Goal: Transaction & Acquisition: Book appointment/travel/reservation

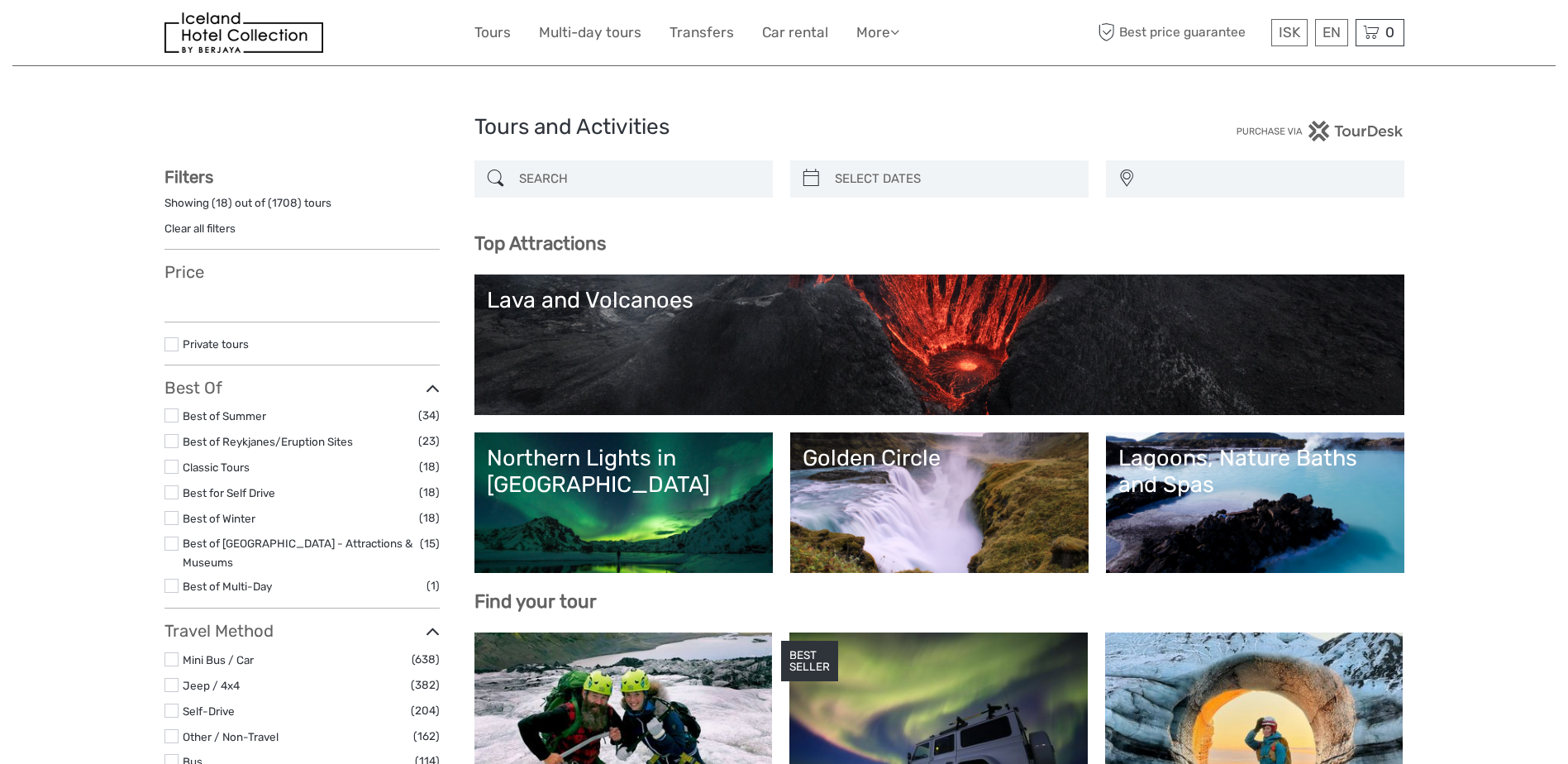
select select
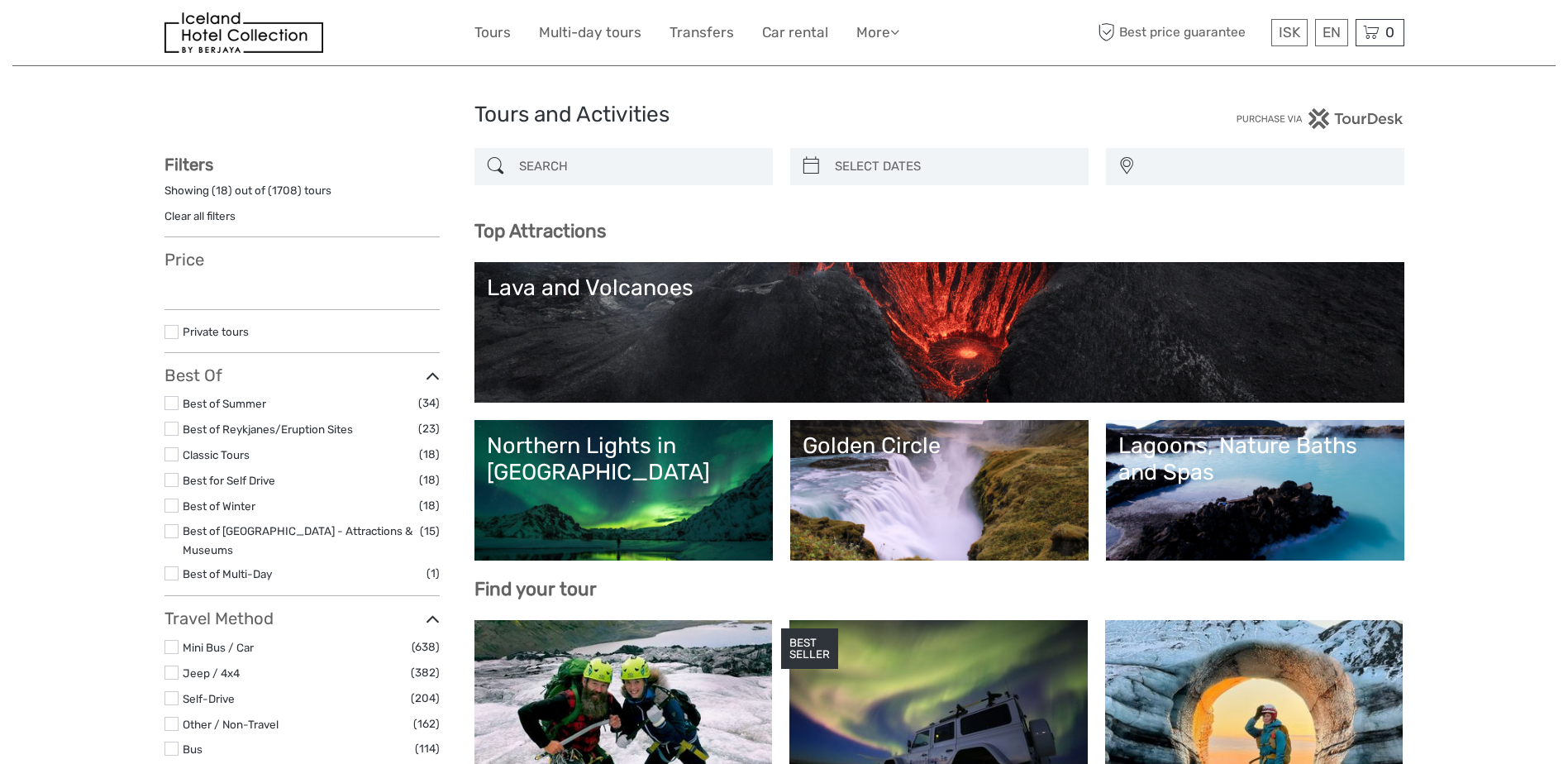
select select
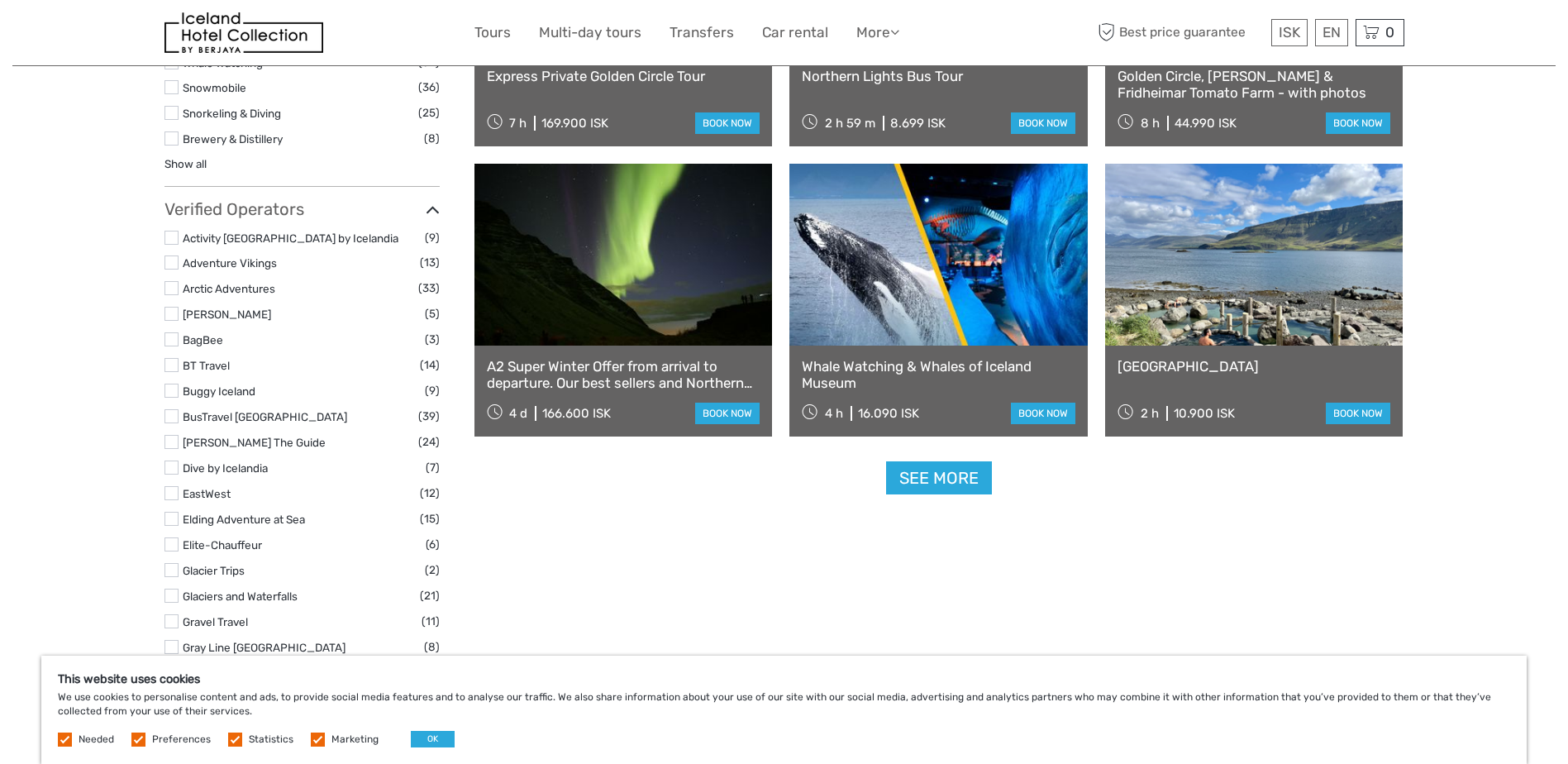
scroll to position [1932, 0]
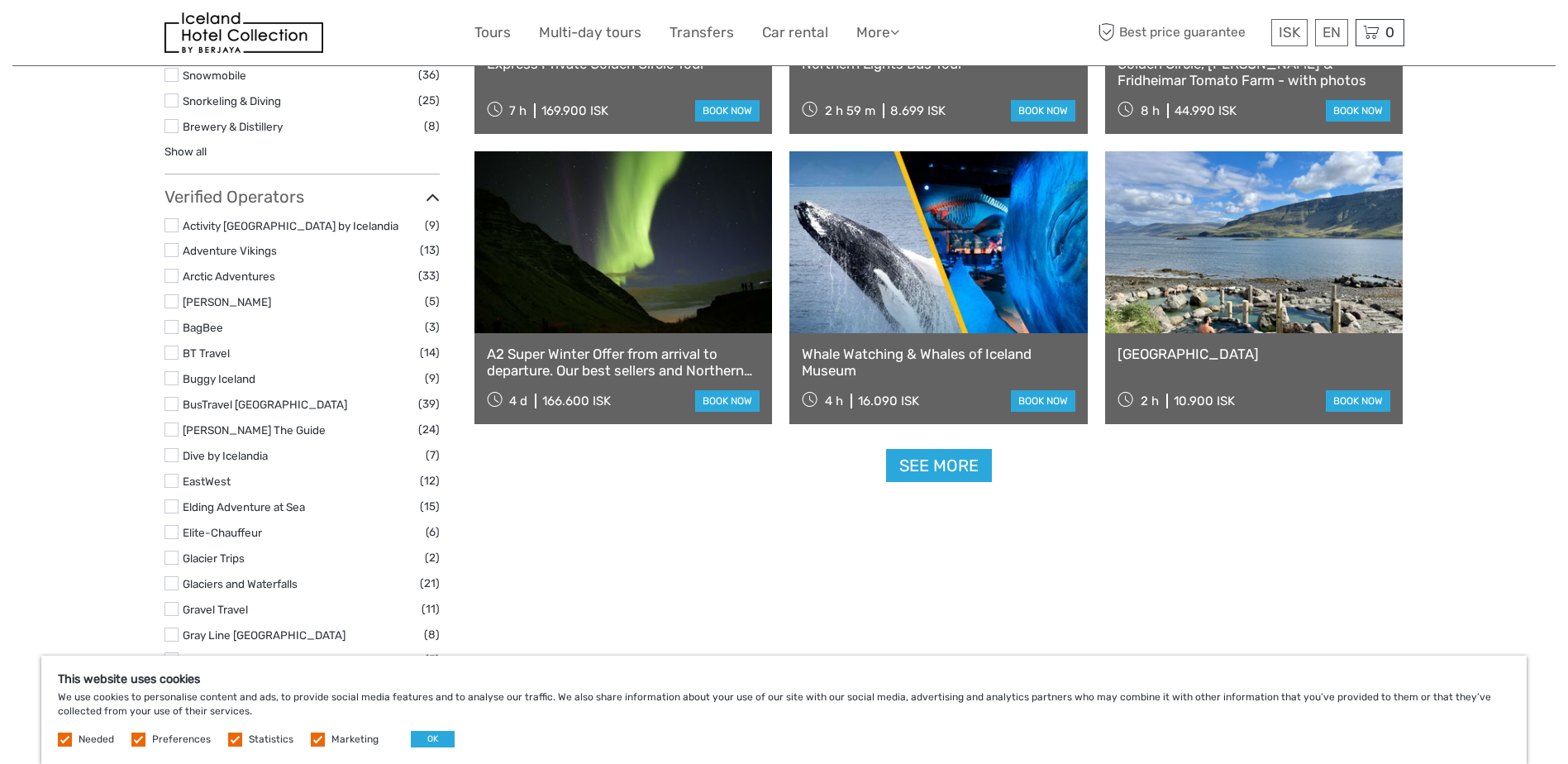
click at [1278, 250] on link at bounding box center [1254, 242] width 299 height 181
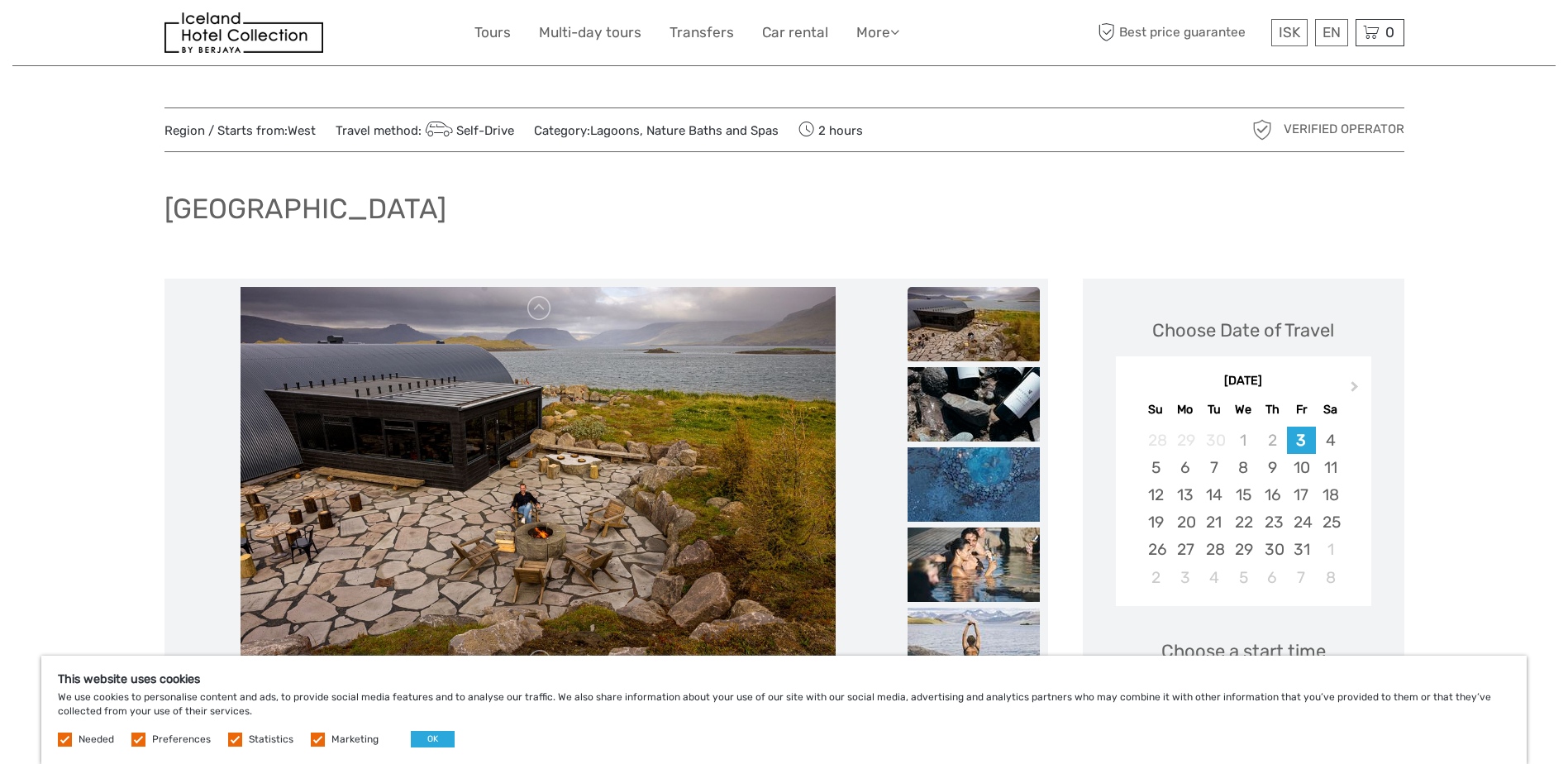
drag, startPoint x: 170, startPoint y: 217, endPoint x: 586, endPoint y: 216, distance: 416.0
click at [586, 216] on div "[GEOGRAPHIC_DATA]" at bounding box center [784, 215] width 1240 height 60
copy h1 "[GEOGRAPHIC_DATA]"
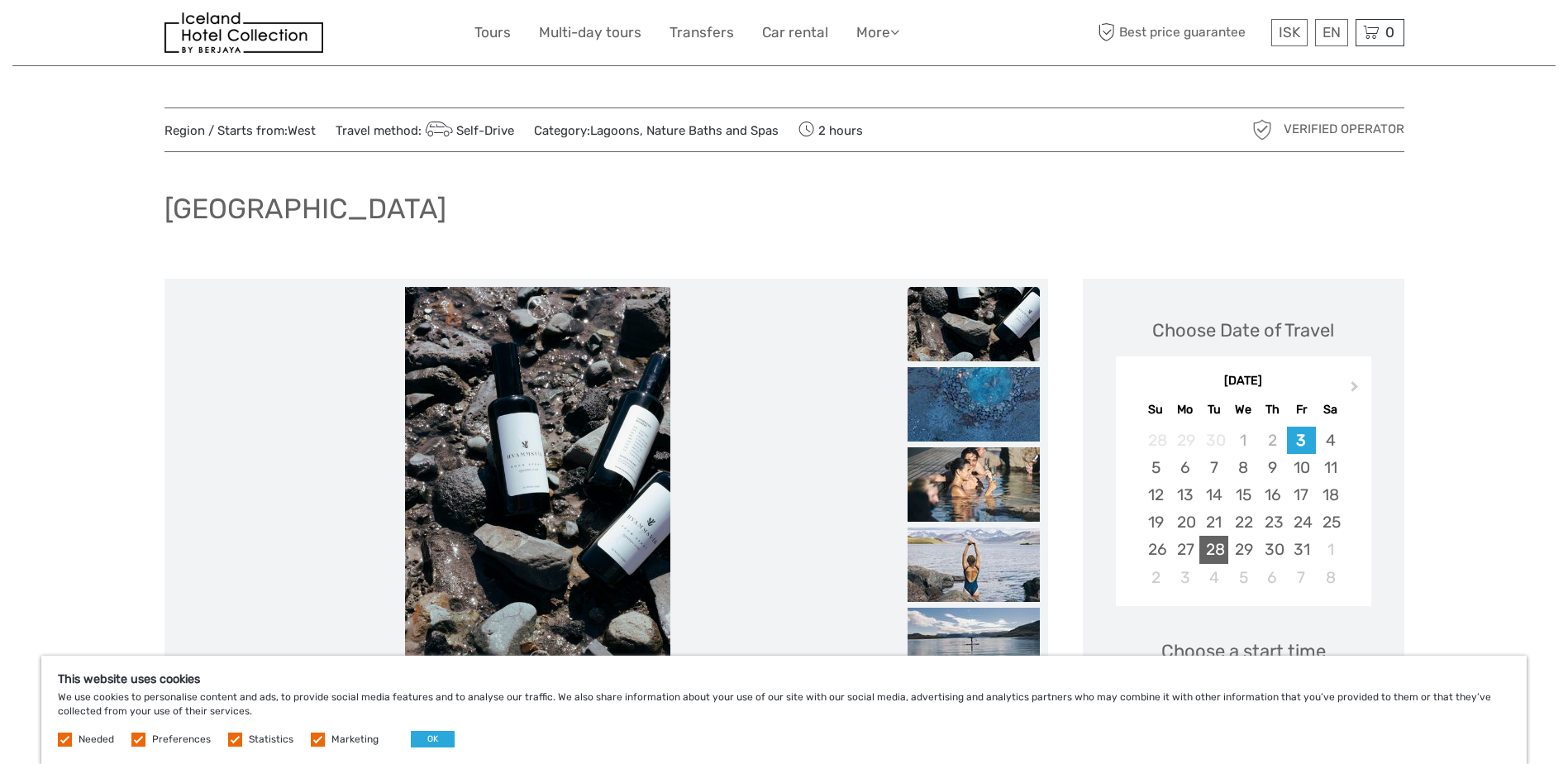
click at [1221, 546] on div "28" at bounding box center [1213, 549] width 29 height 27
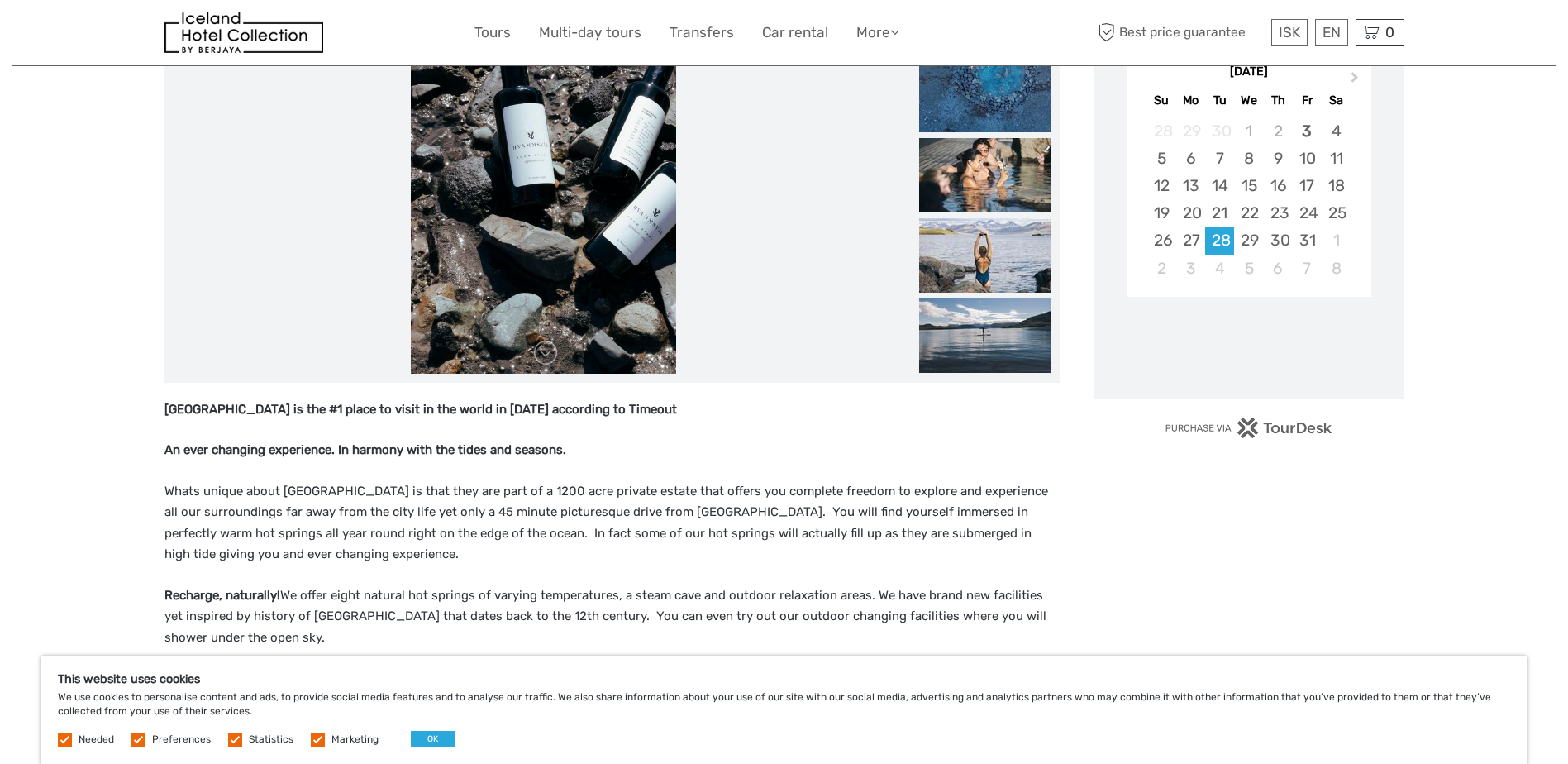
scroll to position [325, 0]
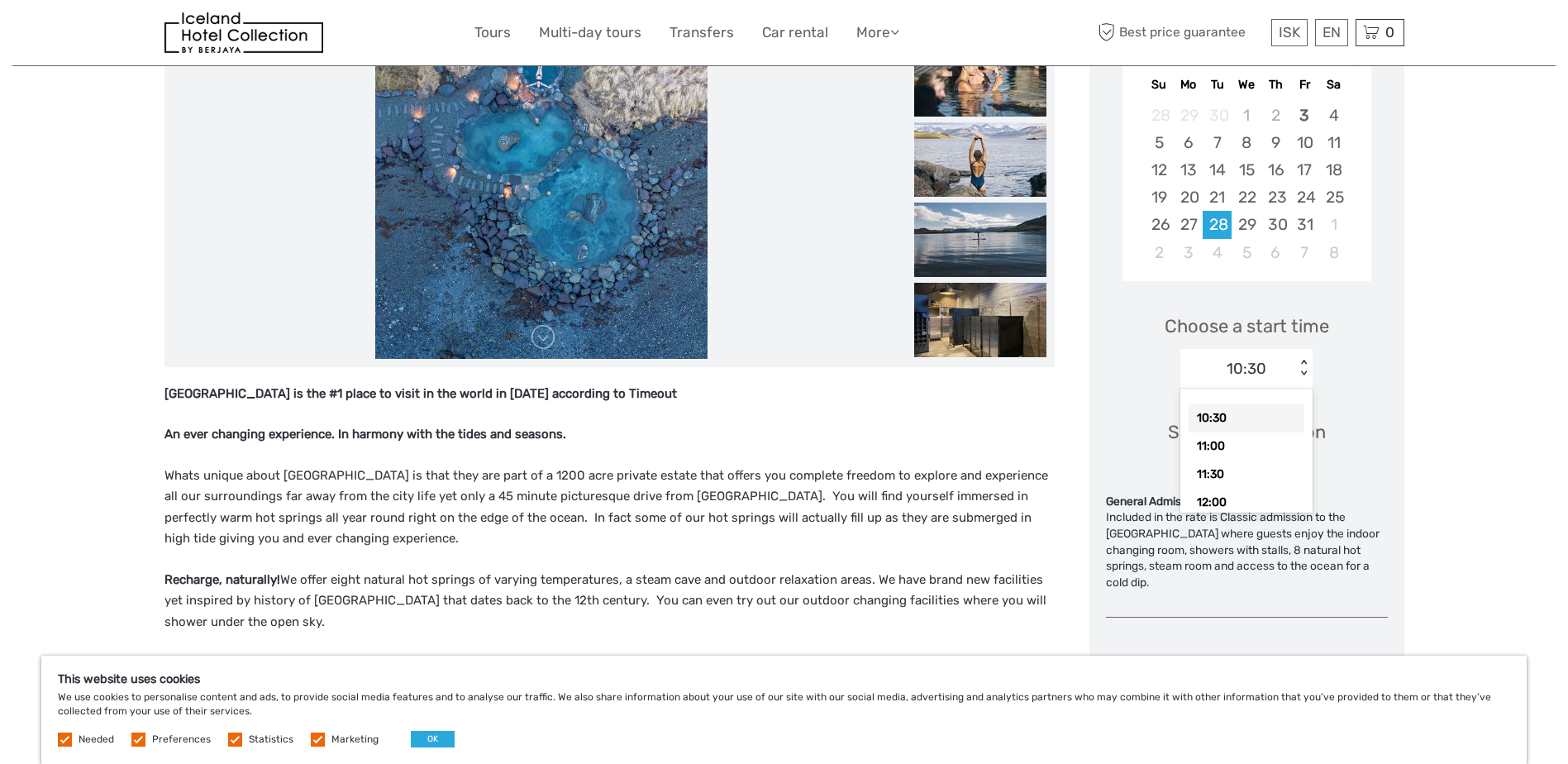
click at [1307, 362] on div "< >" at bounding box center [1304, 368] width 14 height 18
click at [1264, 414] on div "10:30" at bounding box center [1247, 418] width 115 height 28
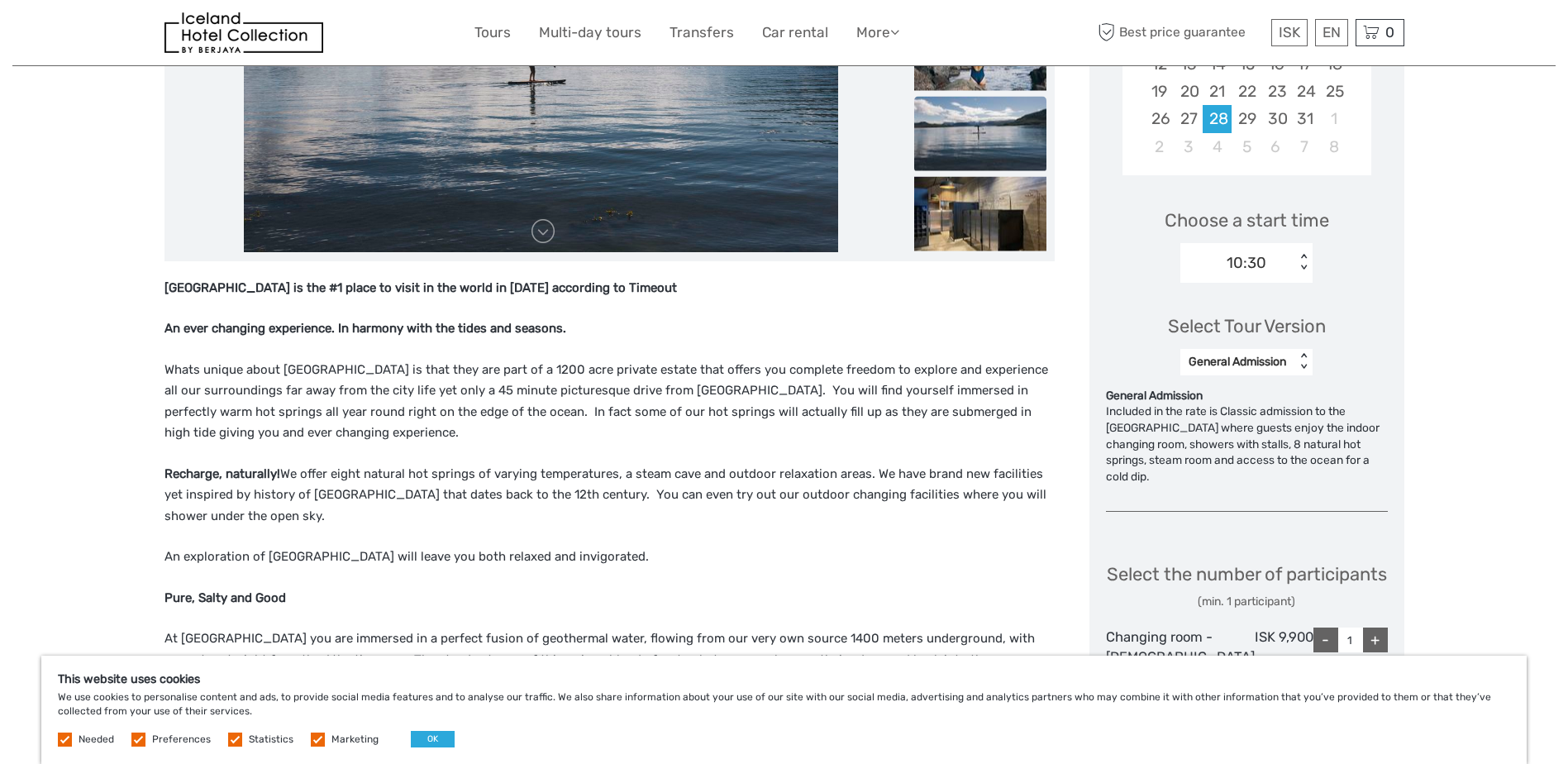
scroll to position [434, 0]
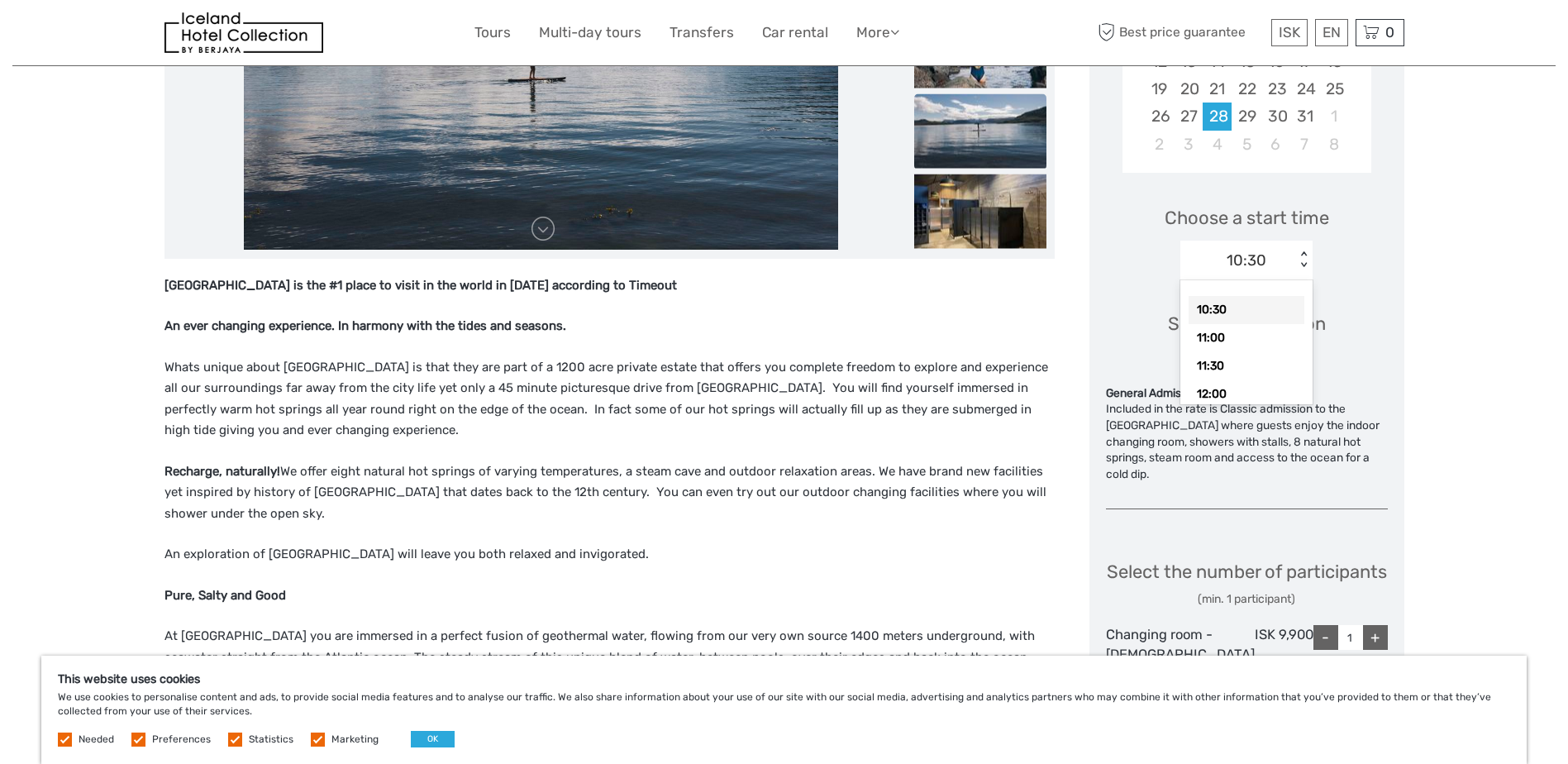
click at [1307, 263] on div "< >" at bounding box center [1304, 260] width 14 height 18
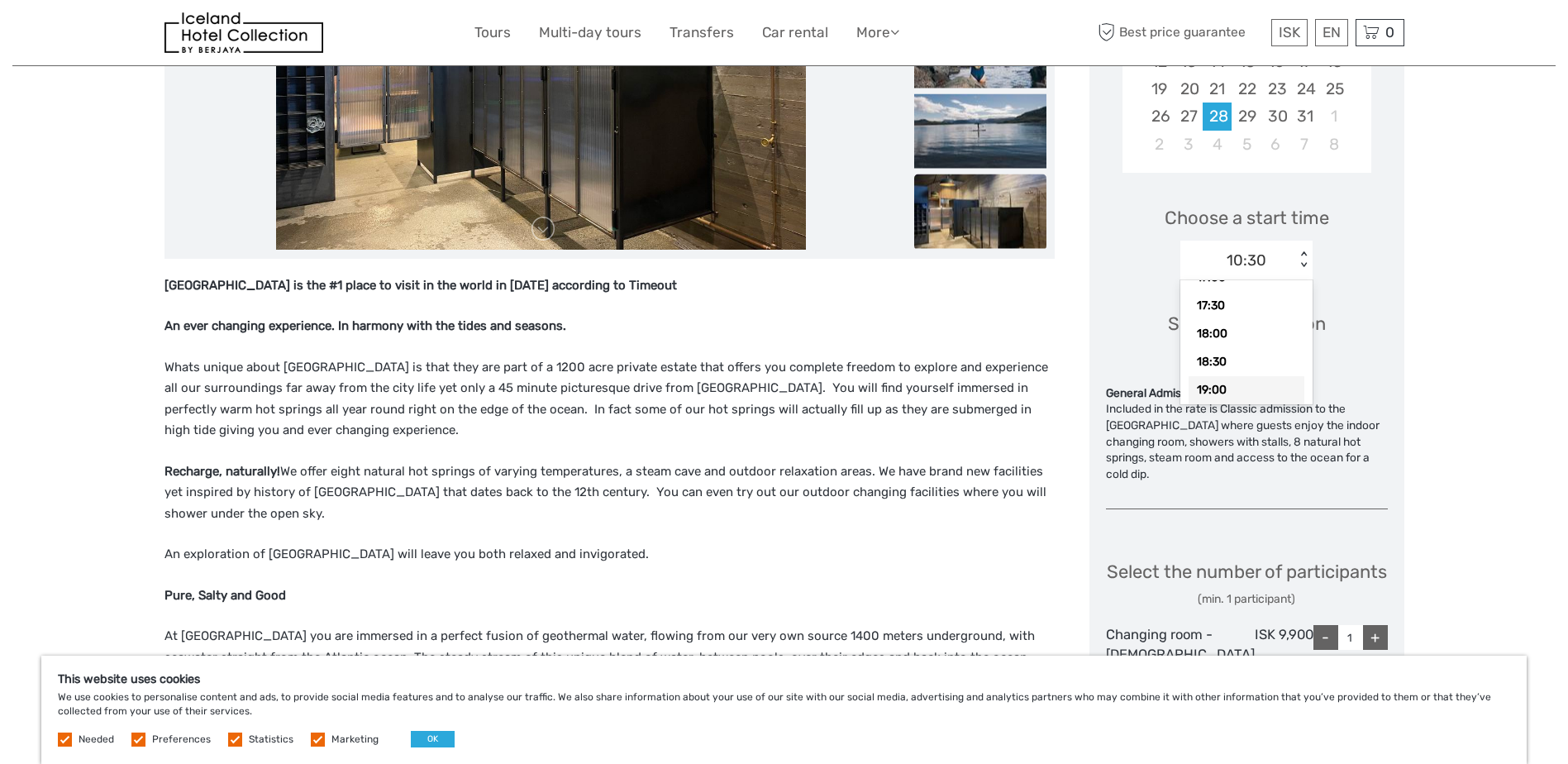
click at [1260, 395] on div "19:00" at bounding box center [1247, 390] width 115 height 28
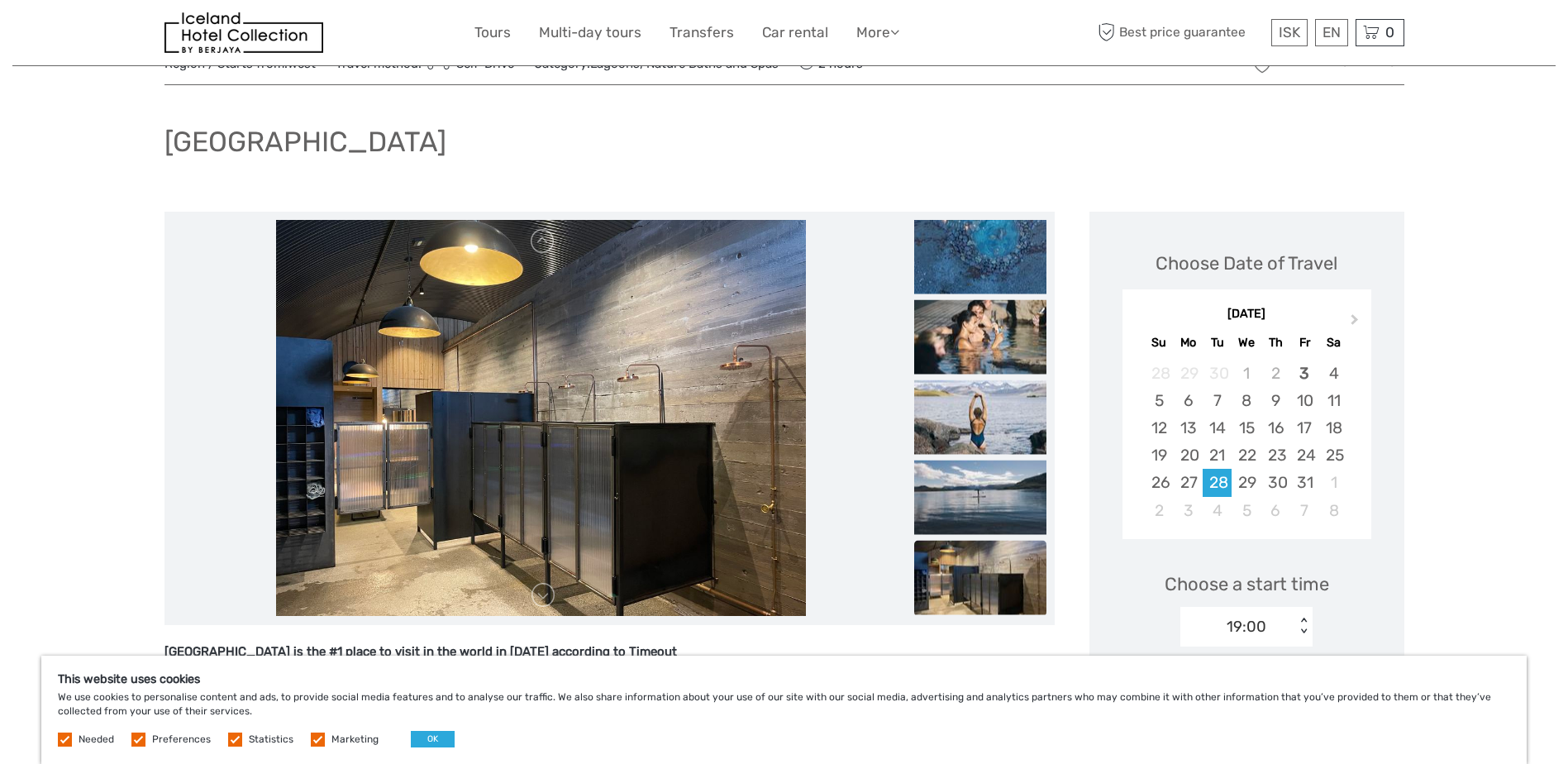
scroll to position [63, 0]
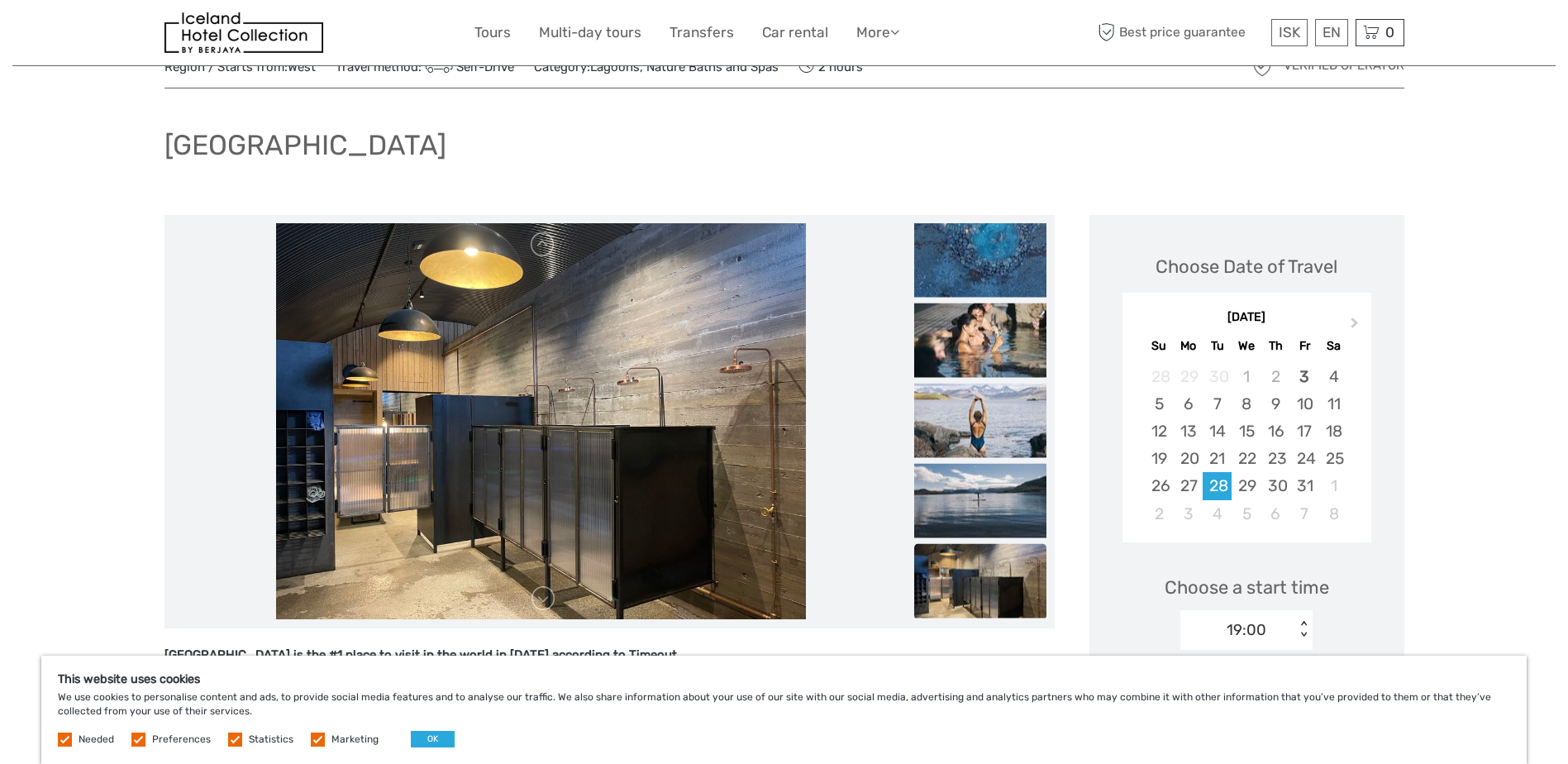
click at [775, 515] on img at bounding box center [541, 422] width 529 height 396
click at [999, 337] on img at bounding box center [981, 340] width 132 height 74
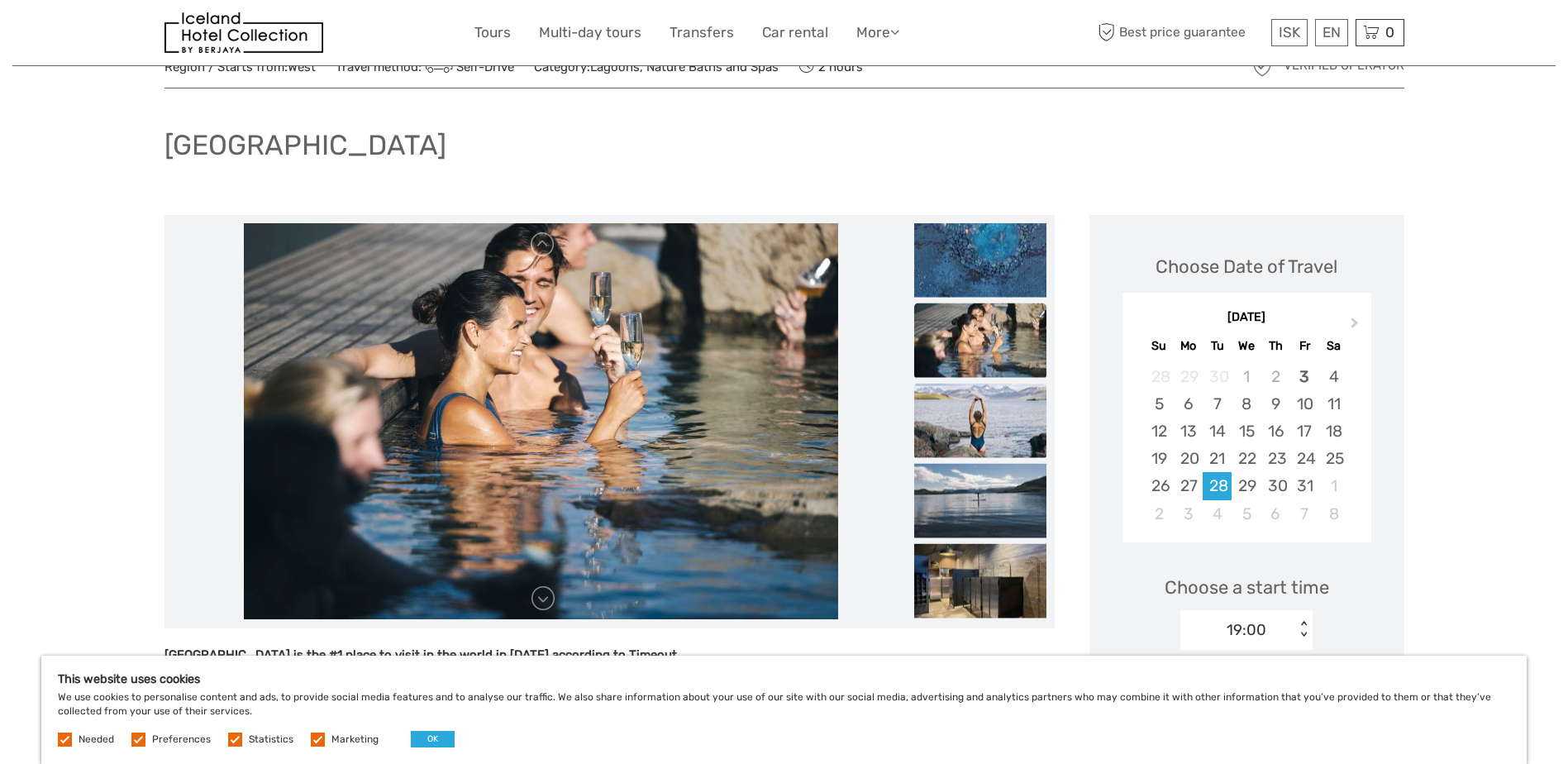
click at [982, 419] on img at bounding box center [981, 420] width 132 height 74
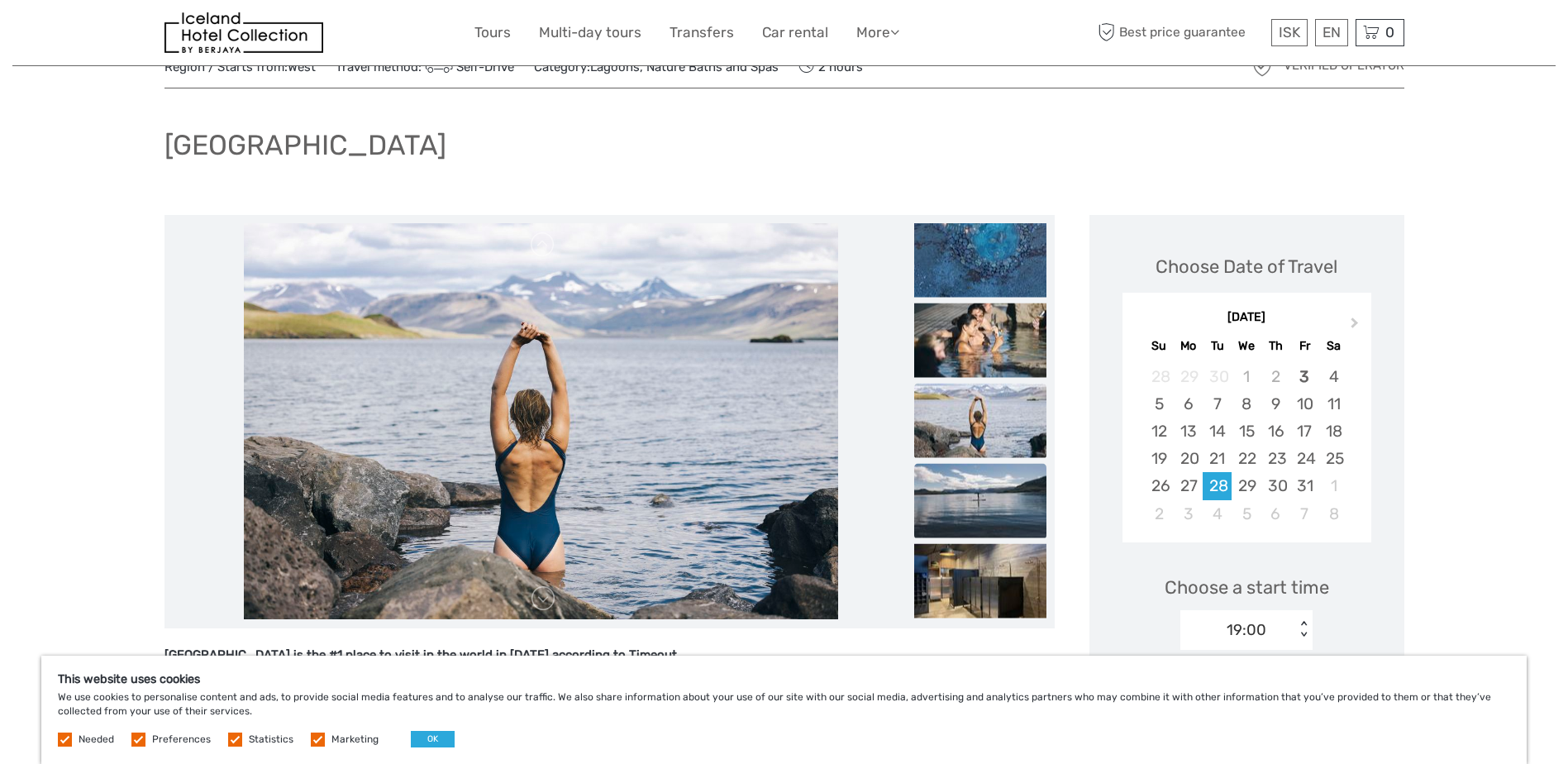
click at [972, 496] on img at bounding box center [981, 501] width 132 height 74
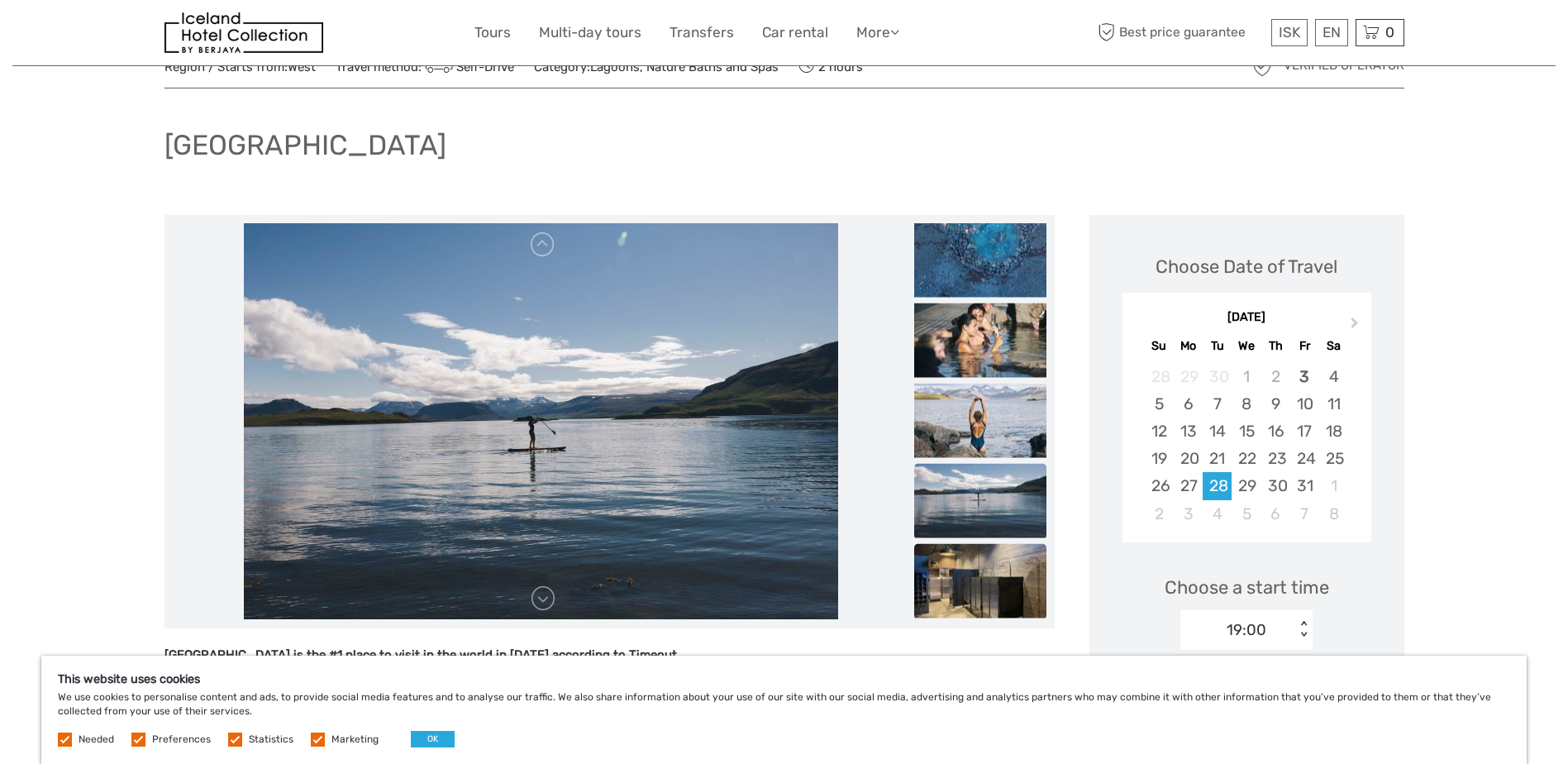
click at [973, 573] on img at bounding box center [981, 581] width 132 height 74
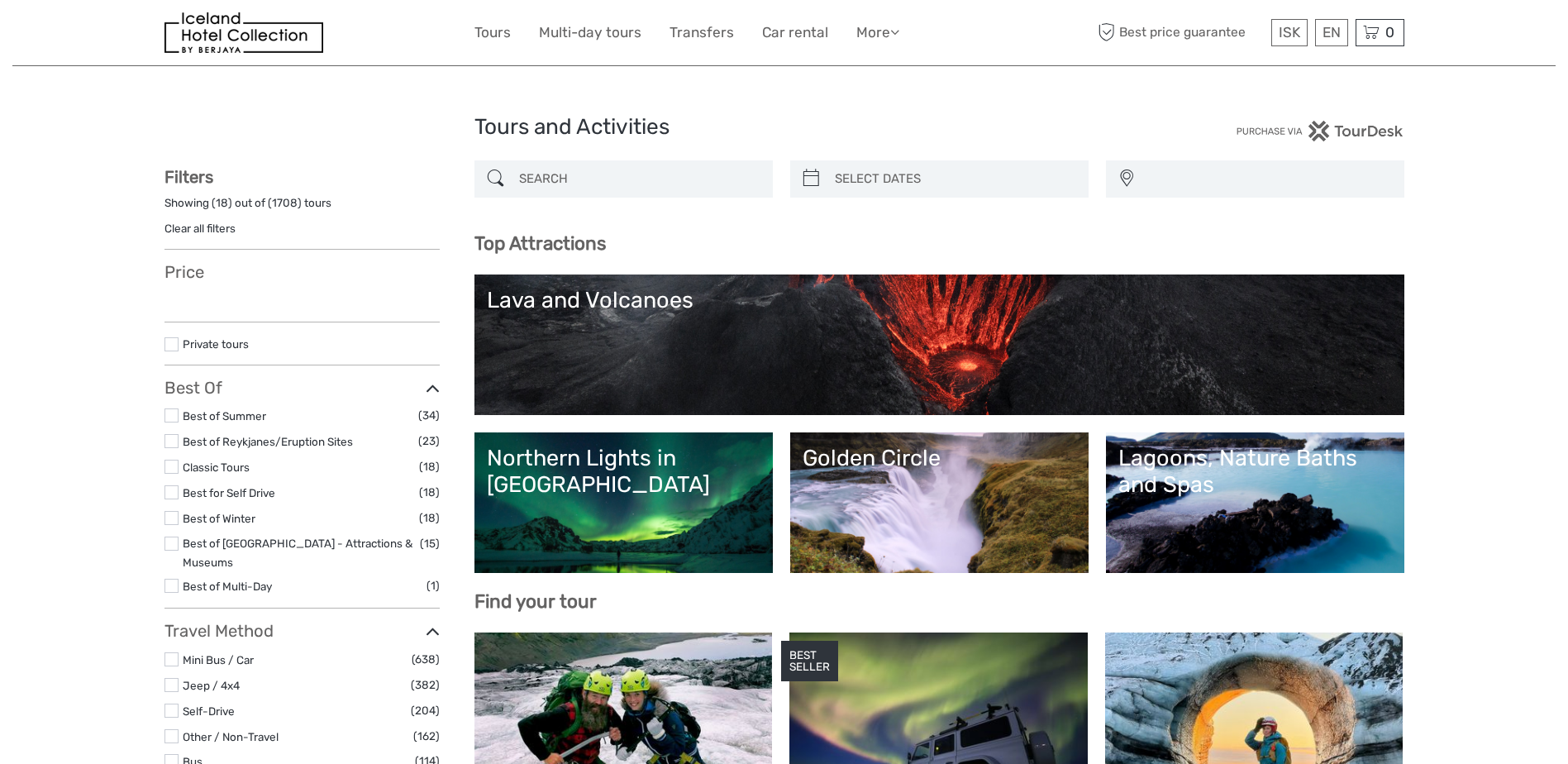
select select
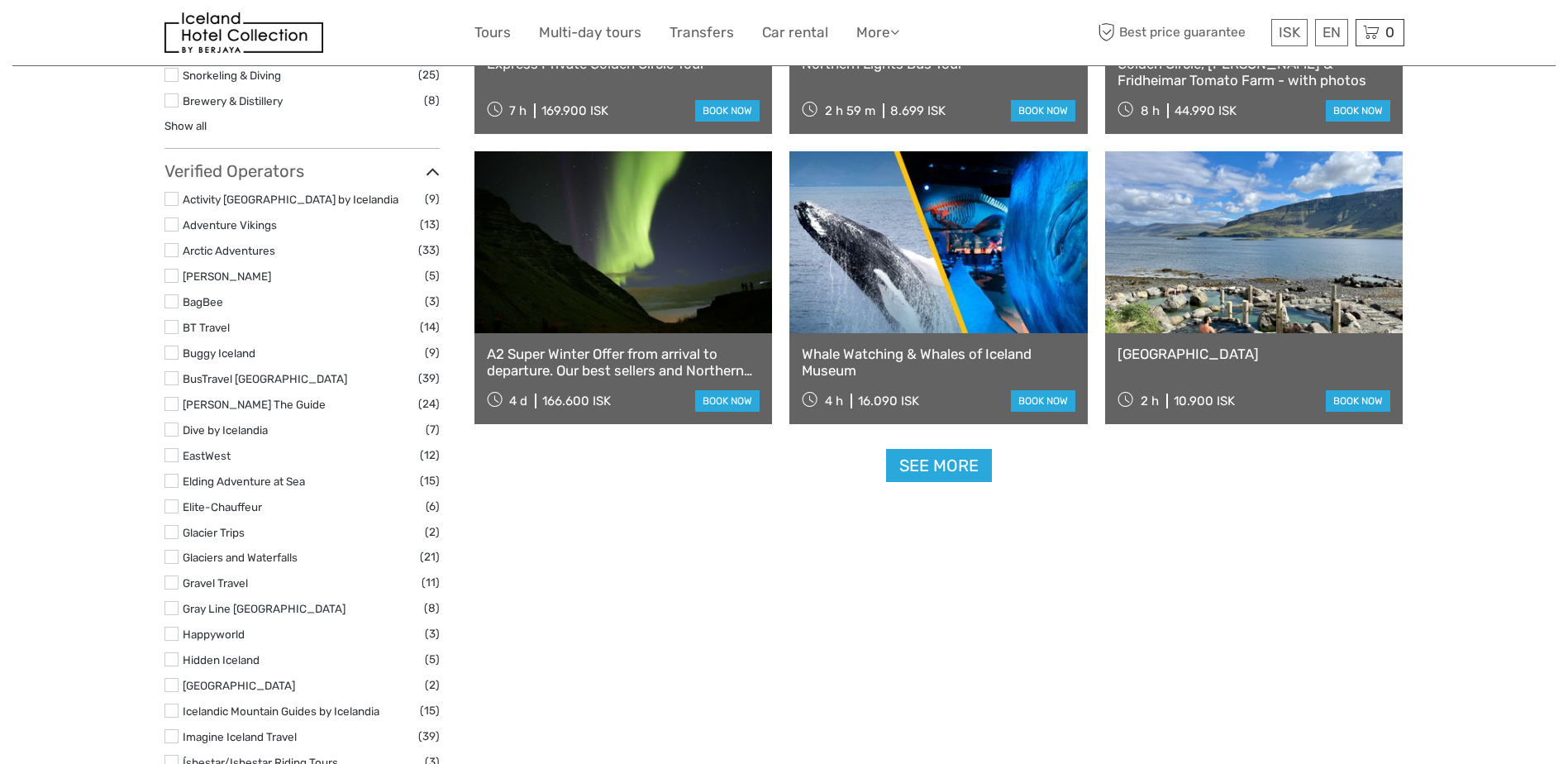
select select
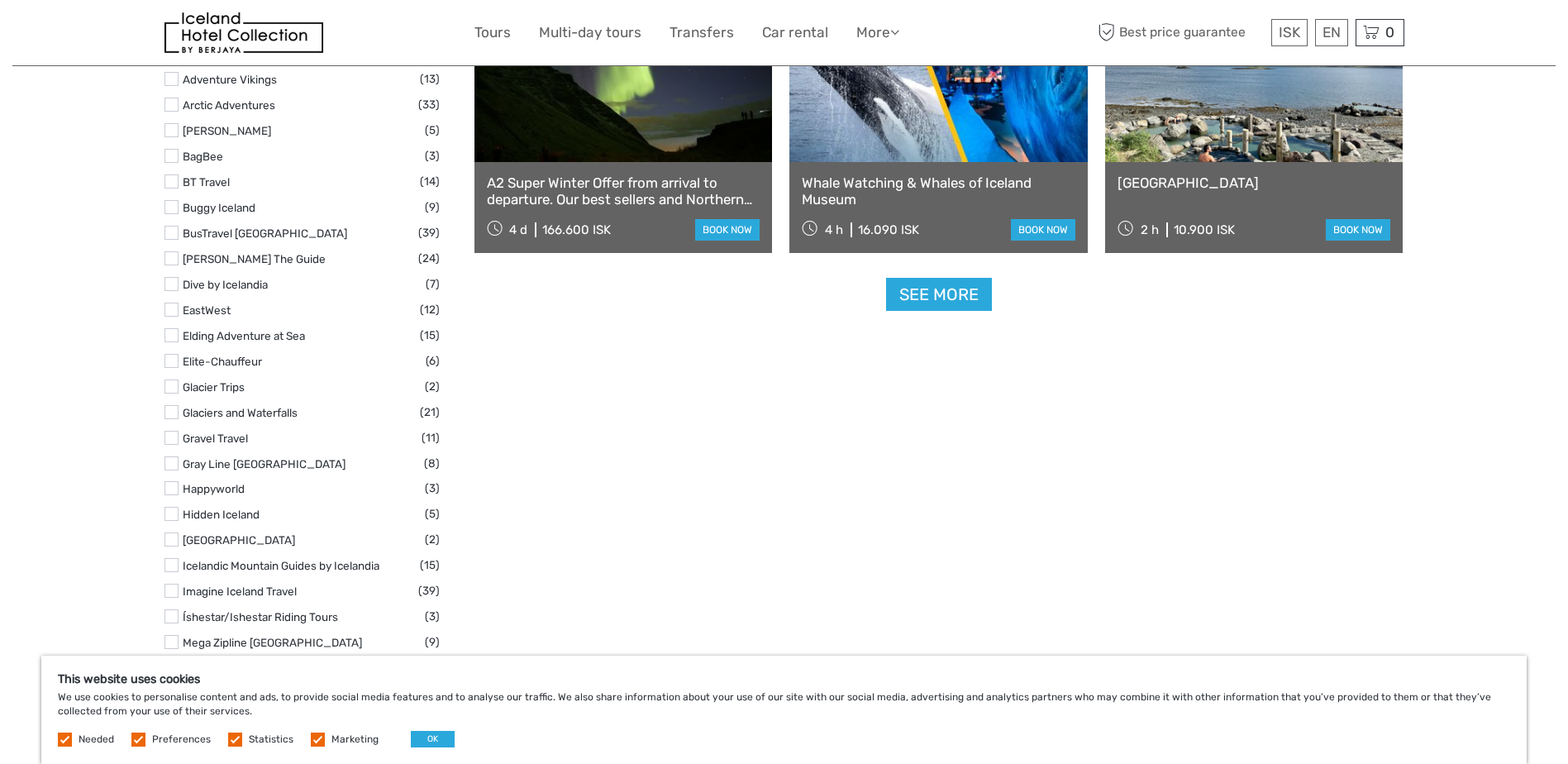
scroll to position [2112, 0]
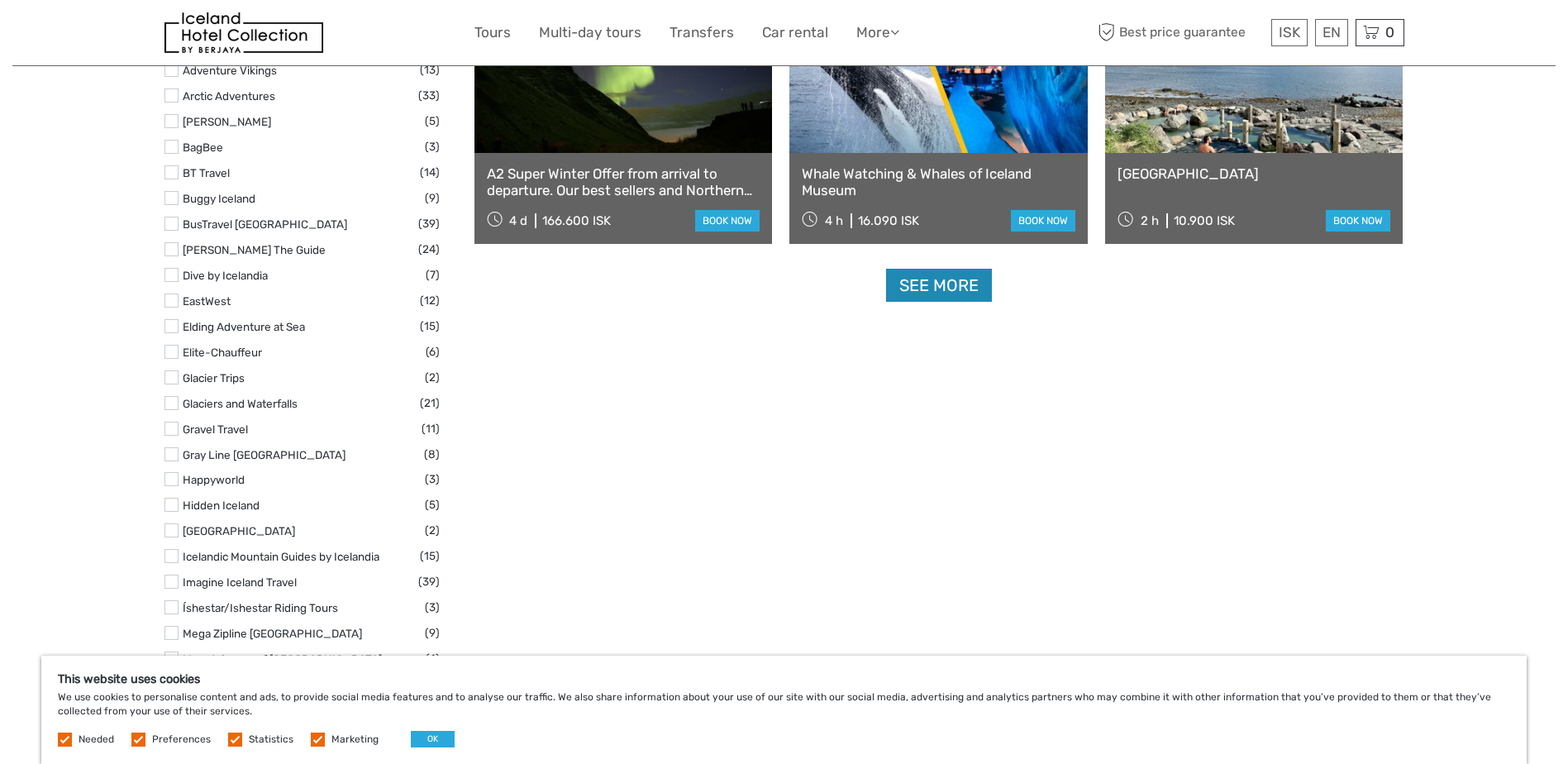
click at [958, 293] on link "See more" at bounding box center [939, 286] width 106 height 34
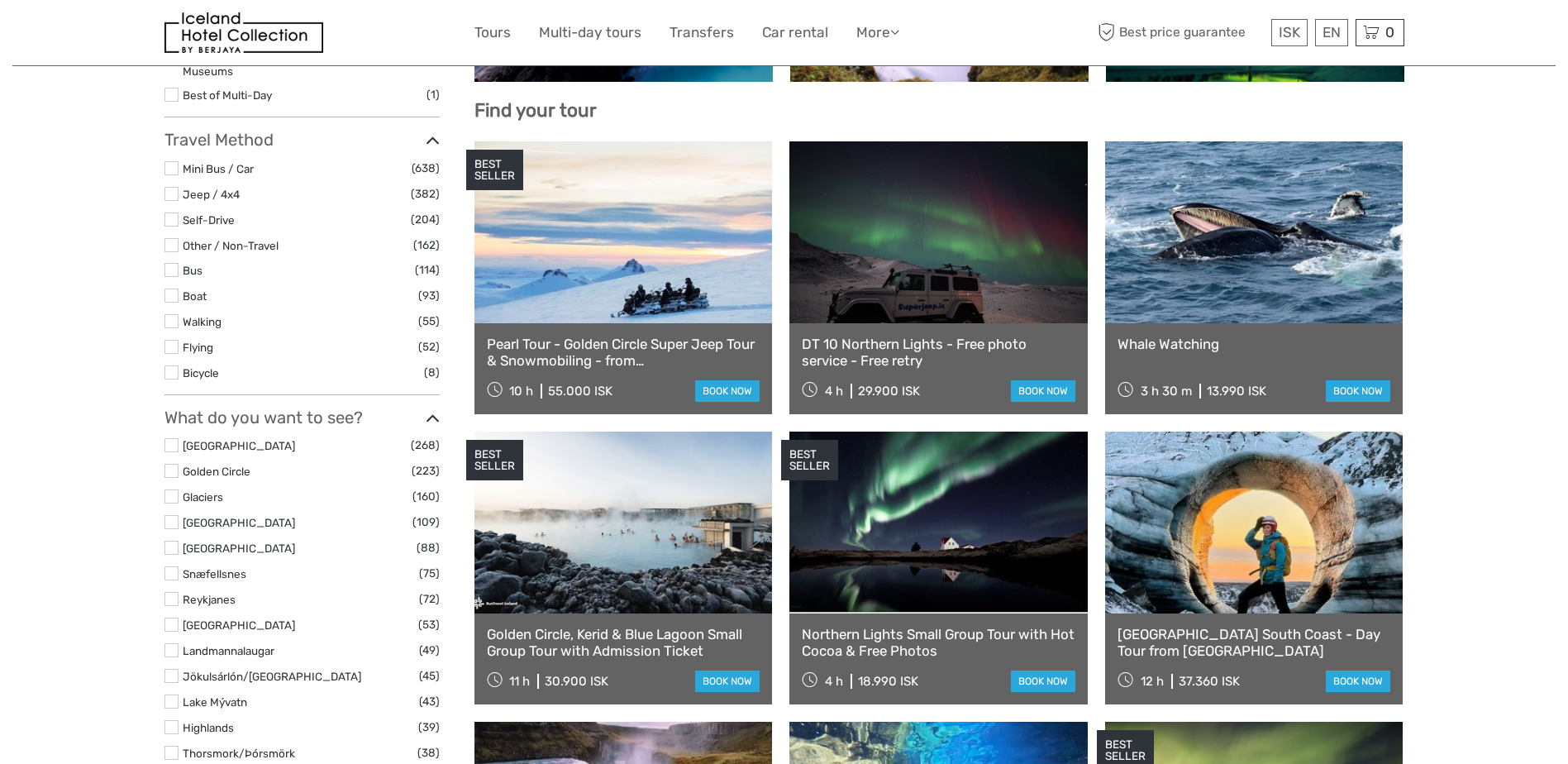
select select
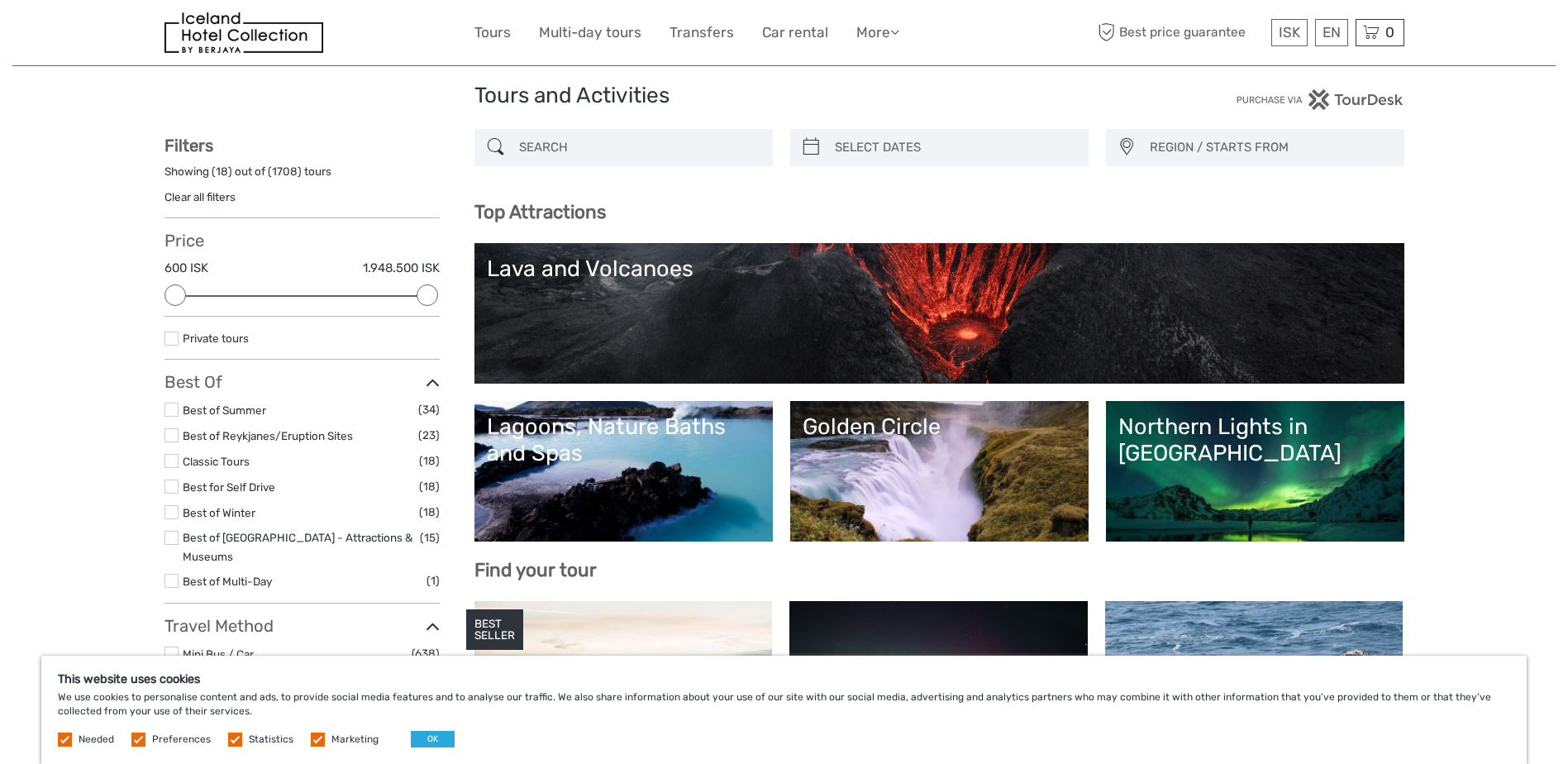
scroll to position [10, 0]
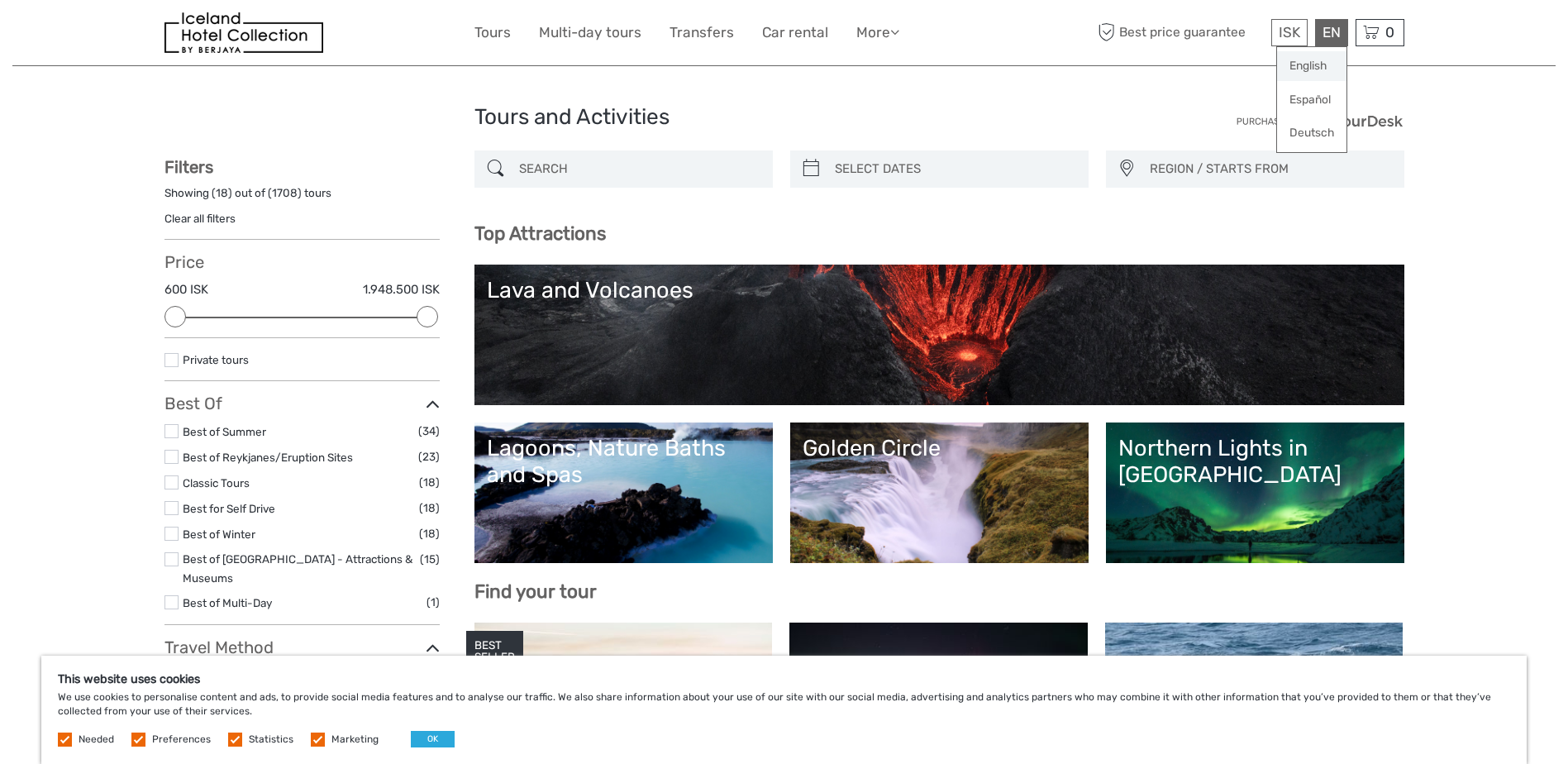
click at [1317, 65] on link "English" at bounding box center [1312, 66] width 70 height 30
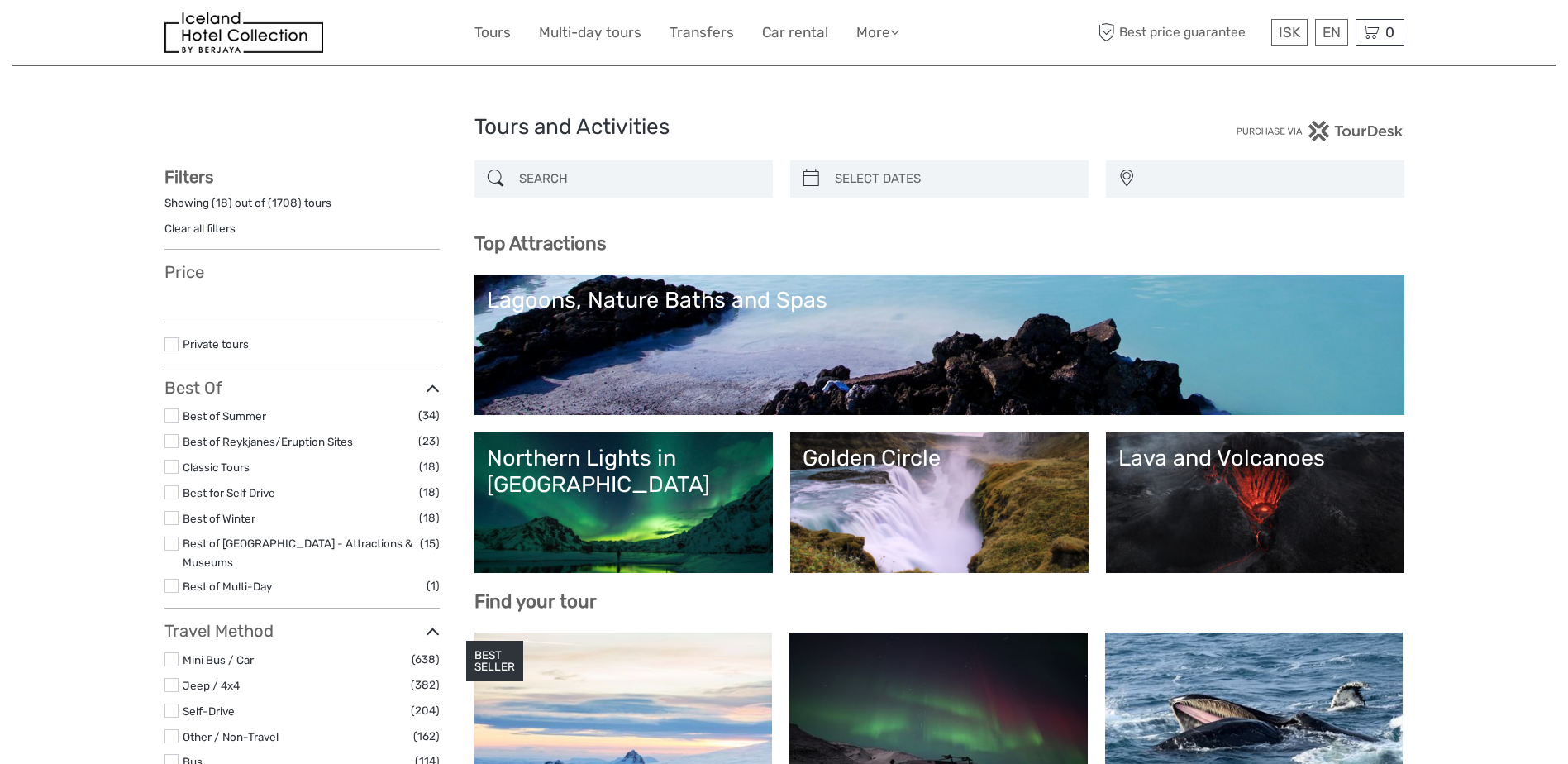
select select
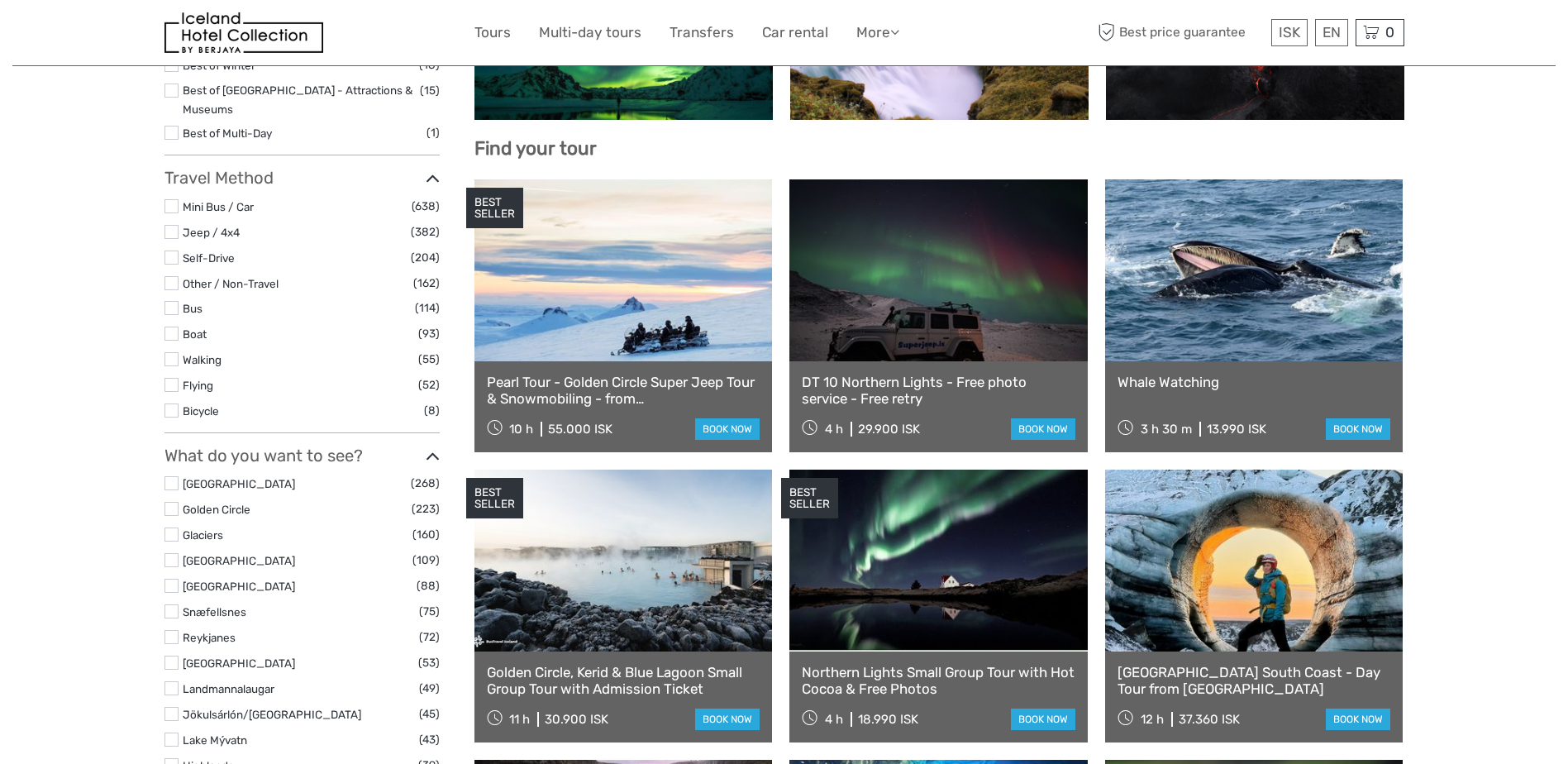
select select
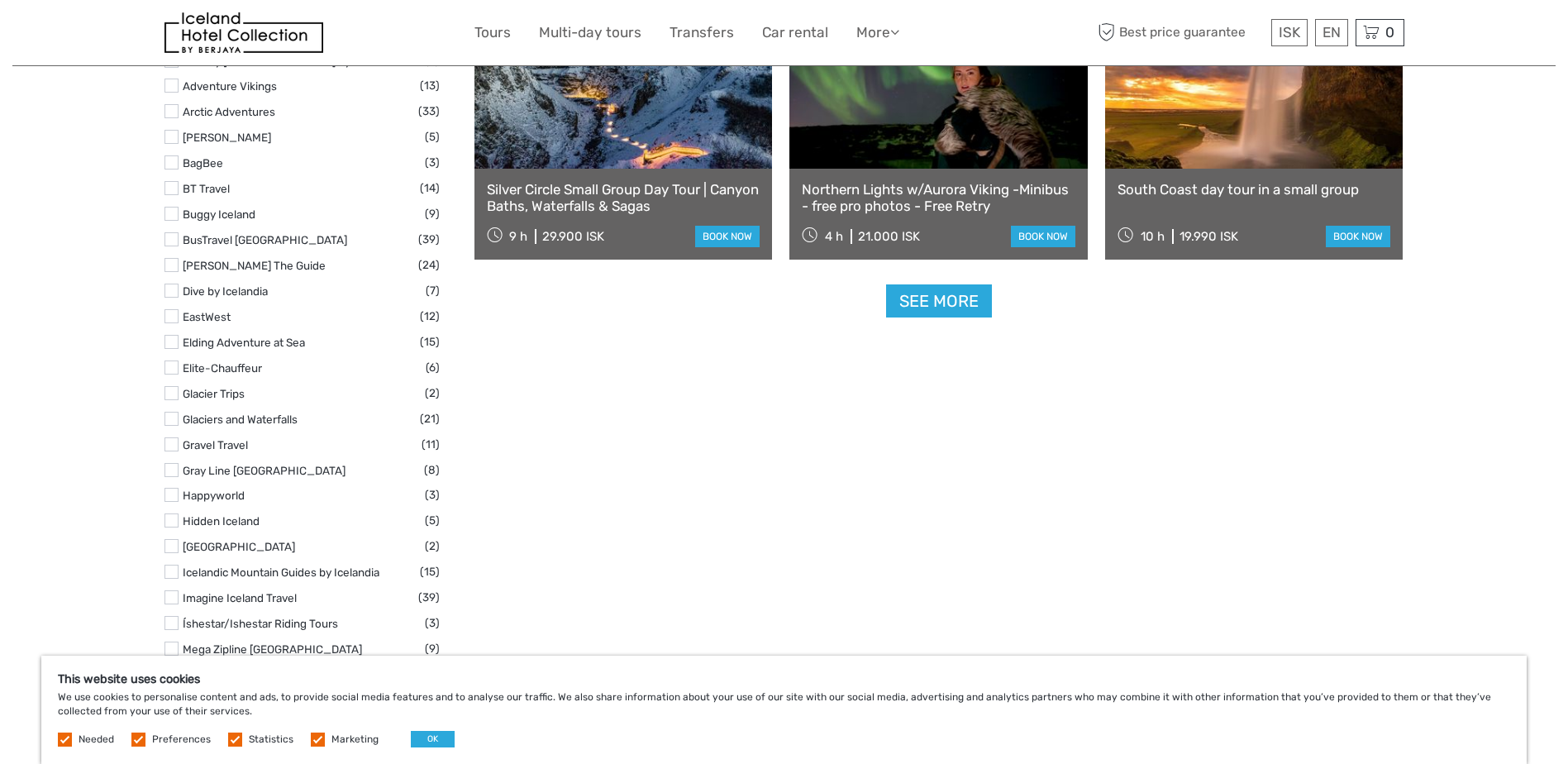
scroll to position [2093, 0]
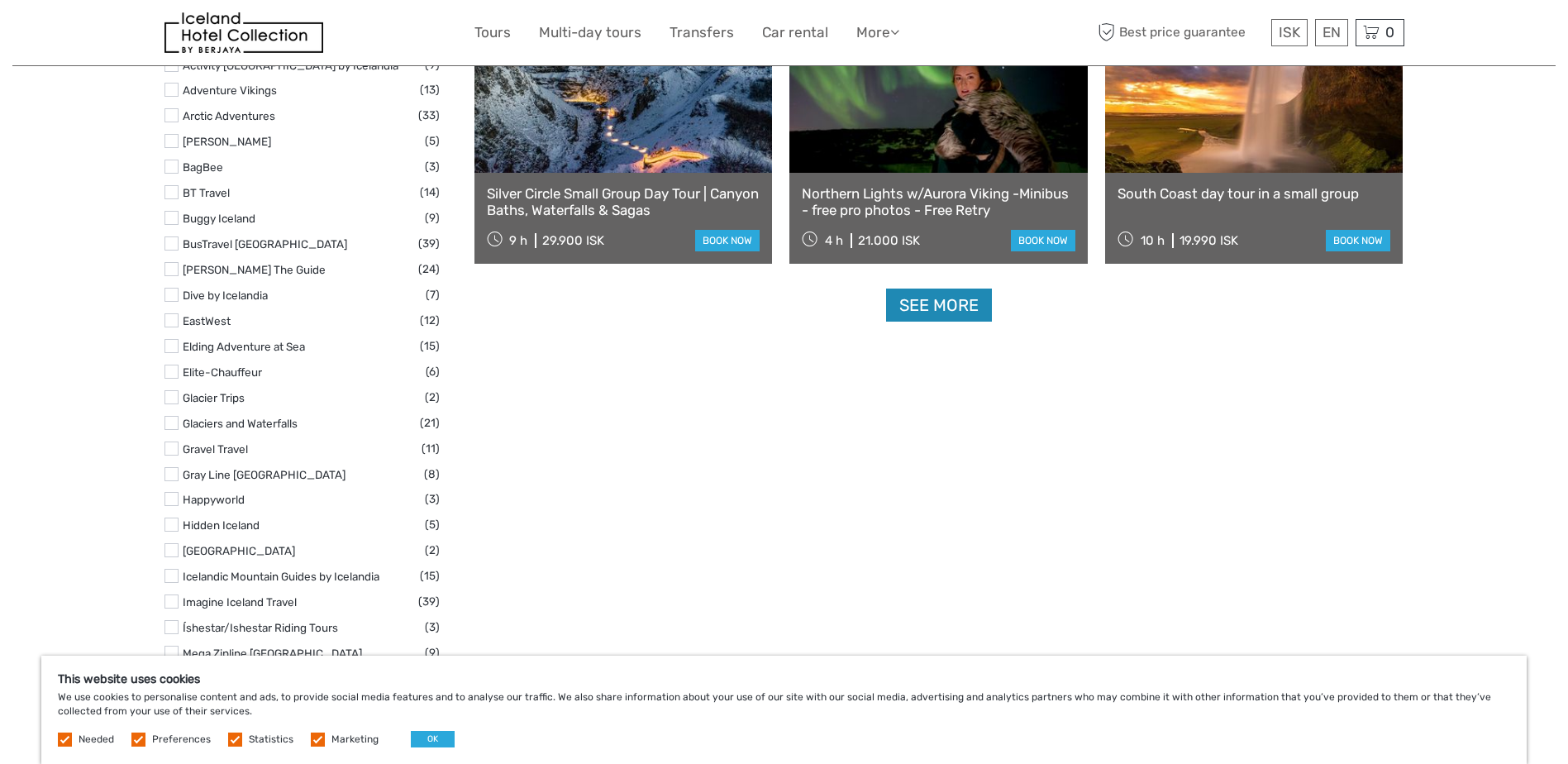
click at [948, 310] on link "See more" at bounding box center [939, 305] width 106 height 34
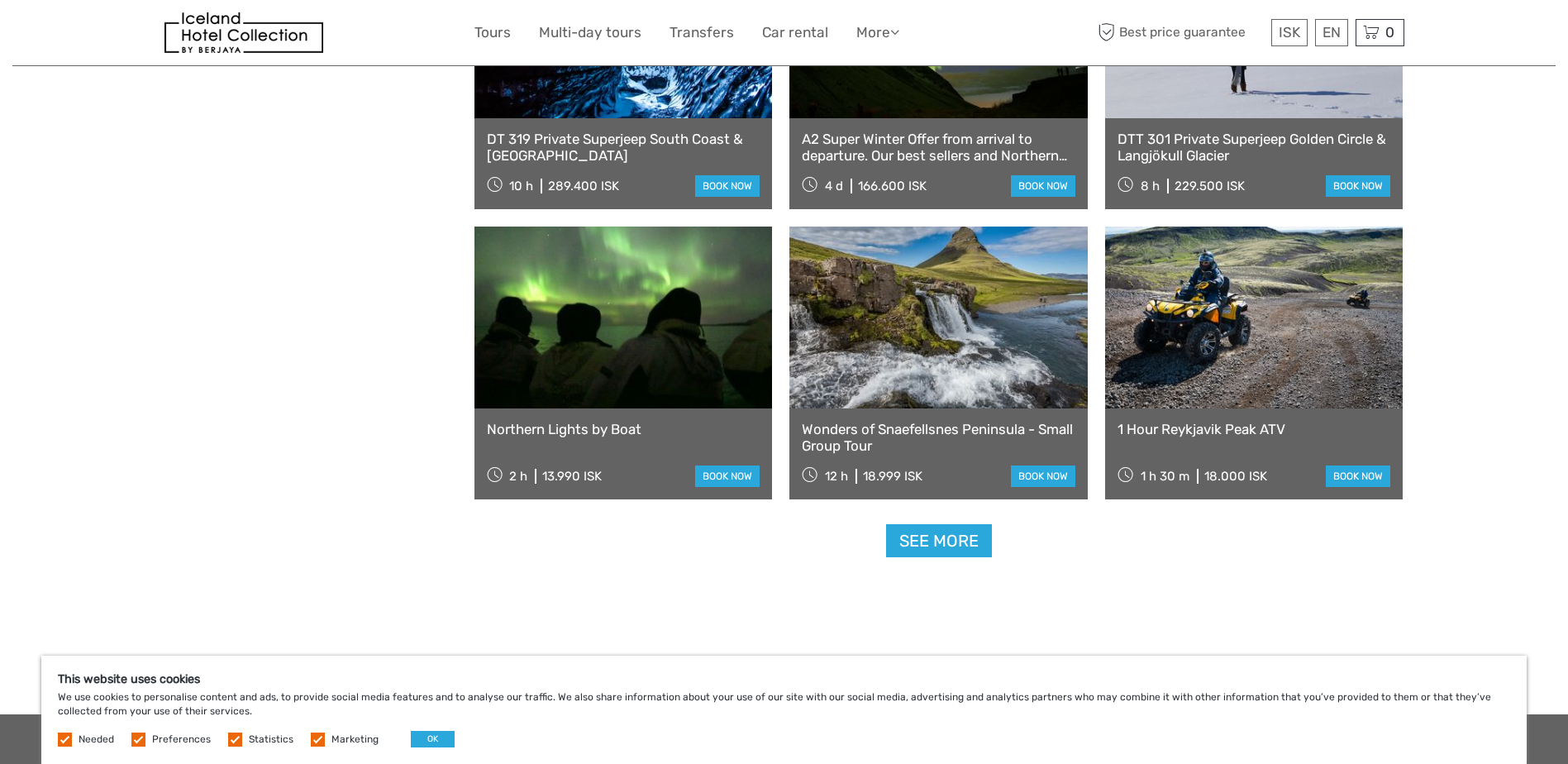
scroll to position [3237, 0]
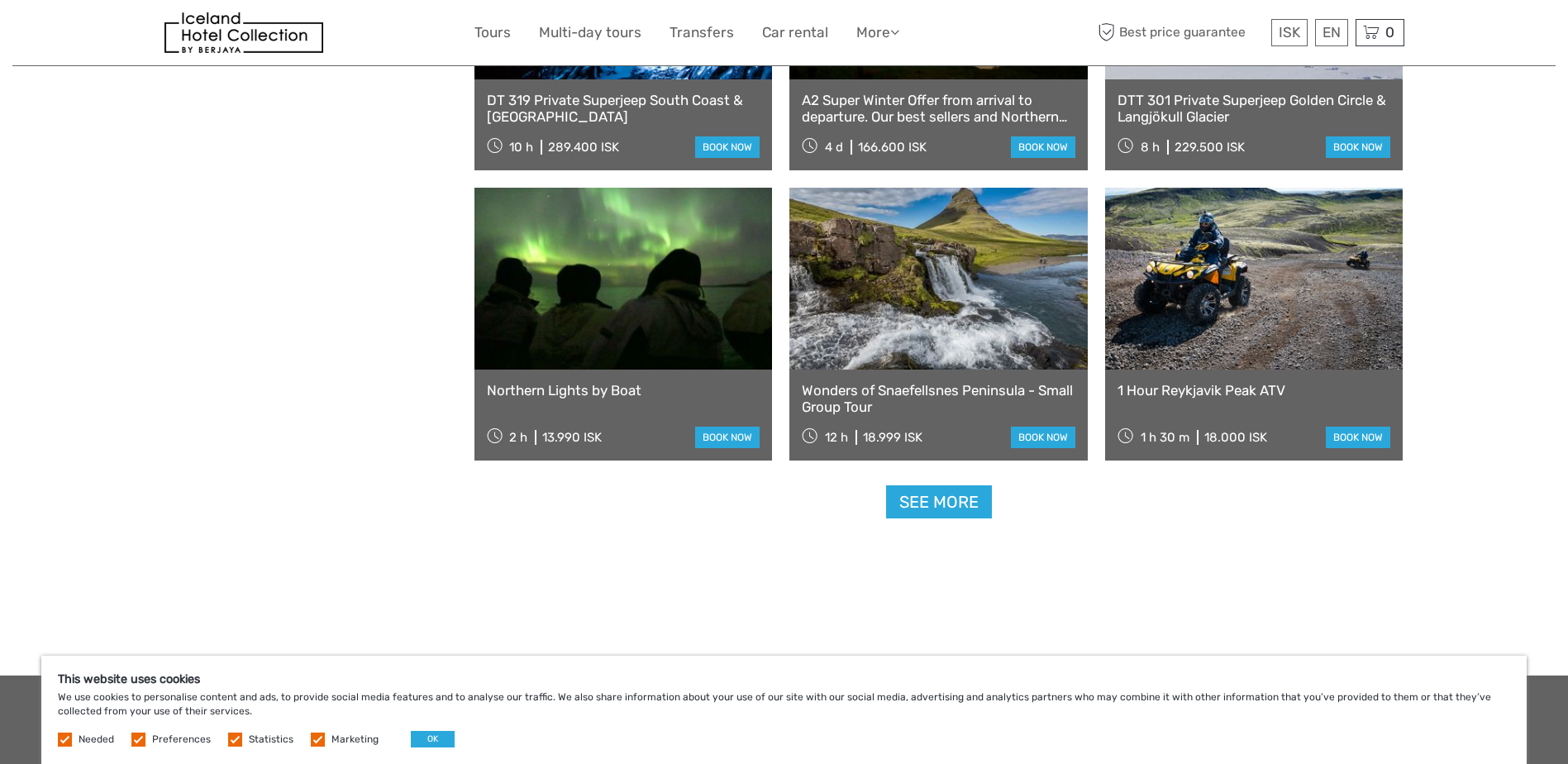
click at [952, 507] on link "See more" at bounding box center [939, 503] width 106 height 34
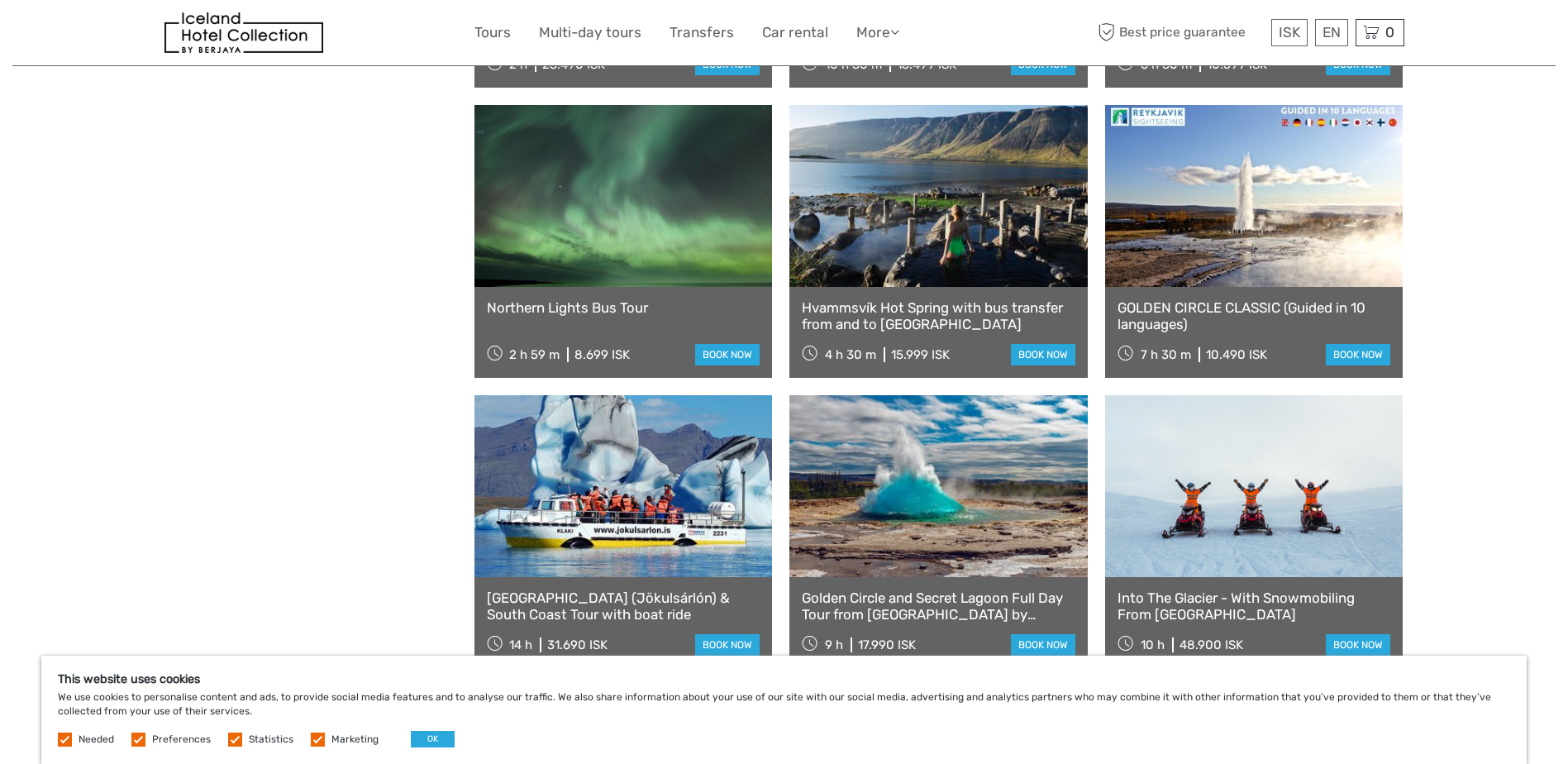
scroll to position [3893, 0]
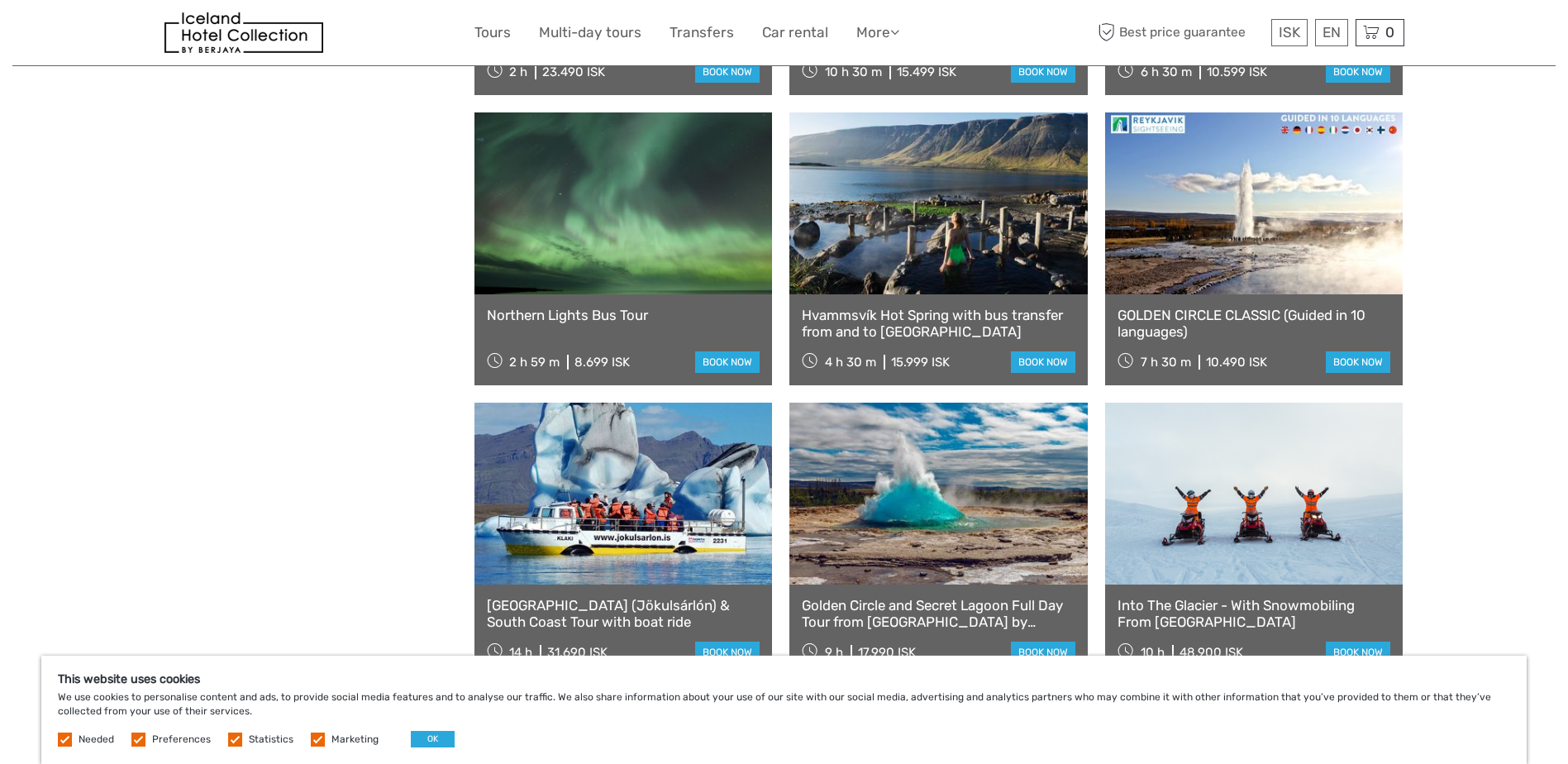
click at [989, 229] on link at bounding box center [938, 203] width 299 height 181
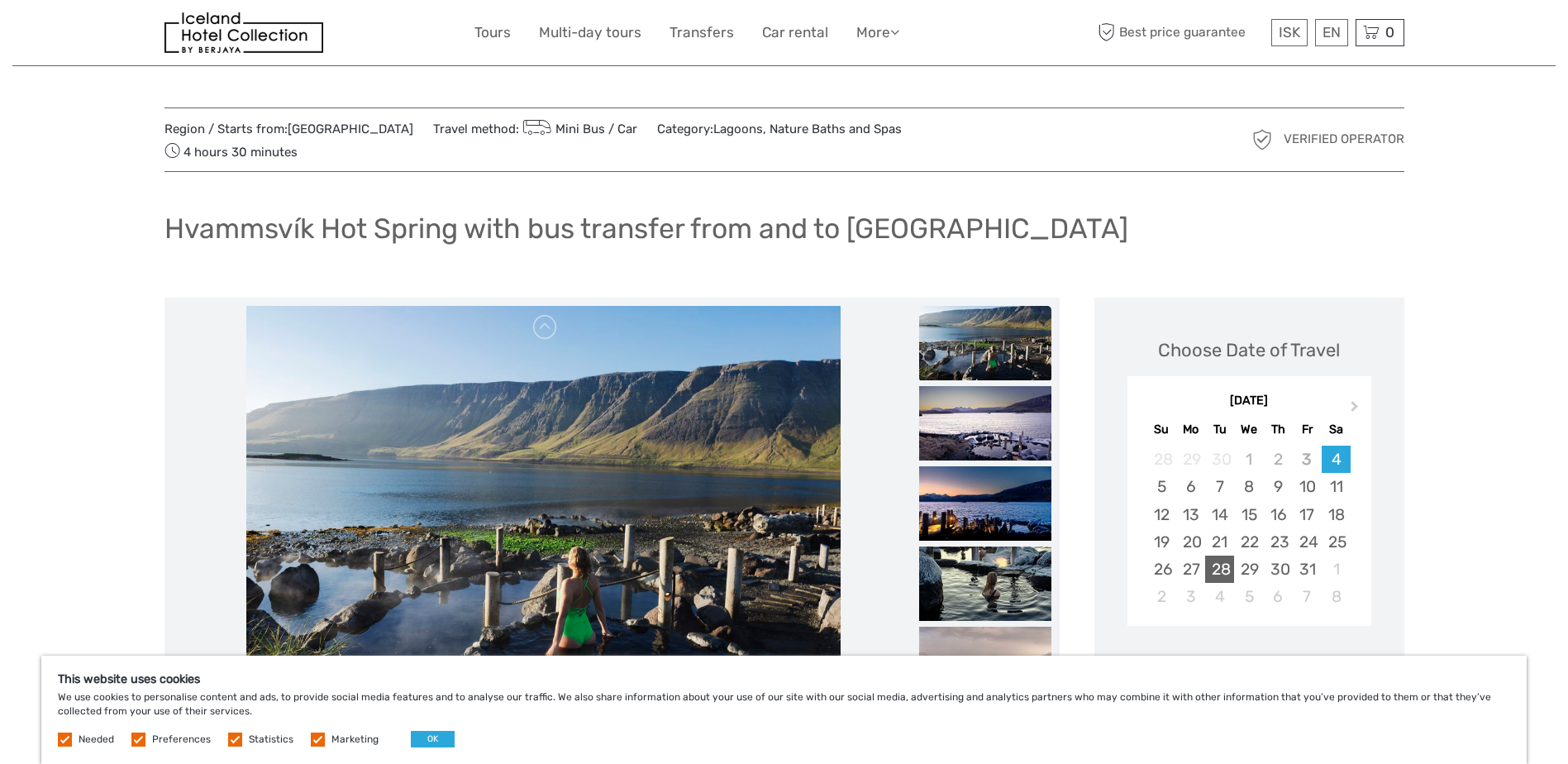
click at [1226, 556] on div "28" at bounding box center [1219, 569] width 29 height 27
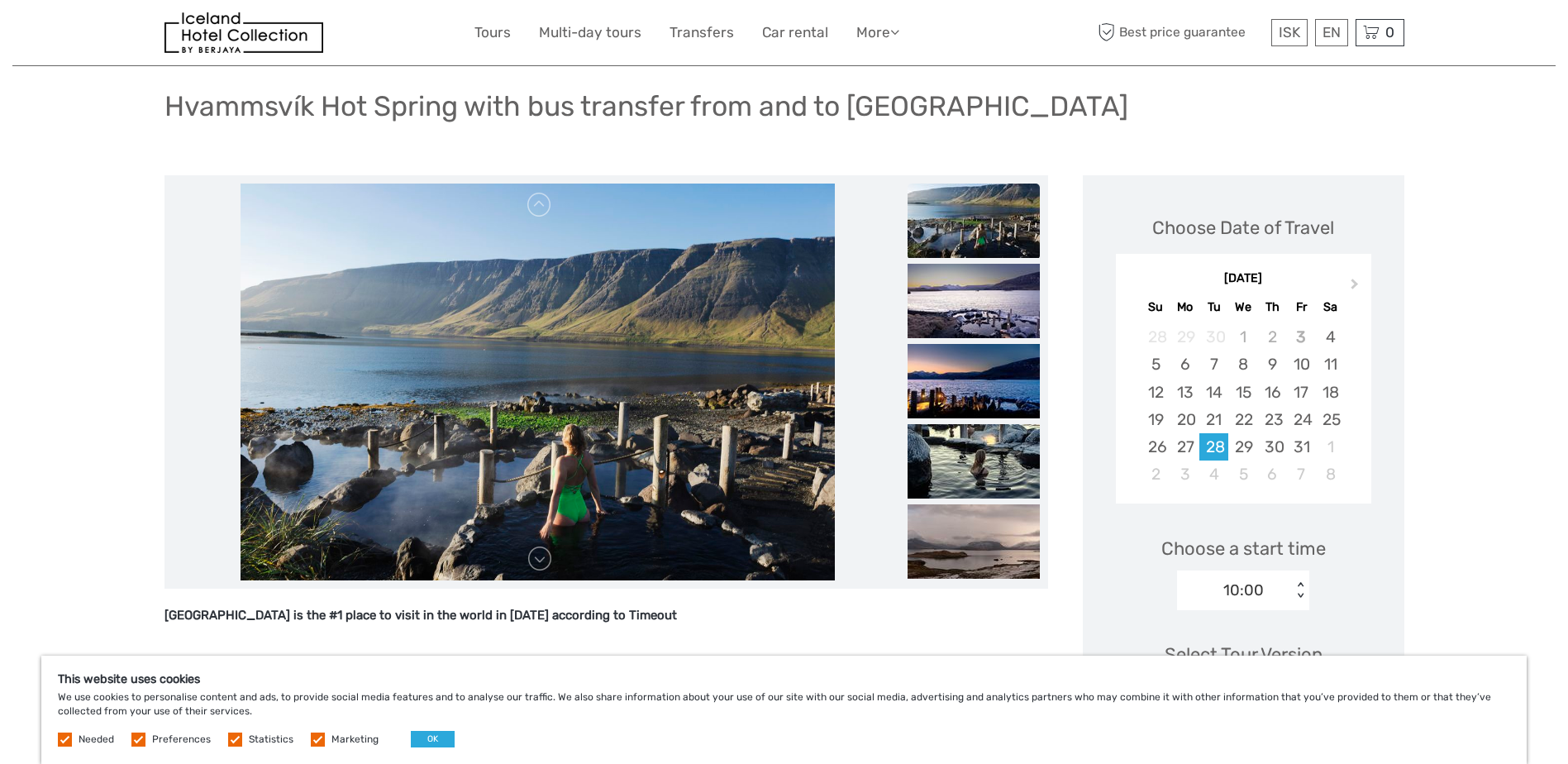
scroll to position [119, 0]
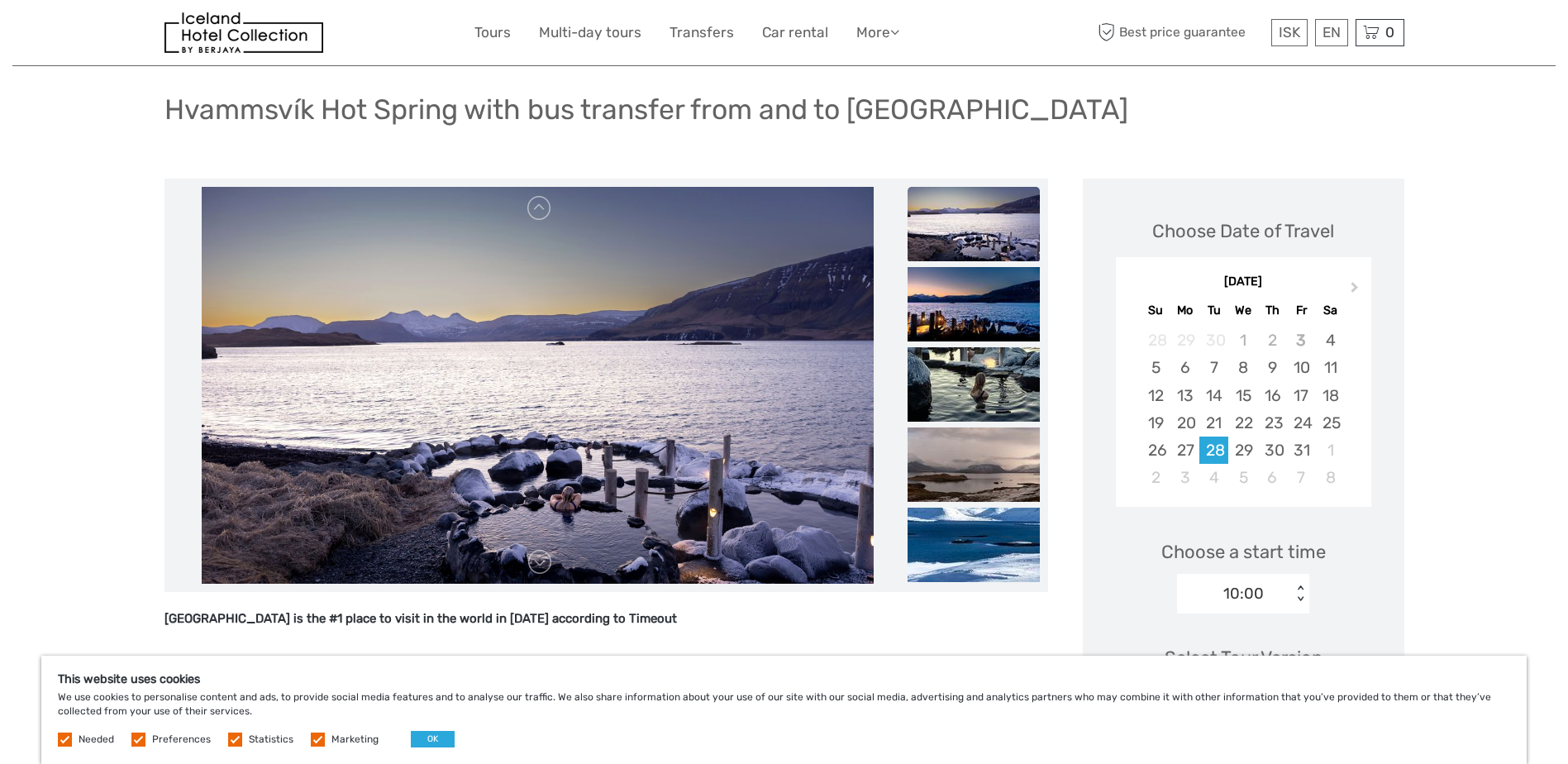
click at [1307, 585] on div "< >" at bounding box center [1300, 594] width 14 height 18
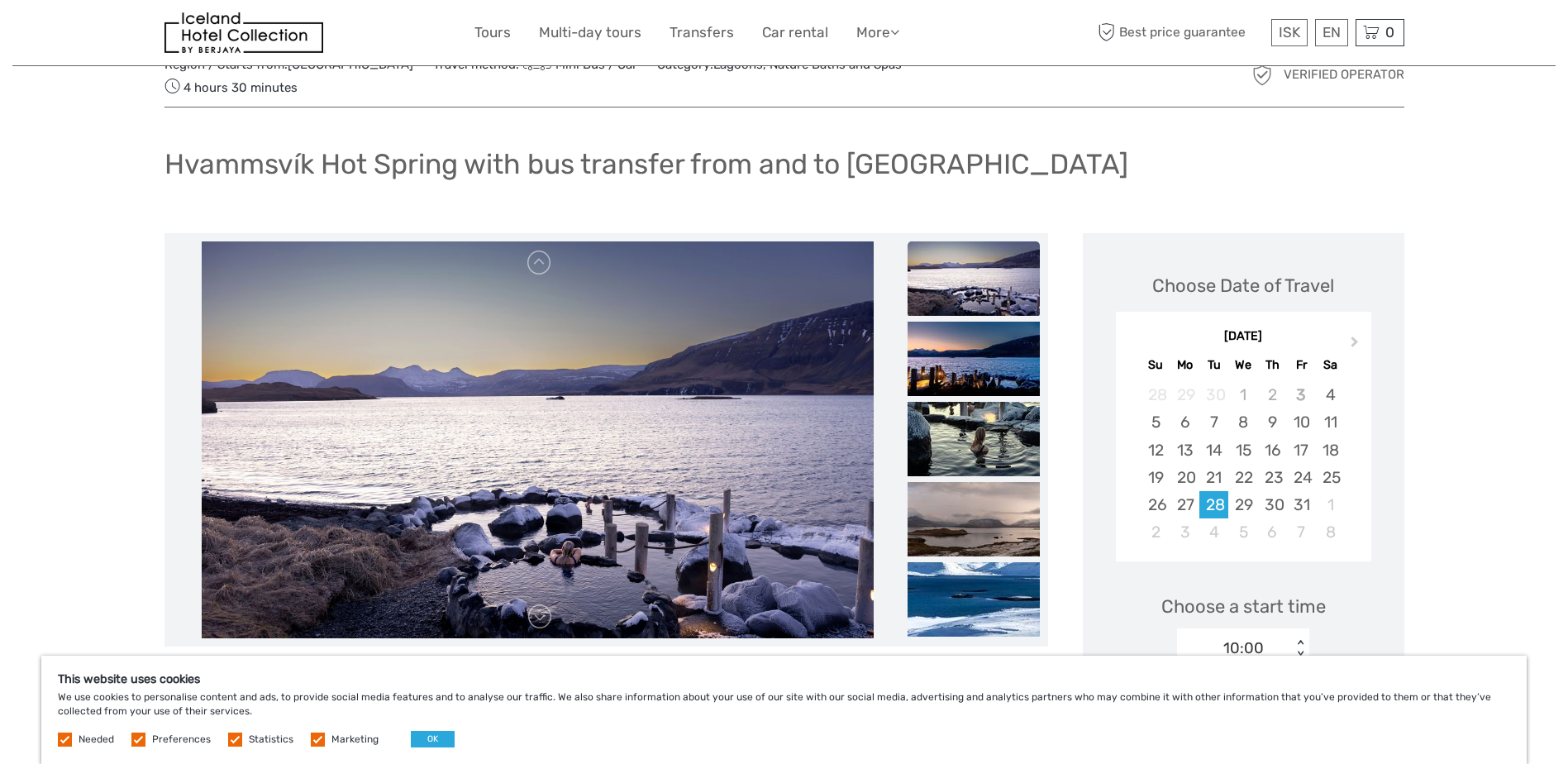
scroll to position [61, 0]
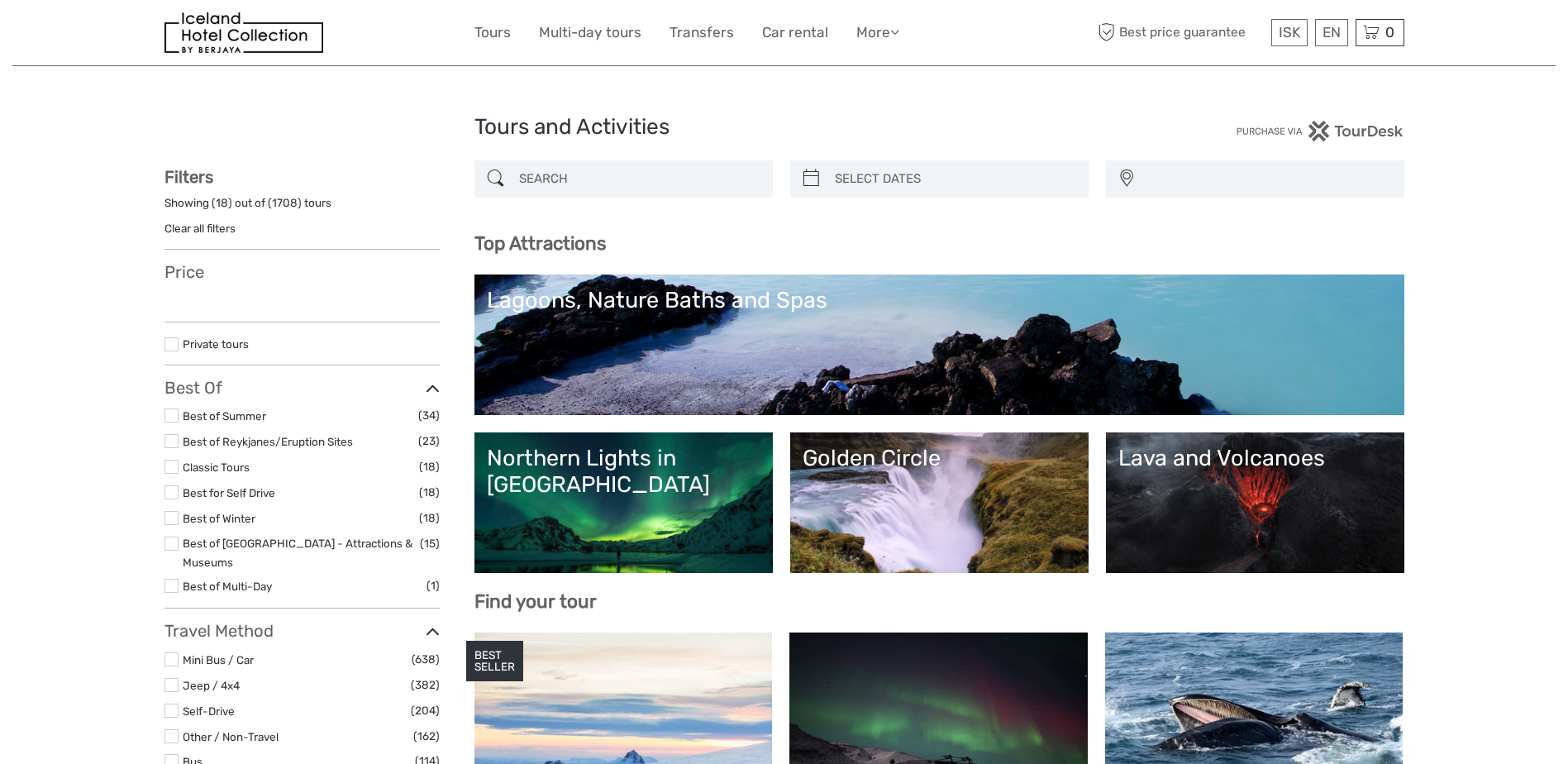
select select
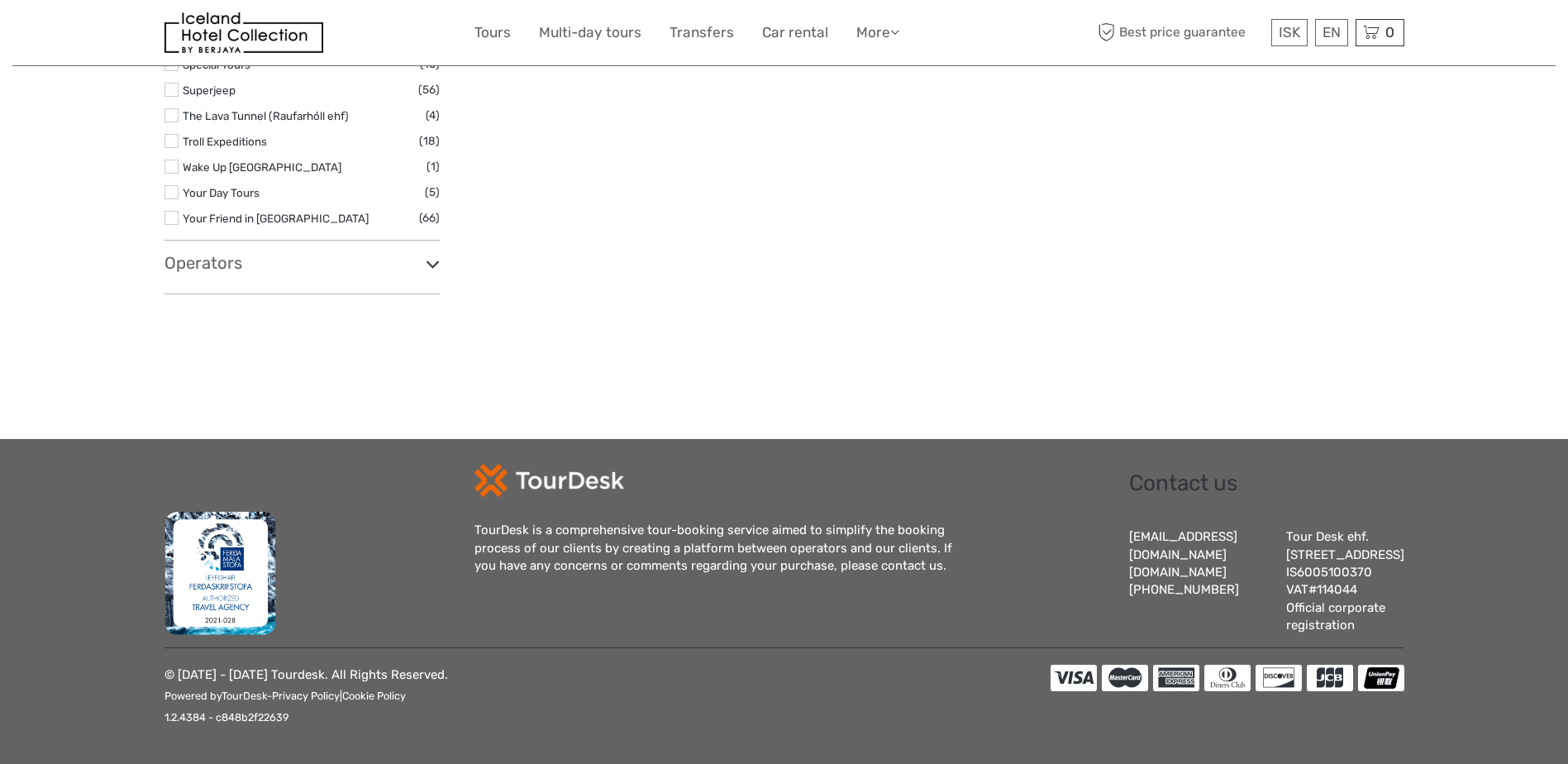
select select
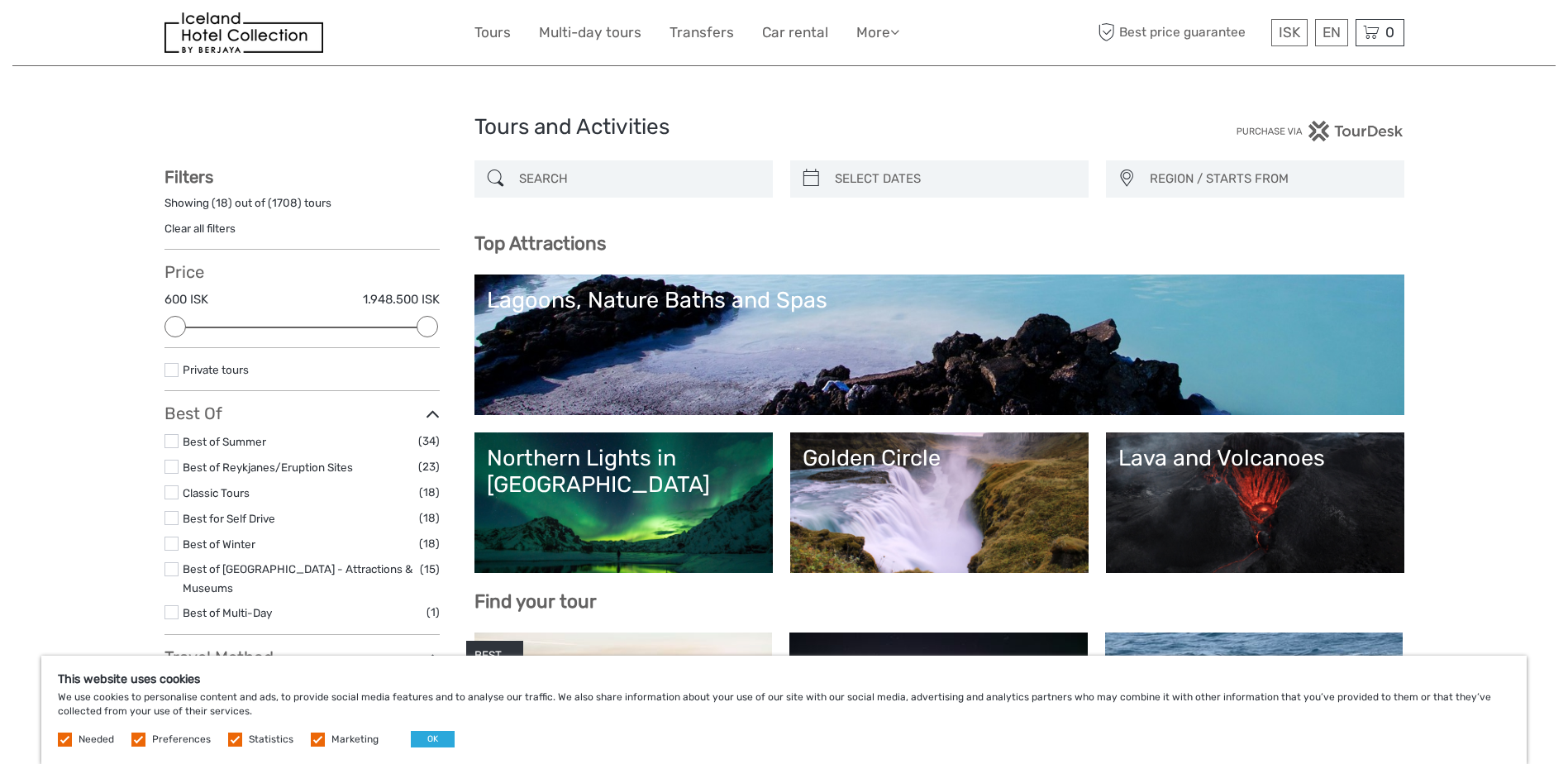
click at [712, 181] on input "search" at bounding box center [638, 179] width 252 height 29
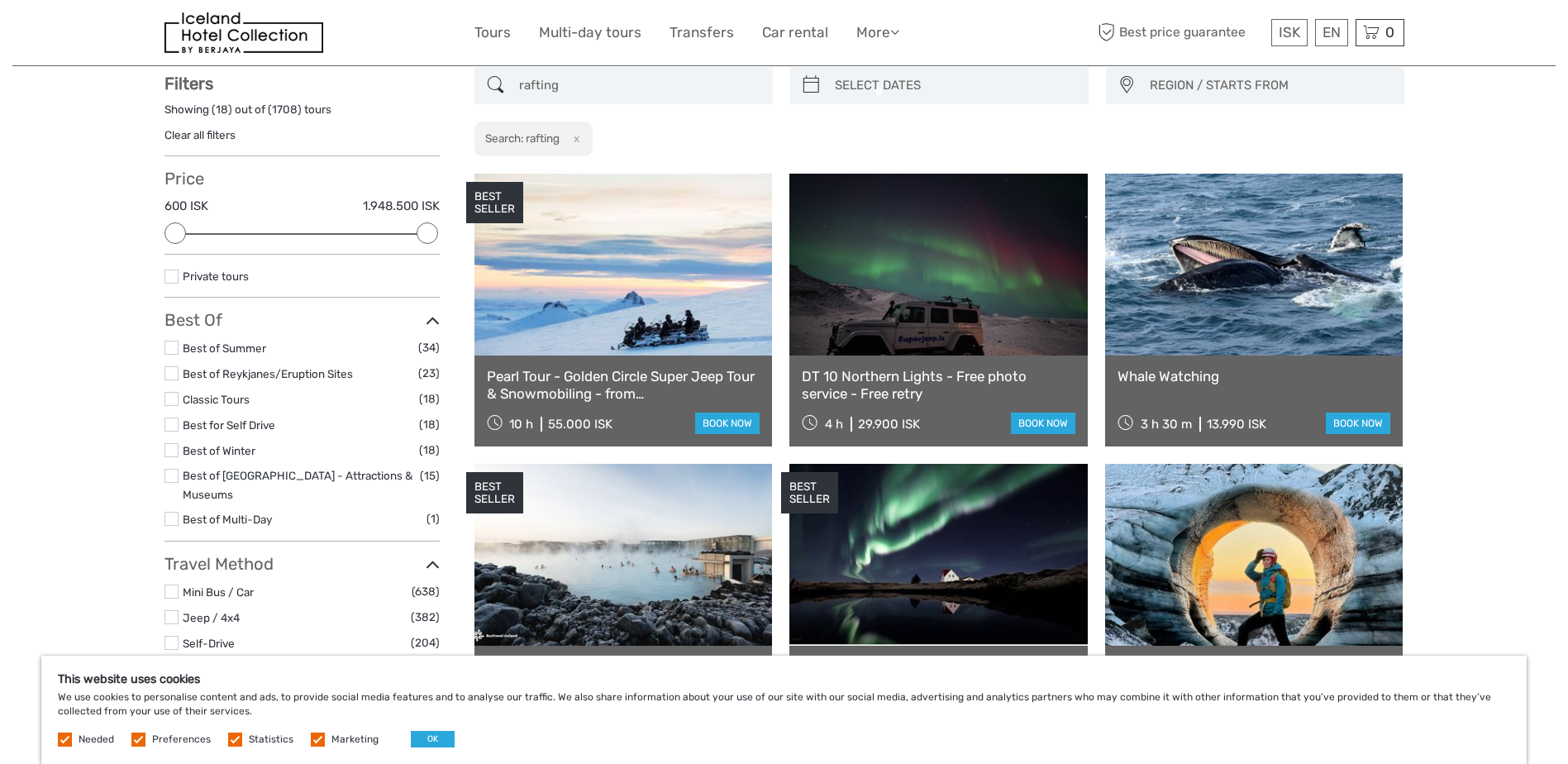
scroll to position [94, 0]
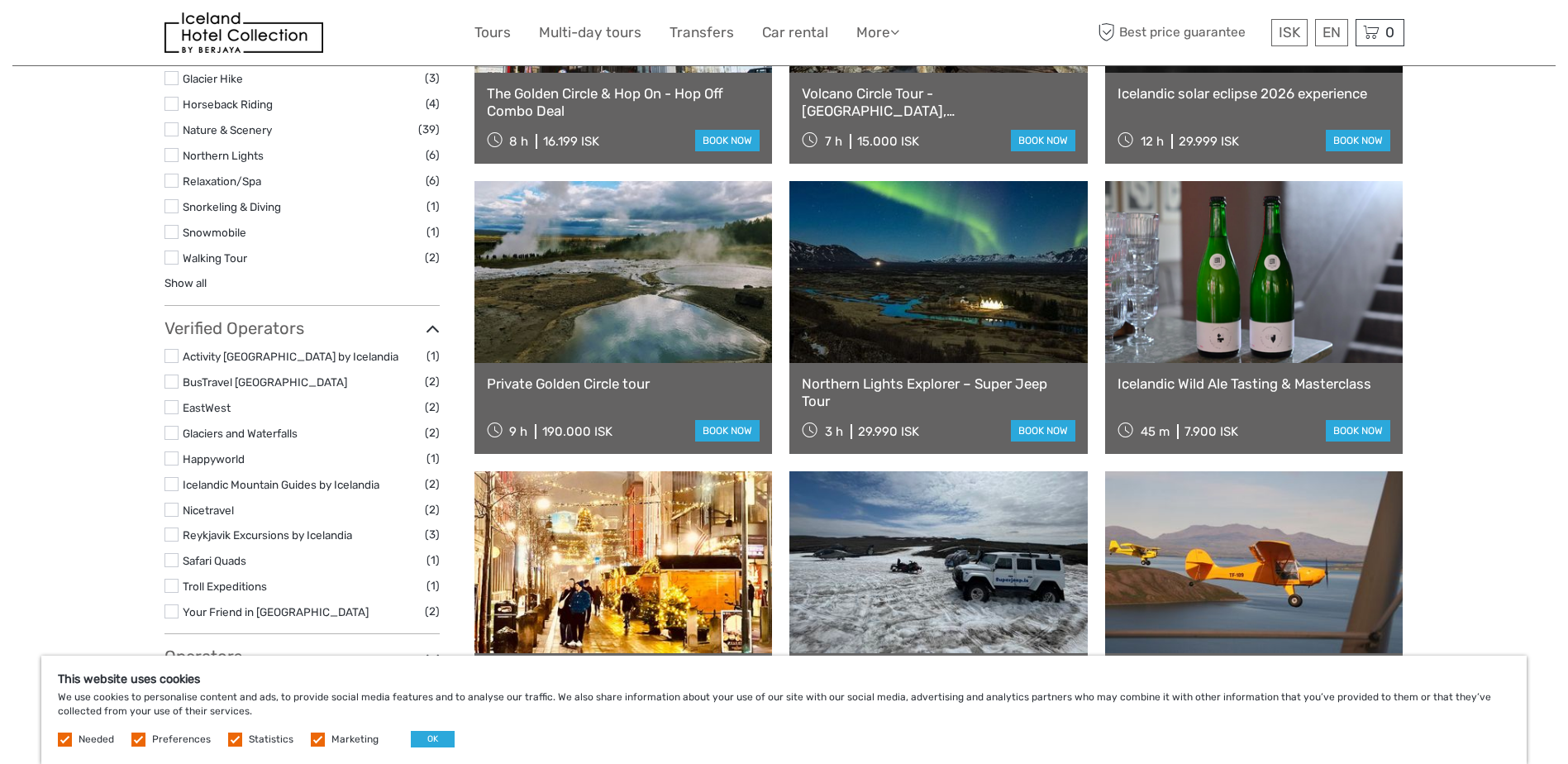
scroll to position [1206, 0]
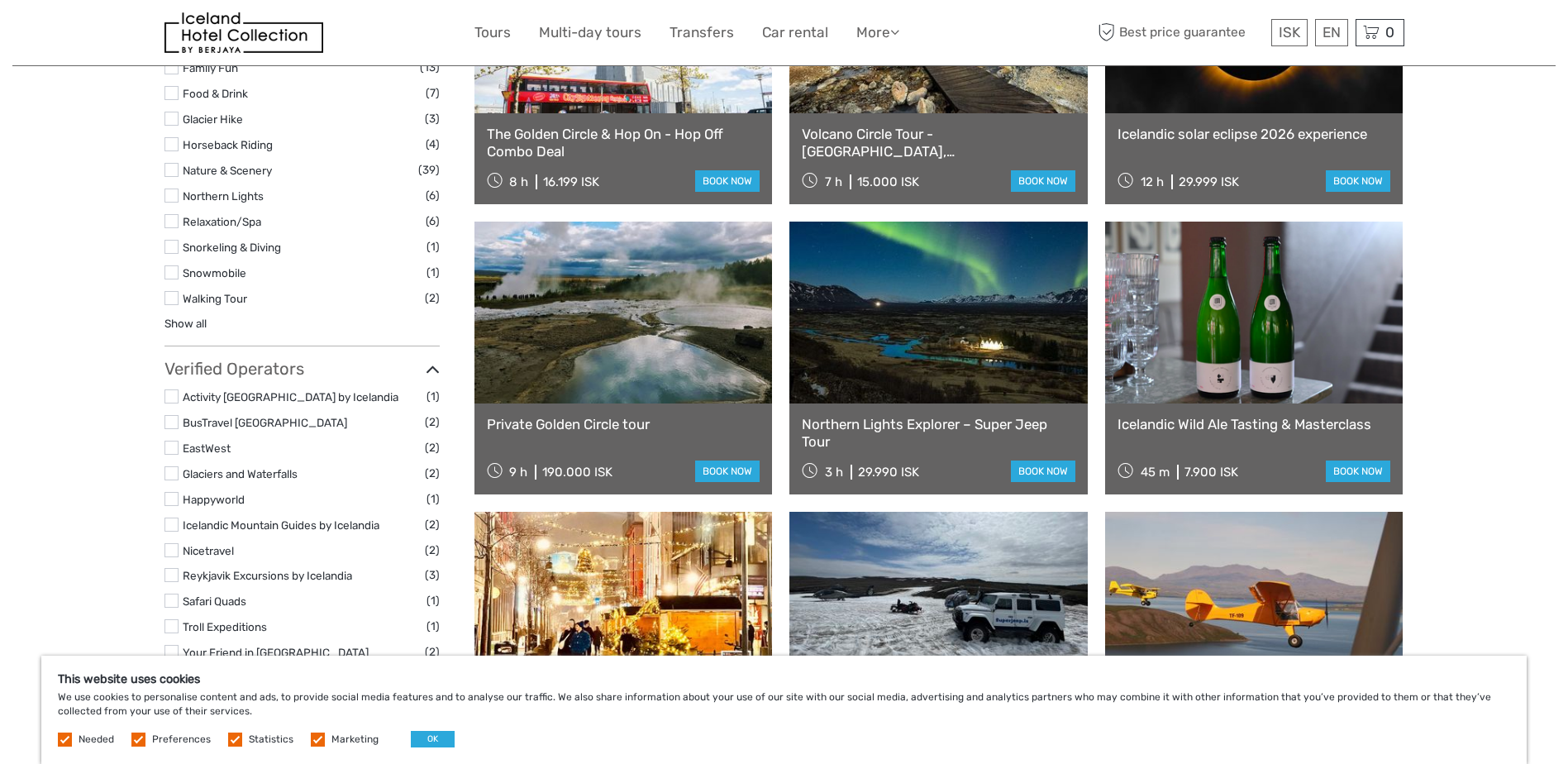
type input "rafting"
drag, startPoint x: 1560, startPoint y: 496, endPoint x: 1562, endPoint y: 486, distance: 10.2
click at [1562, 487] on body "ISK ISK € $ £ EN English Español Deutsch Tours Multi-day tours Transfers Car re…" at bounding box center [784, 60] width 1568 height 2531
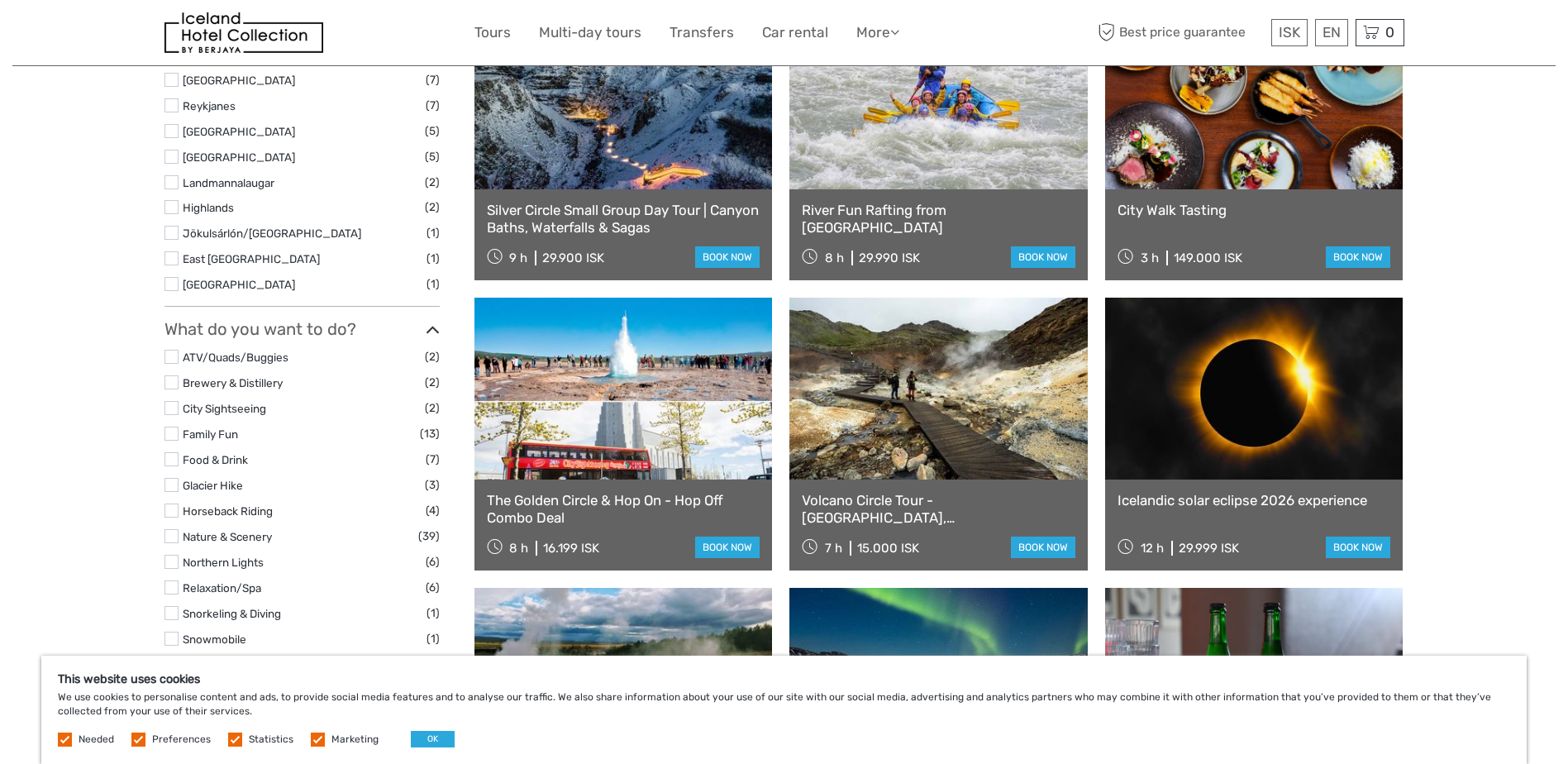
scroll to position [834, 0]
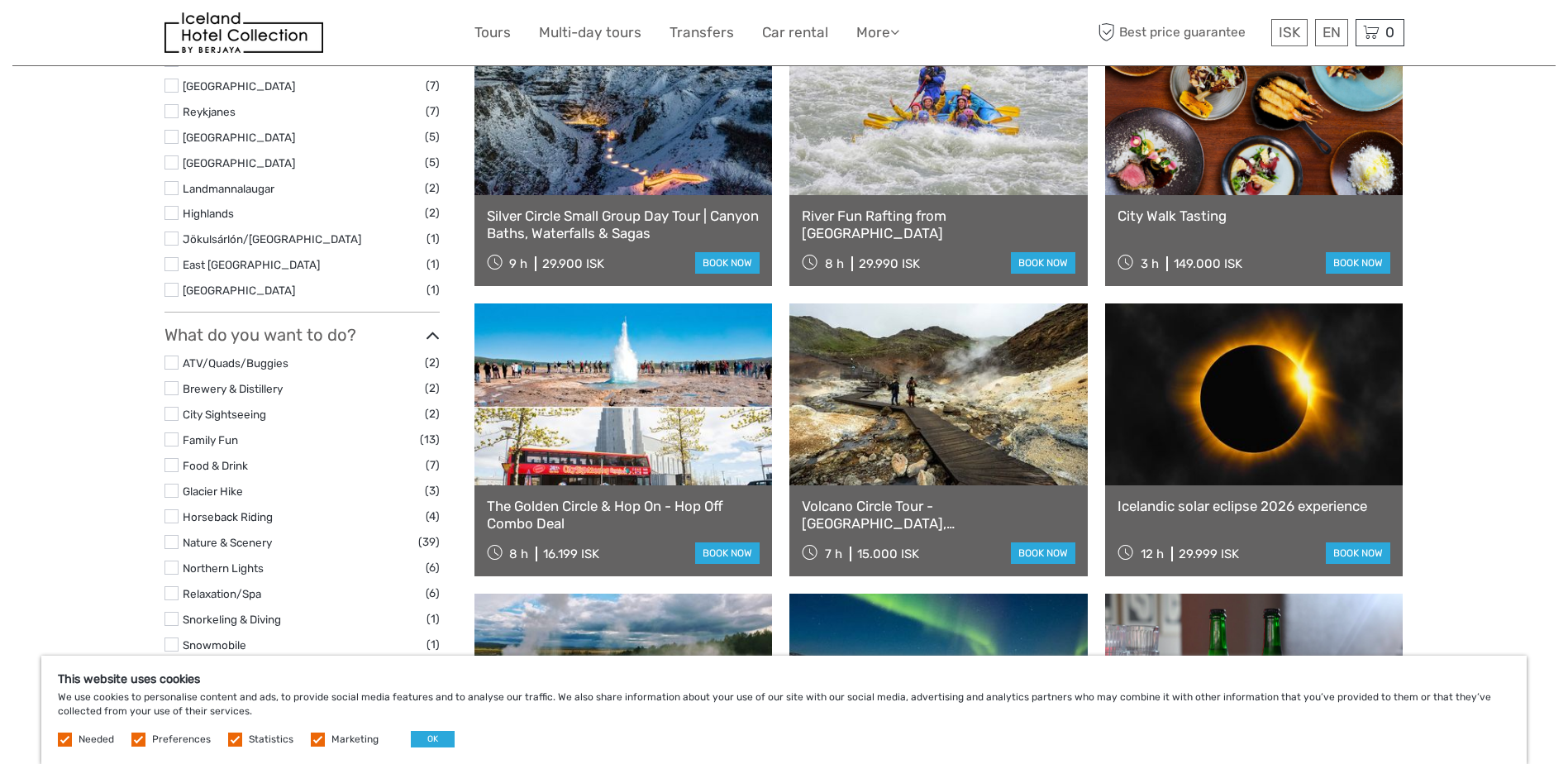
click at [1254, 466] on link at bounding box center [1254, 394] width 299 height 181
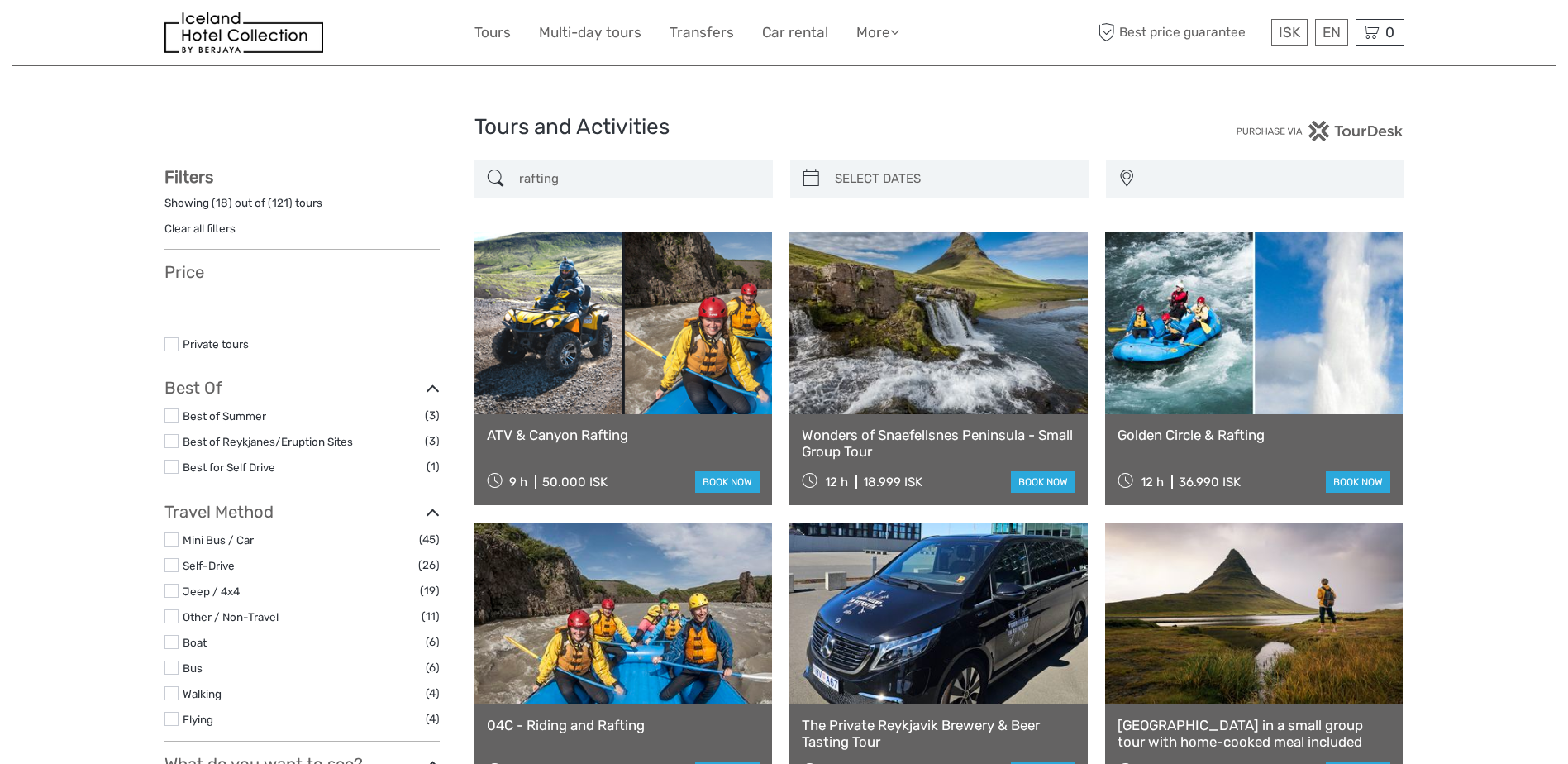
select select
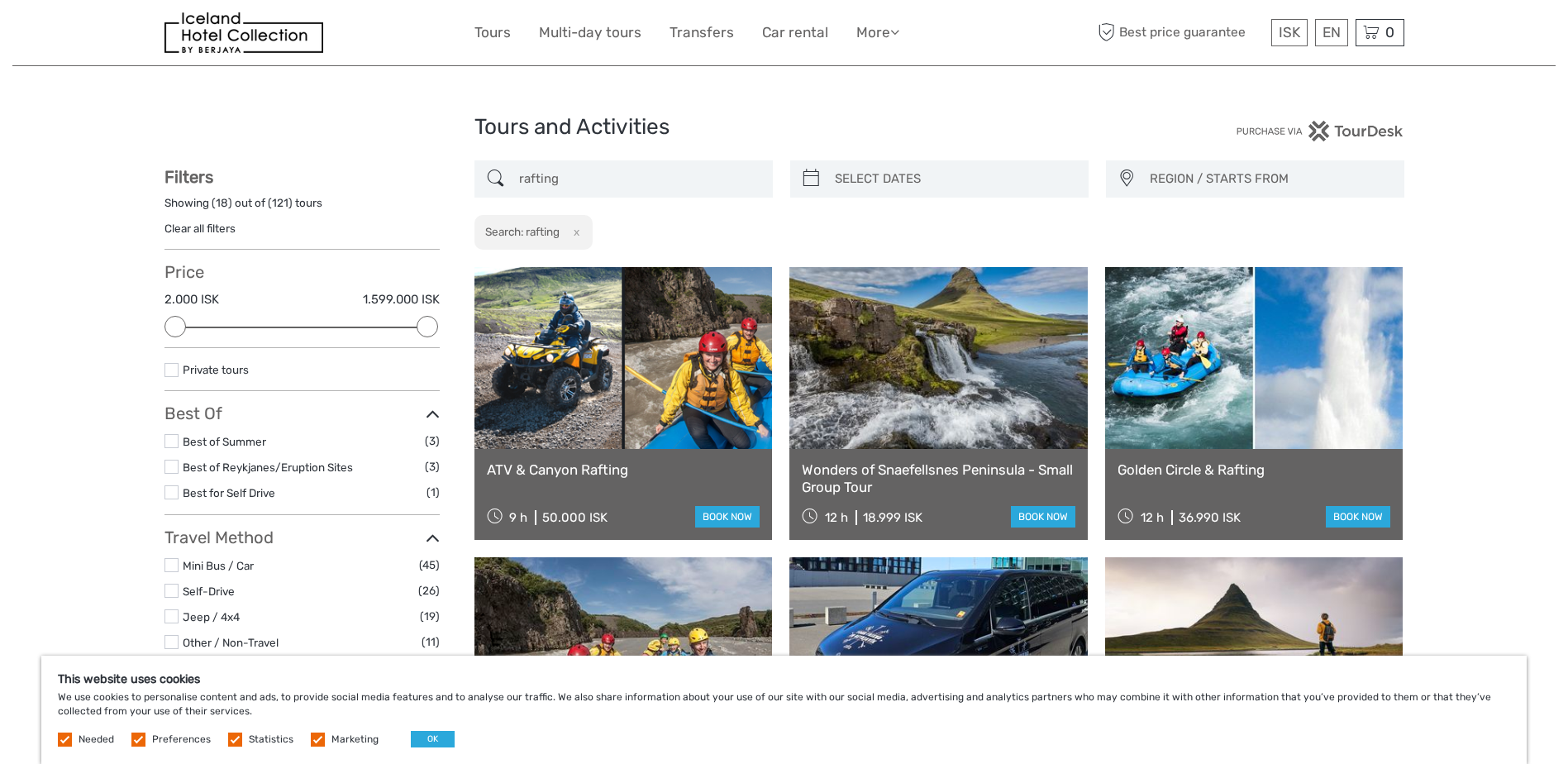
click at [1315, 181] on span "REGION / STARTS FROM" at bounding box center [1269, 179] width 254 height 27
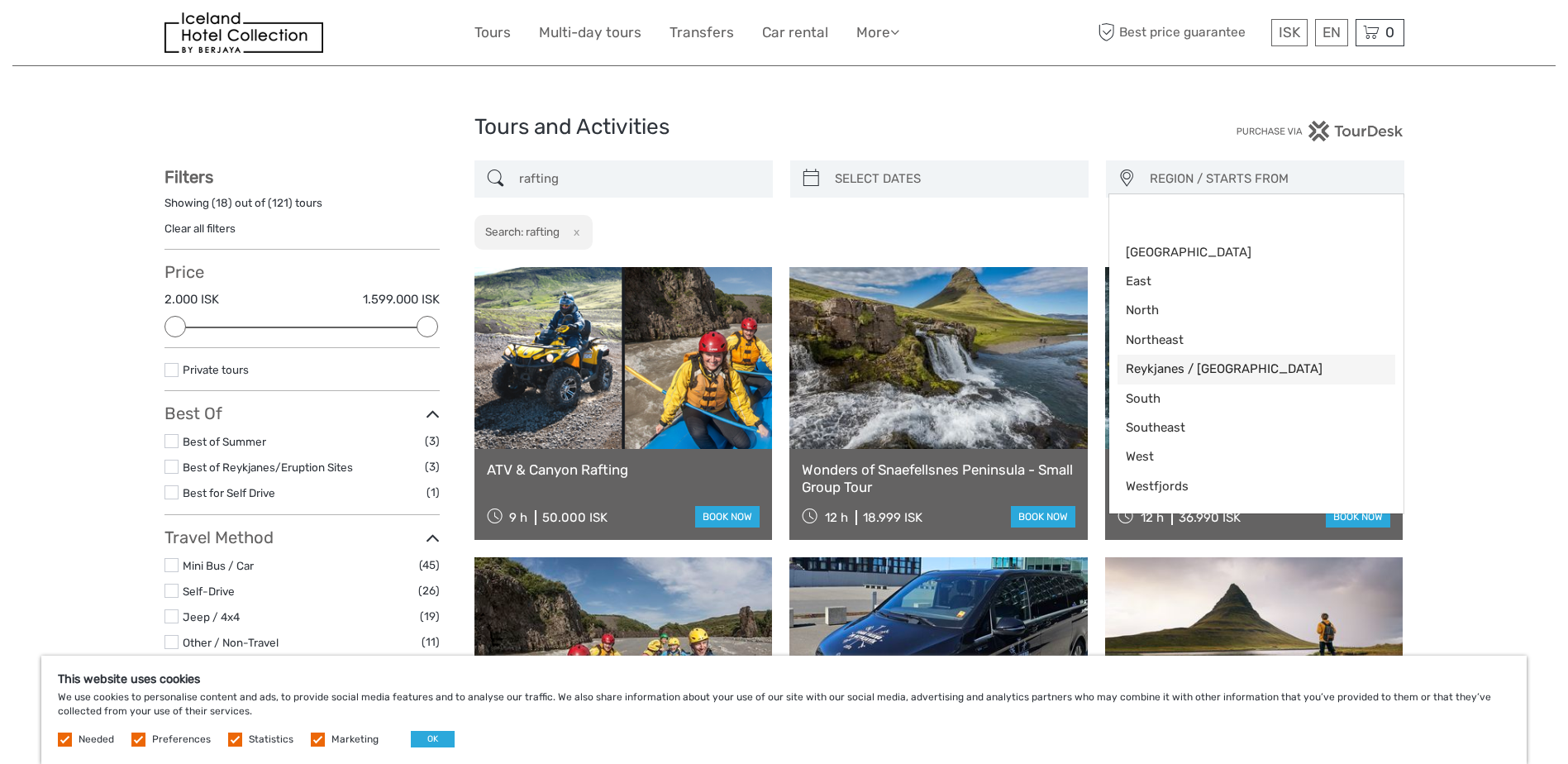
click at [1171, 379] on link "Reykjanes / [GEOGRAPHIC_DATA]" at bounding box center [1256, 369] width 278 height 29
select select "Reykjanes / [GEOGRAPHIC_DATA]"
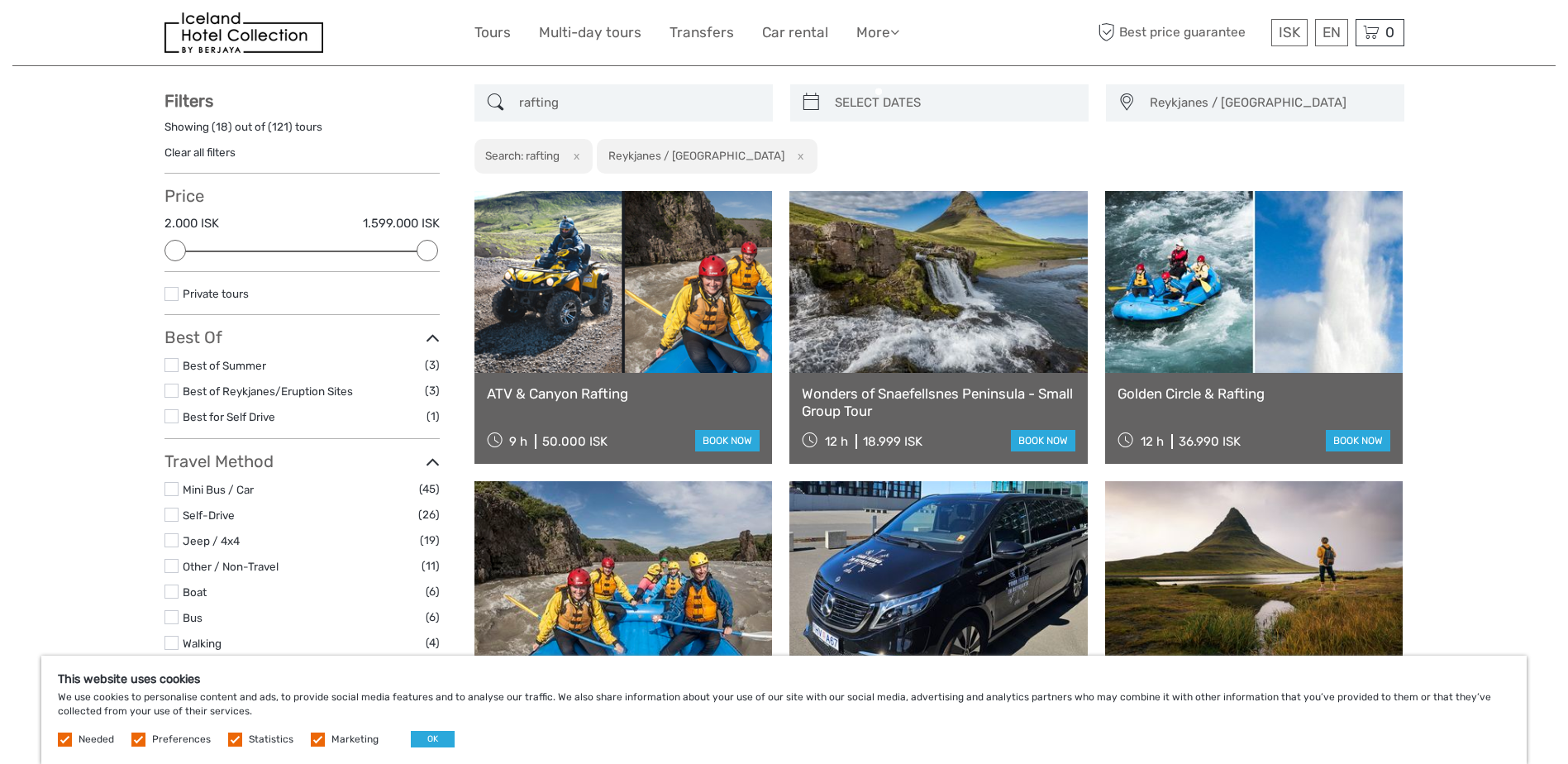
scroll to position [51, 0]
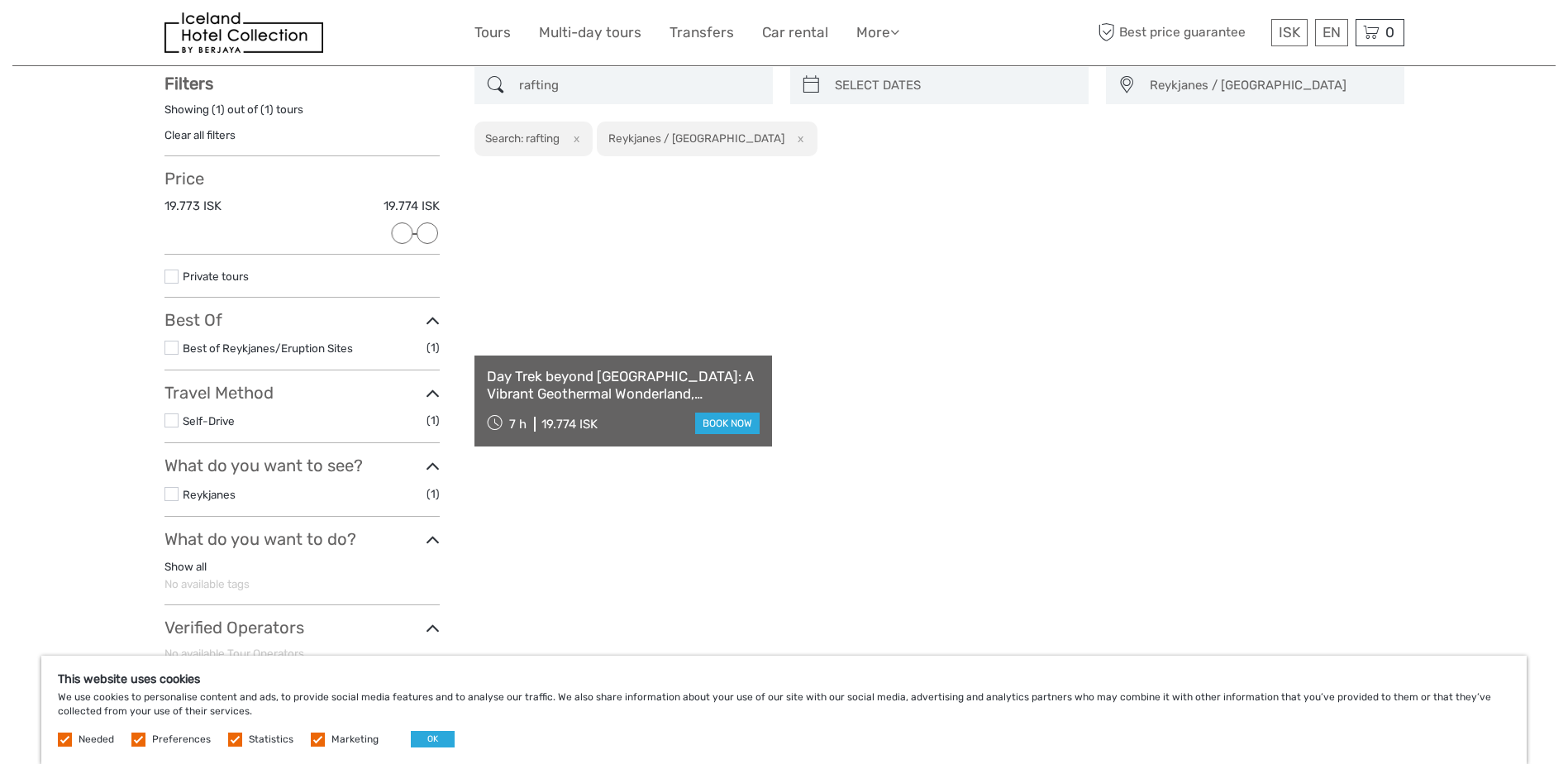
scroll to position [94, 0]
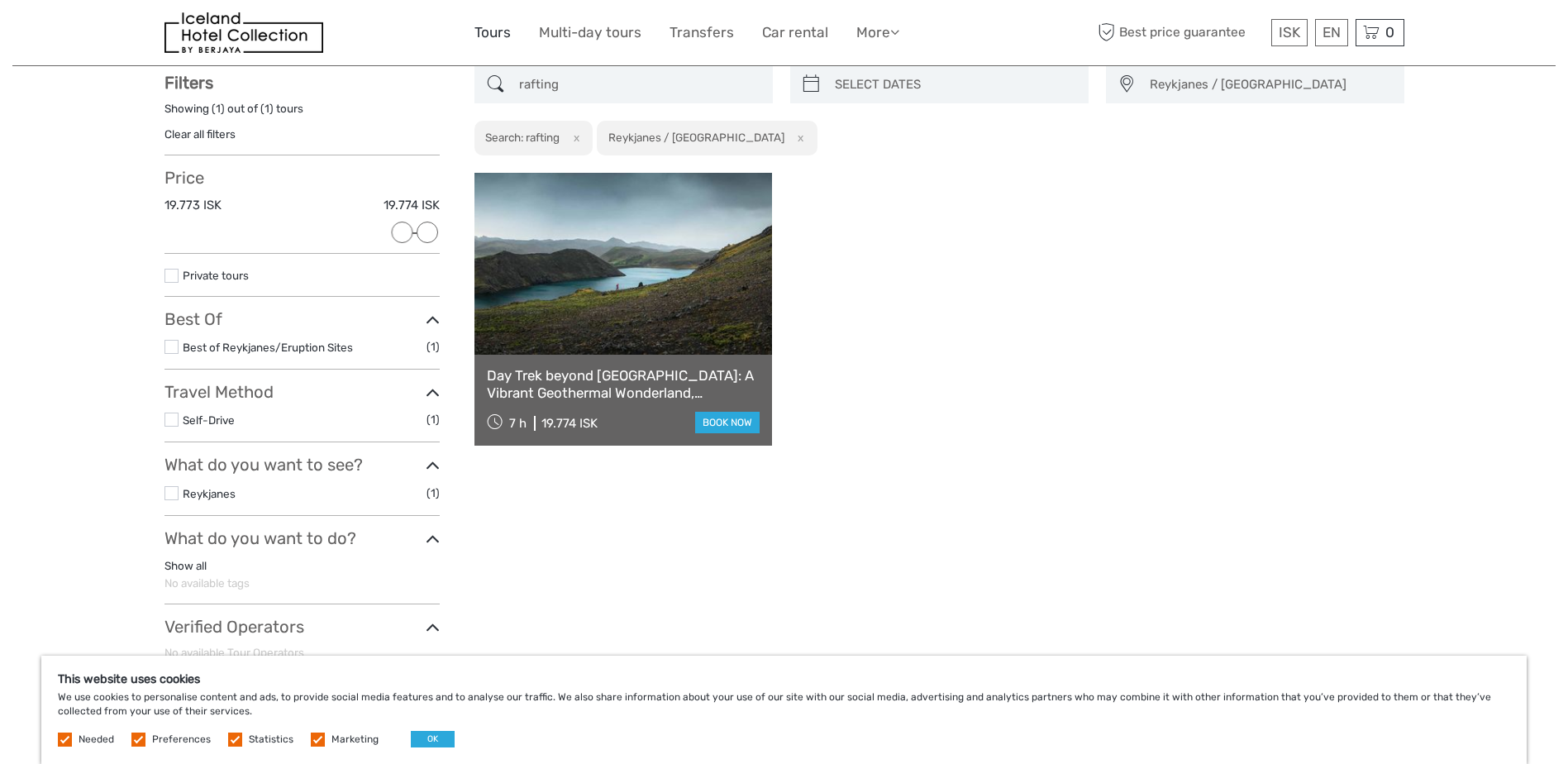
click at [493, 36] on link "Tours" at bounding box center [492, 33] width 36 height 24
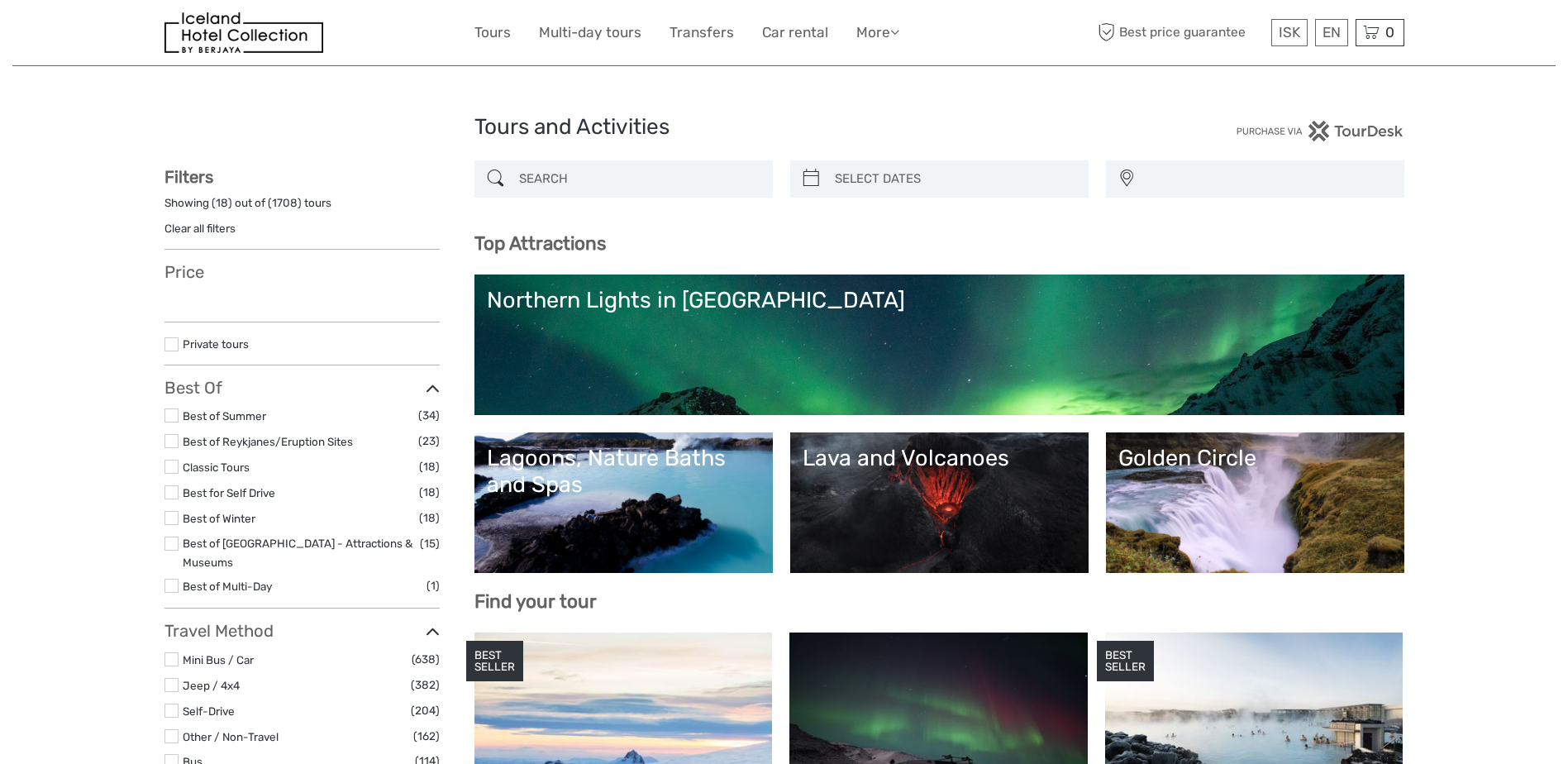
select select
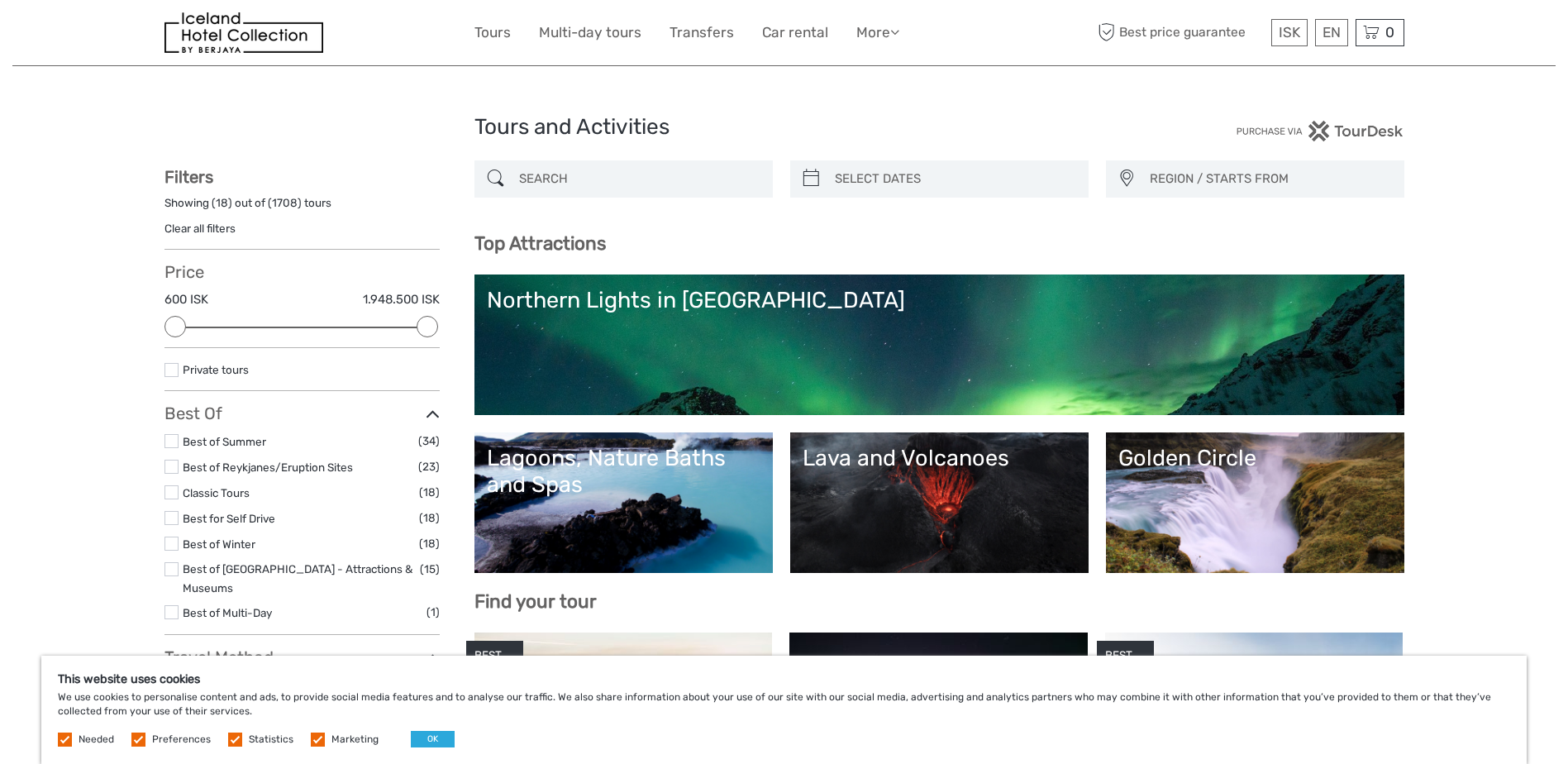
click at [623, 183] on input "search" at bounding box center [638, 179] width 252 height 29
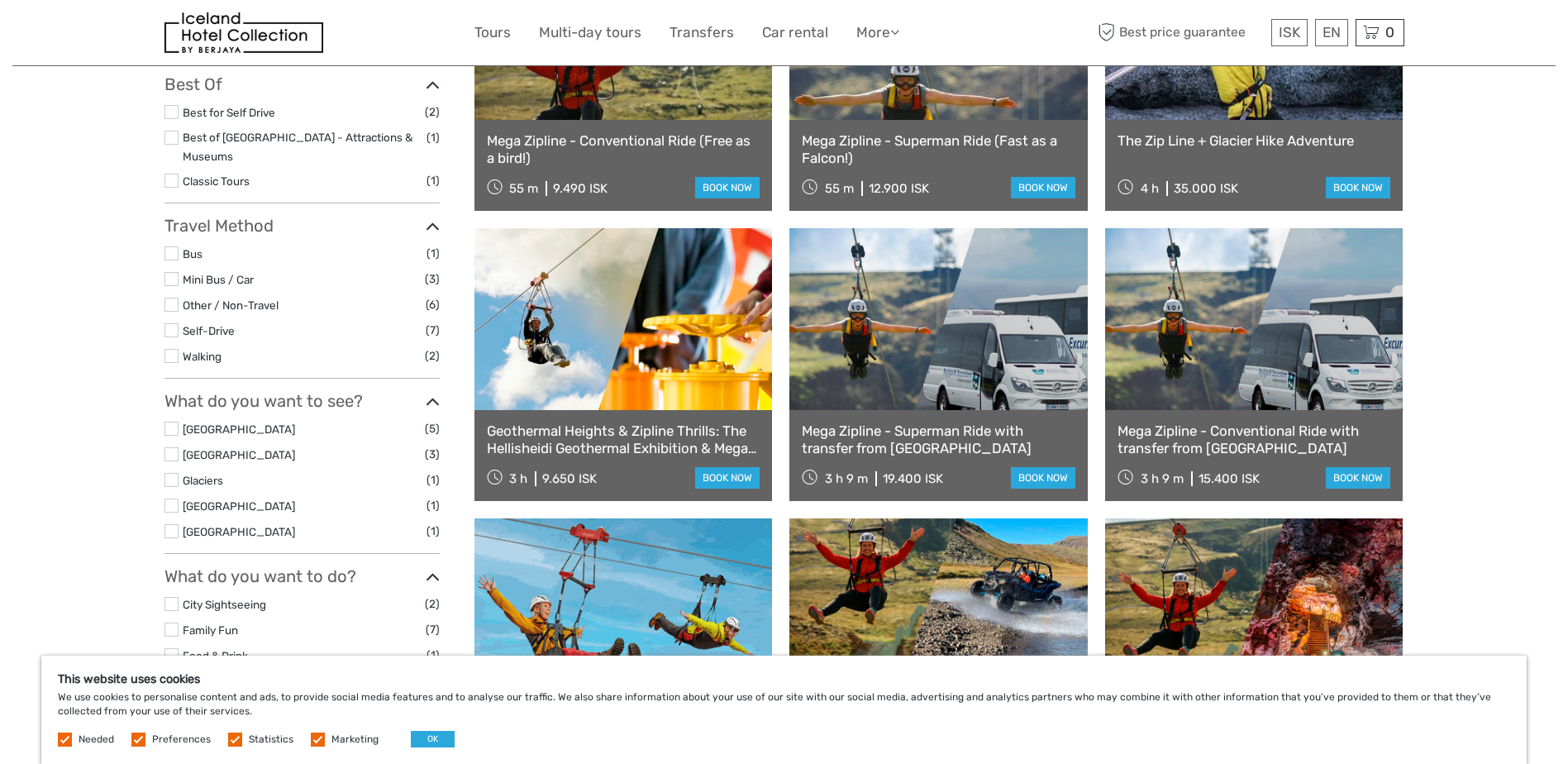
scroll to position [384, 0]
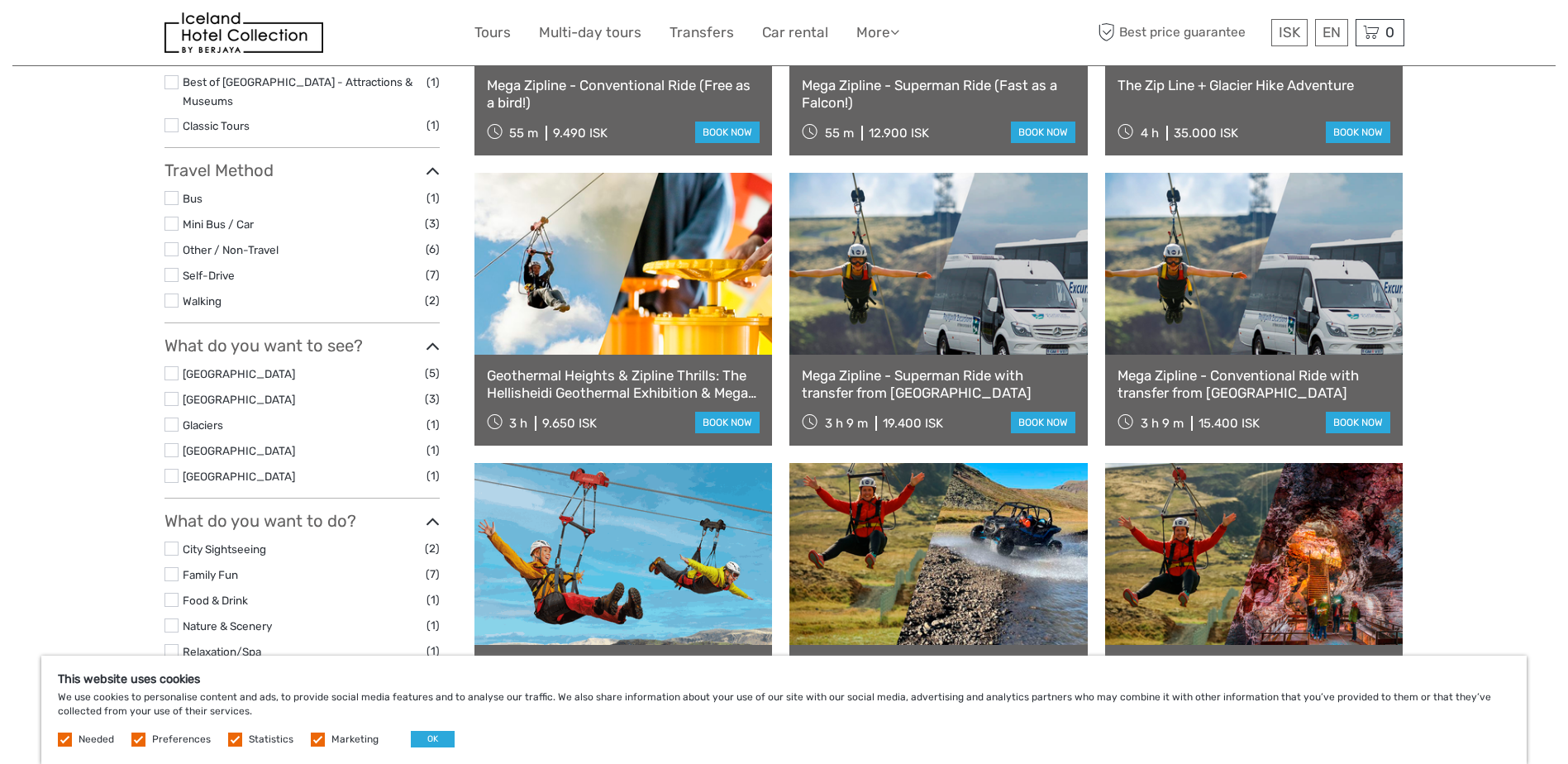
type input "zipline"
click at [1293, 352] on link at bounding box center [1254, 263] width 299 height 181
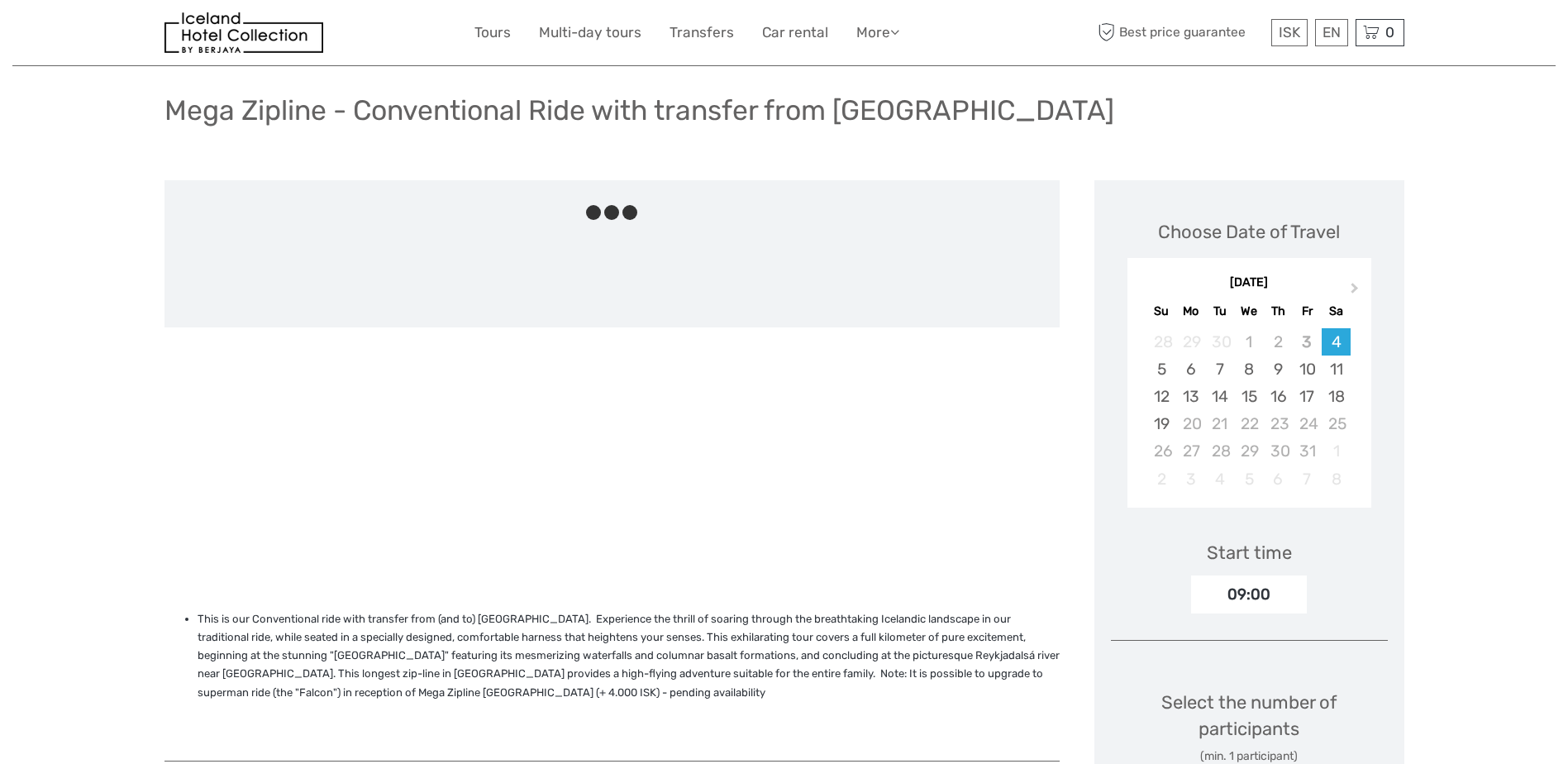
click at [1218, 459] on div "28" at bounding box center [1219, 450] width 29 height 27
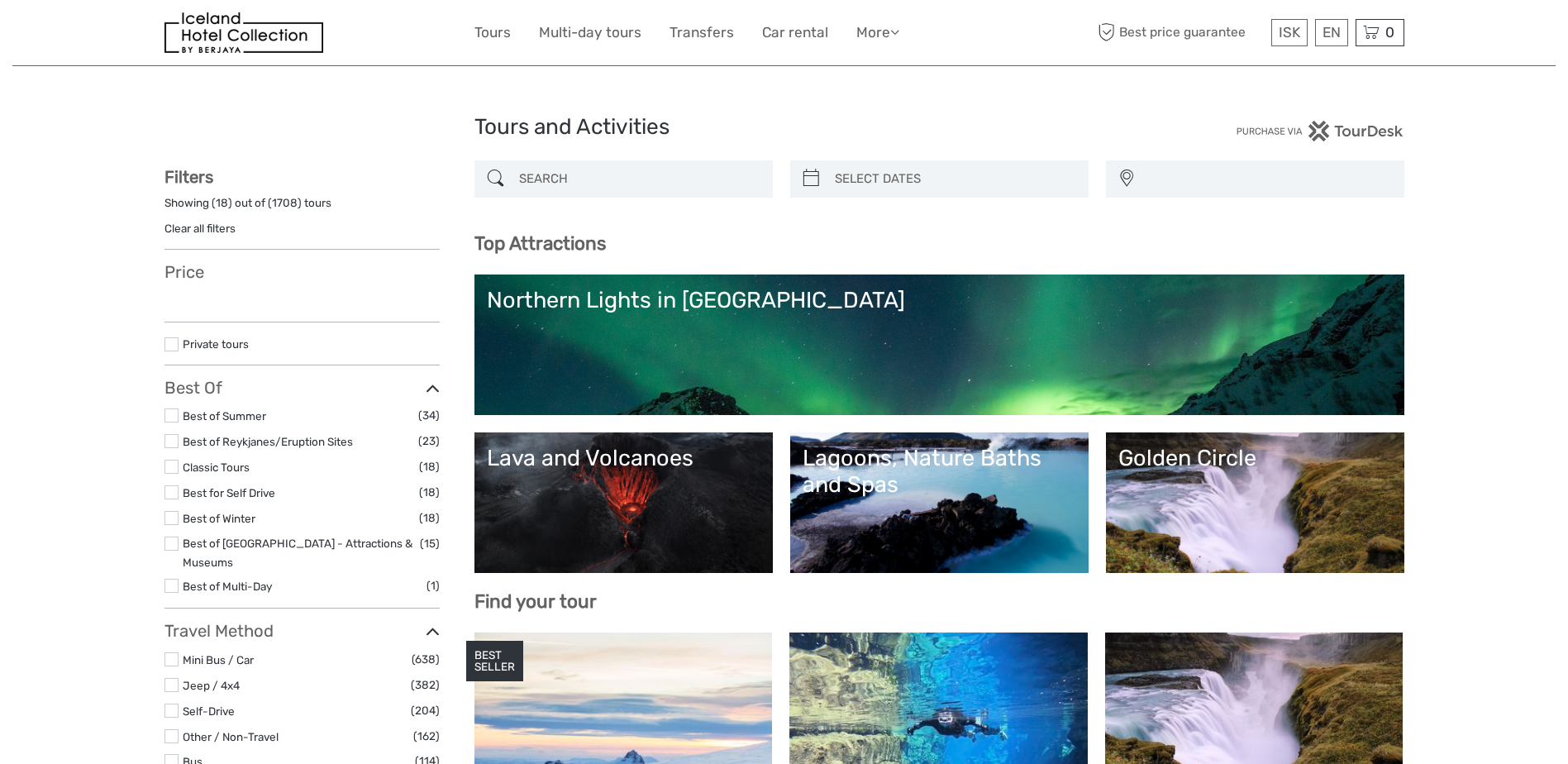
select select
click at [594, 186] on input "search" at bounding box center [638, 179] width 252 height 29
select select
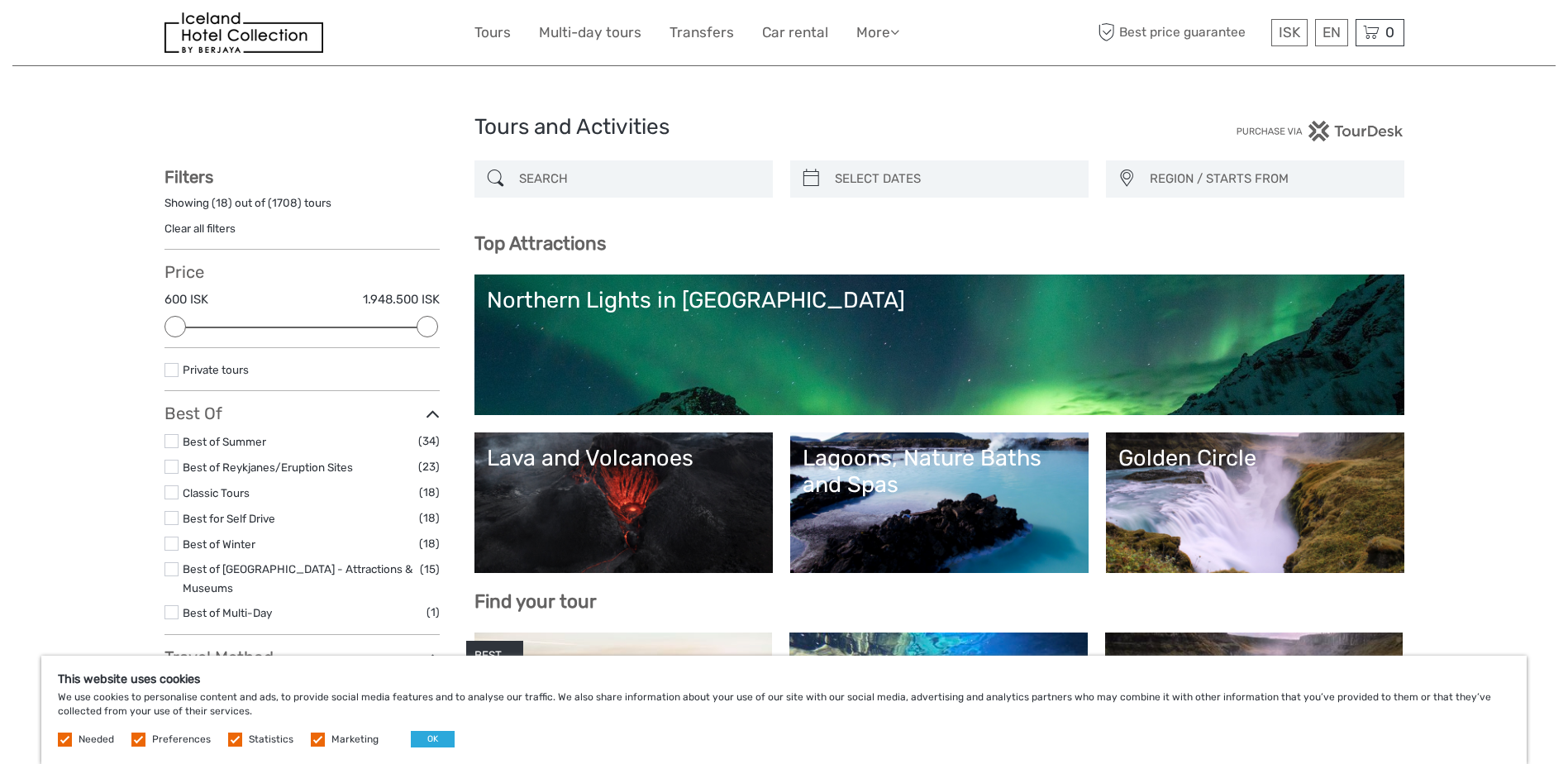
paste input "Hvammsvík Natural Hot Springs iceland"
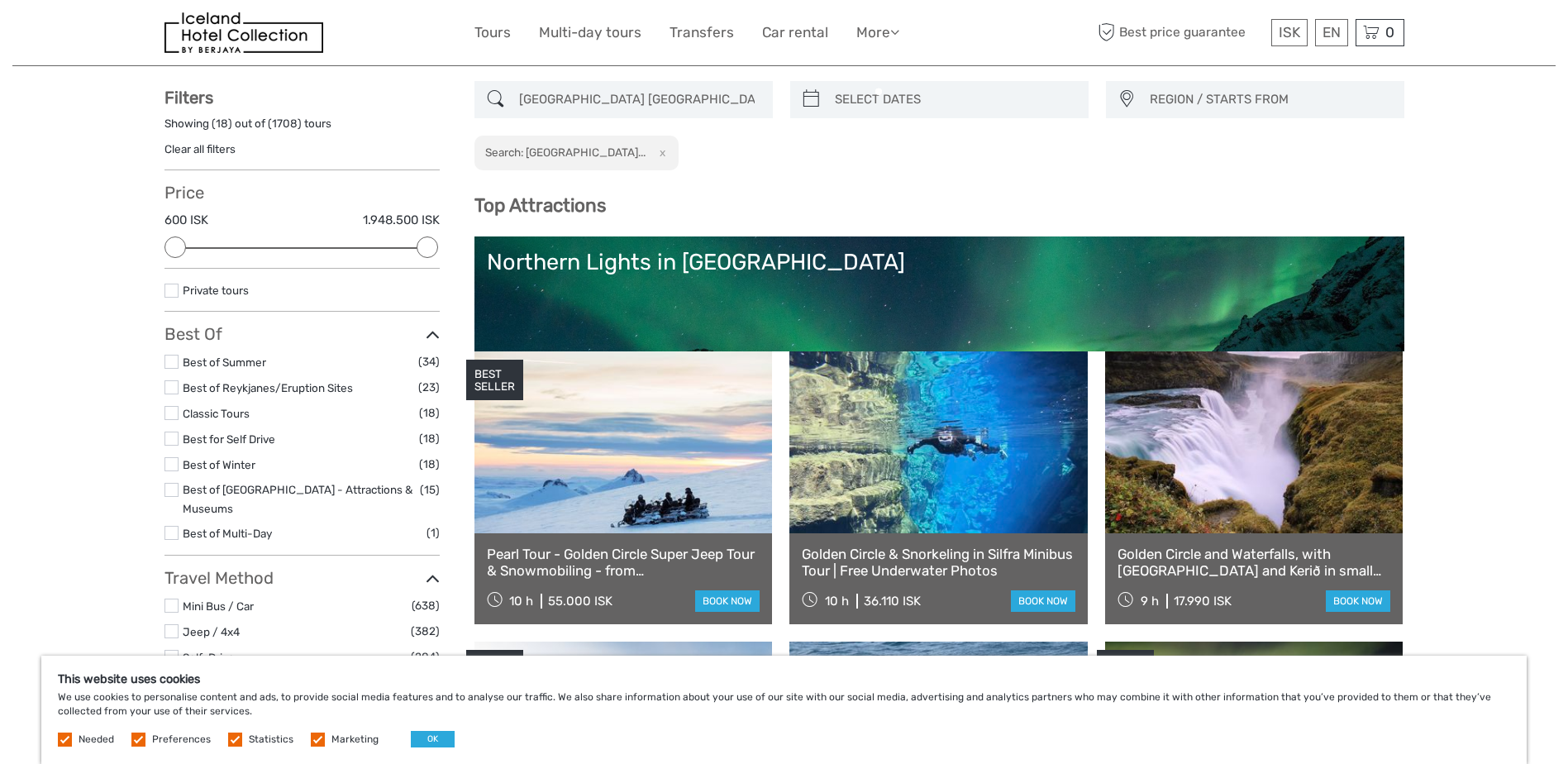
scroll to position [86, 0]
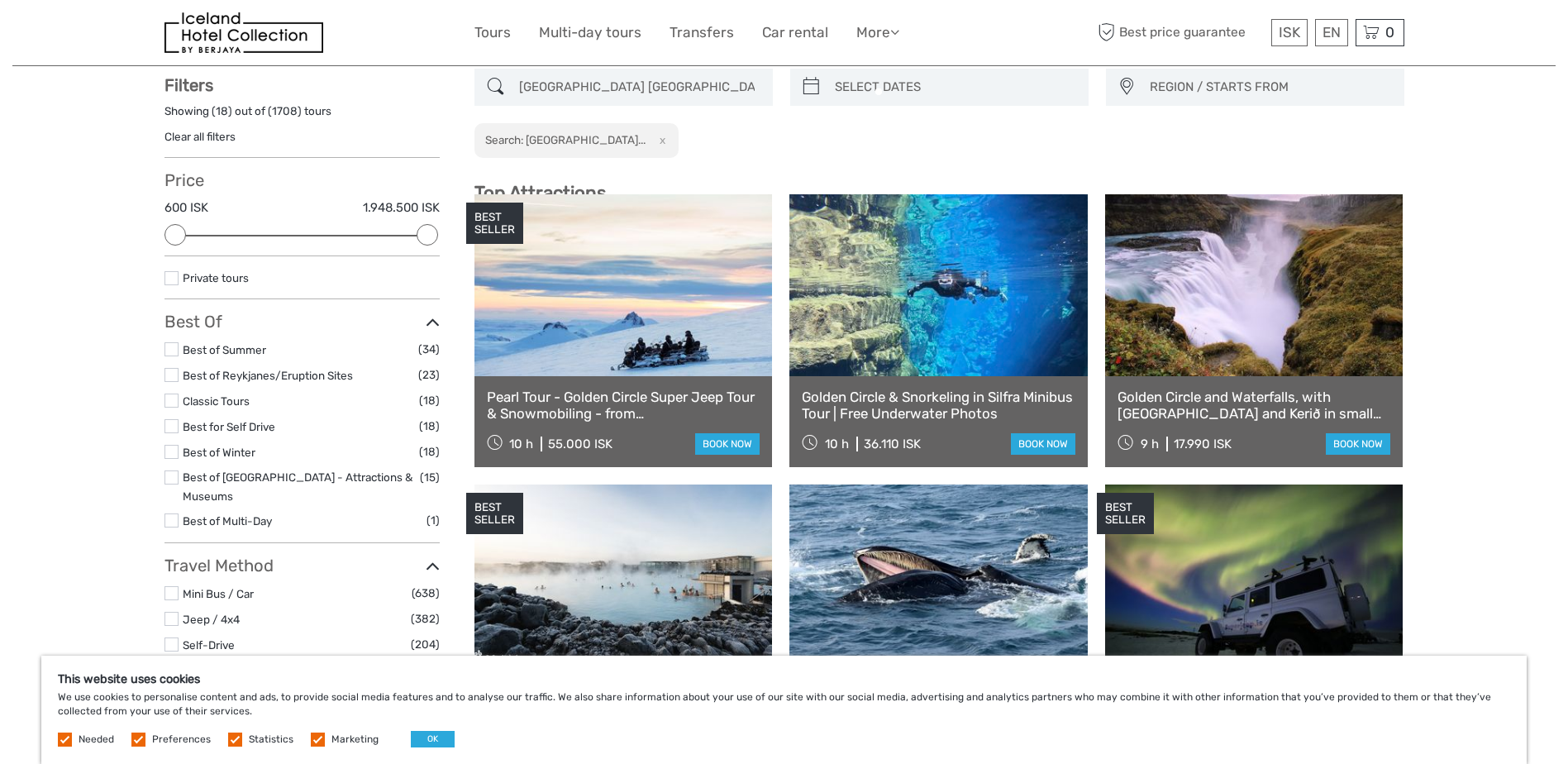
click at [705, 181] on div "Top Attractions Golden Circle Lagoons, Nature Baths and Spas Lava and Volcanoes…" at bounding box center [939, 184] width 930 height 19
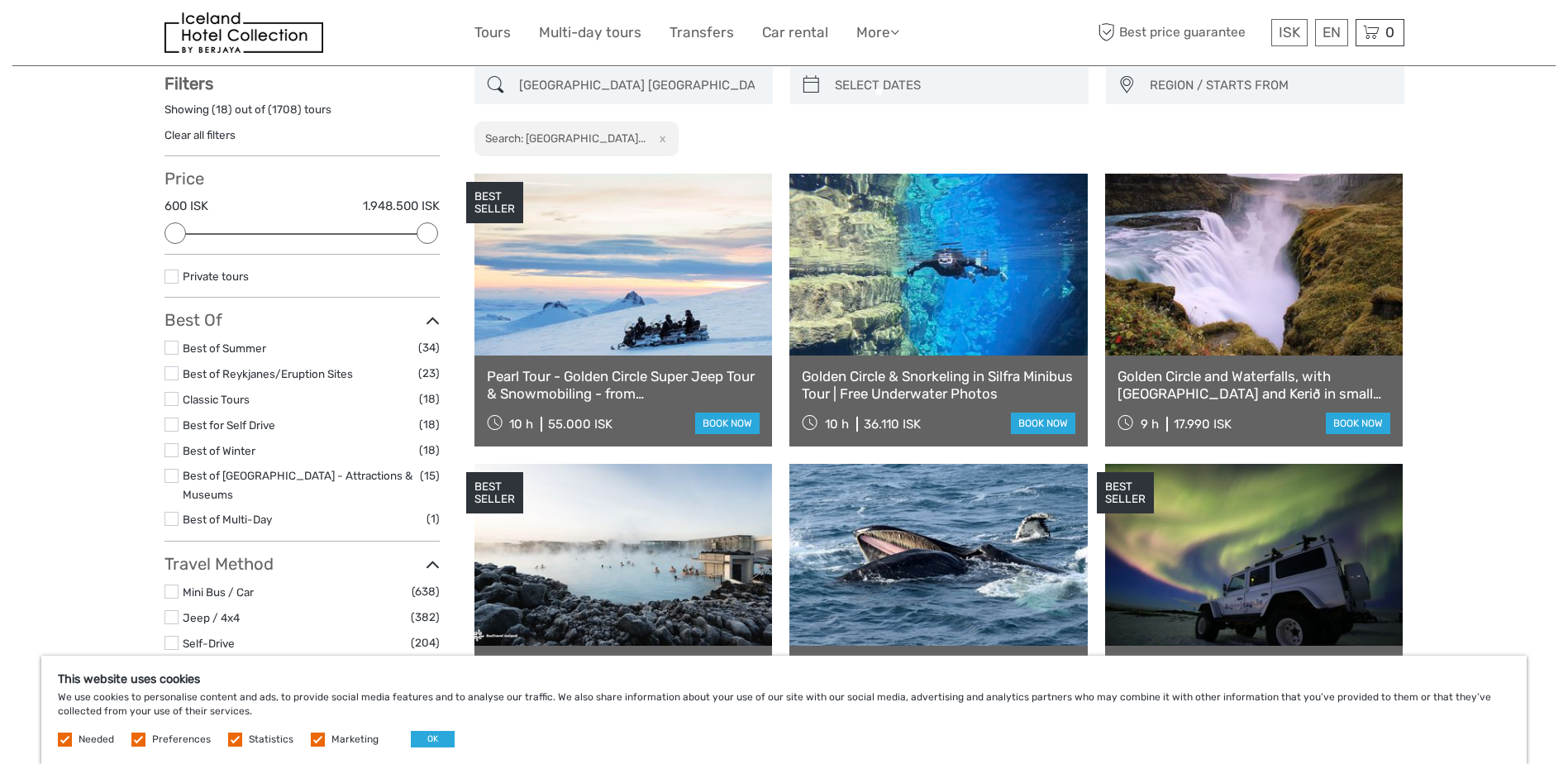
scroll to position [94, 0]
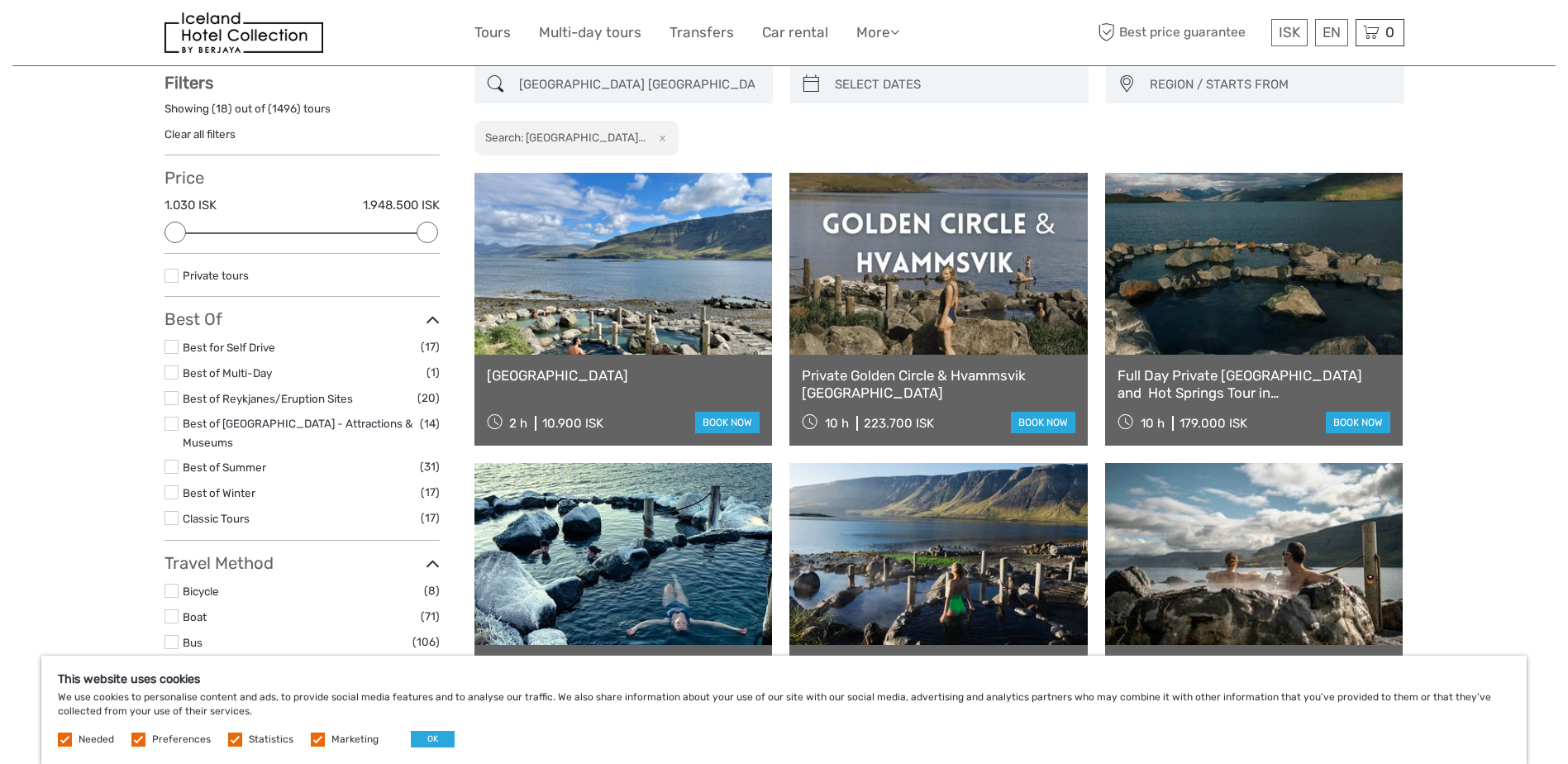
drag, startPoint x: 704, startPoint y: 91, endPoint x: 761, endPoint y: 90, distance: 57.0
click at [761, 90] on input "Hvammsvík Natural Hot Springs iceland" at bounding box center [638, 85] width 252 height 29
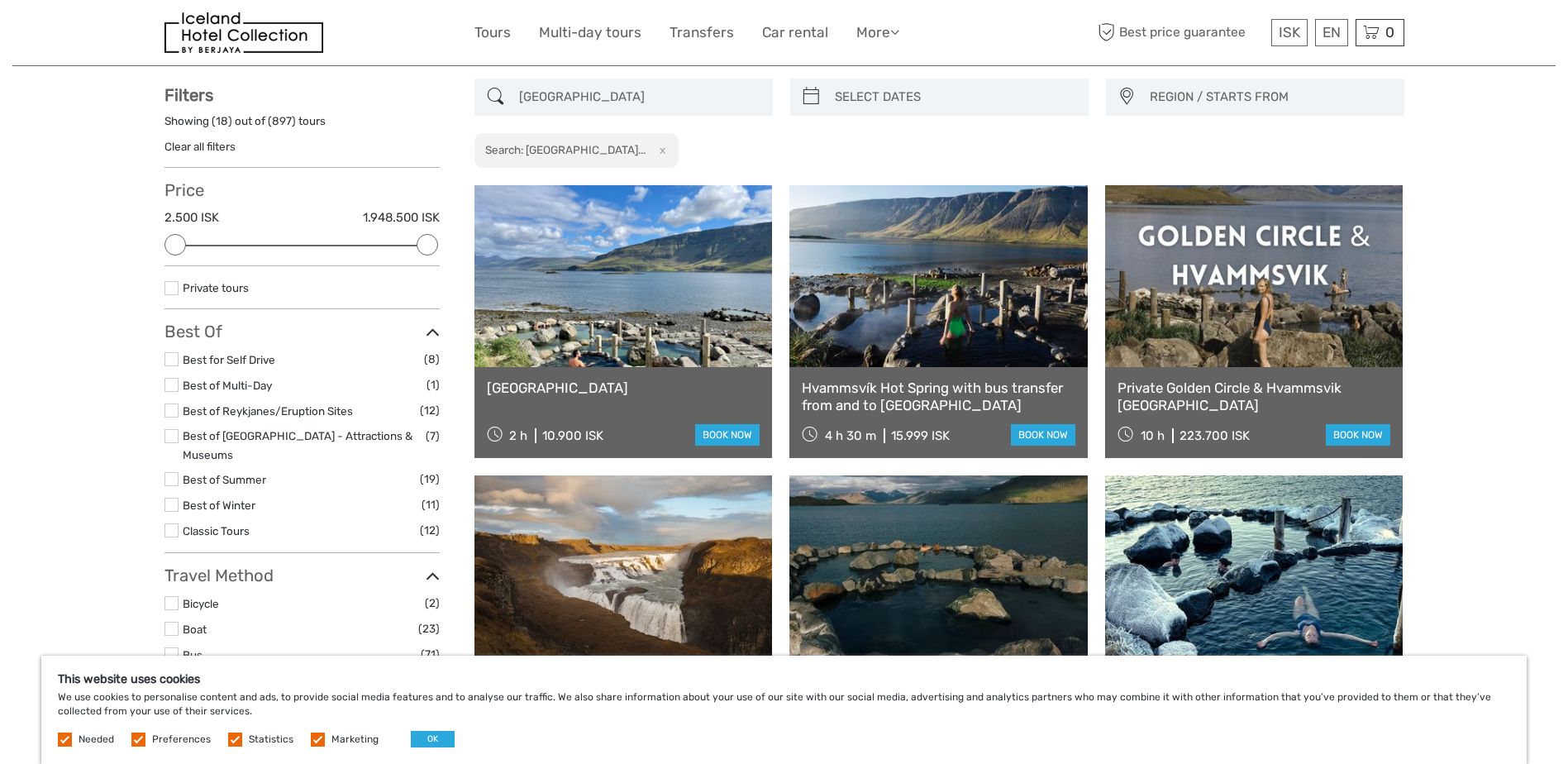
scroll to position [78, 0]
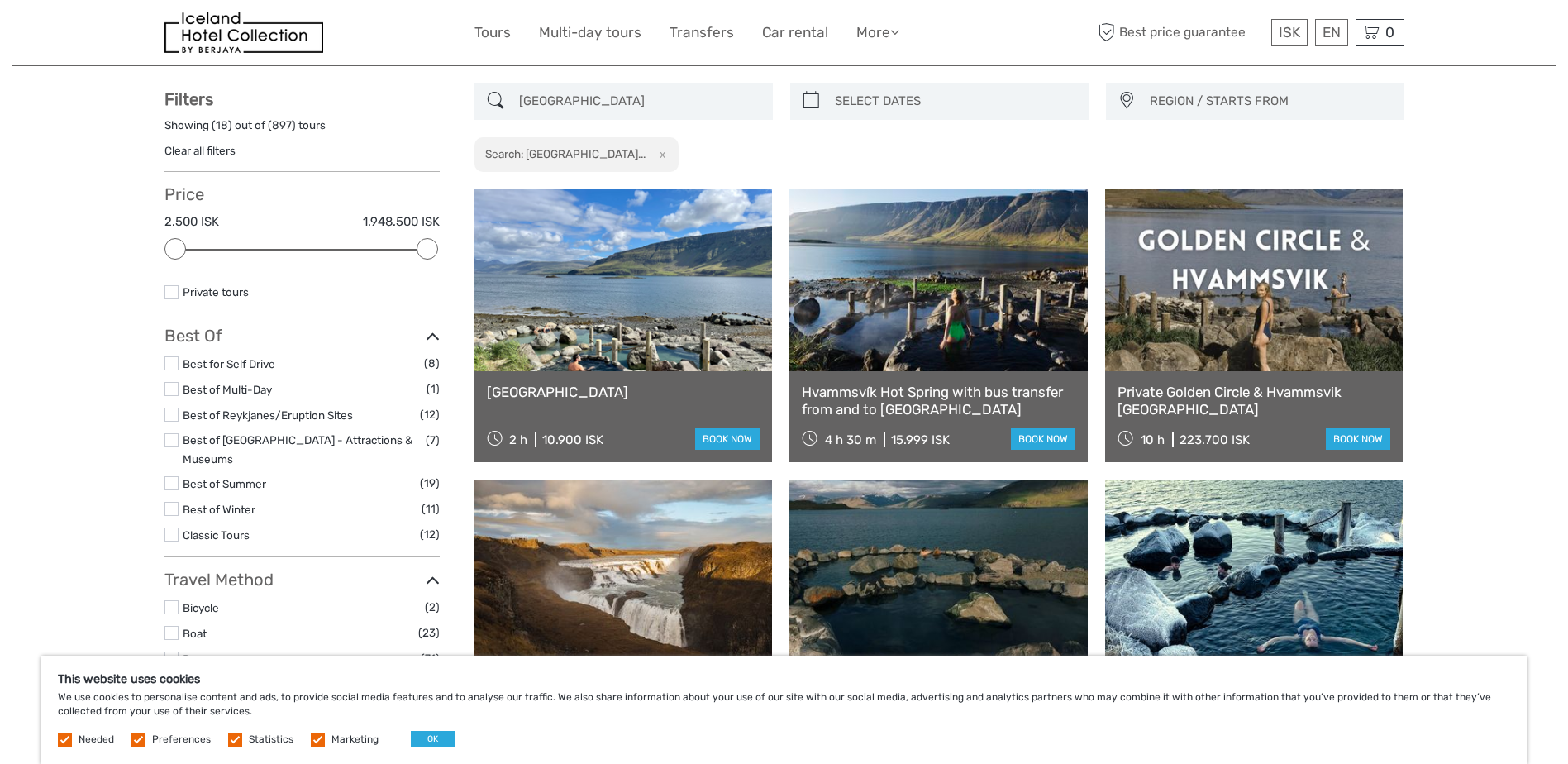
type input "Hvammsvík Natural Hot Springs"
click at [994, 300] on link at bounding box center [938, 279] width 299 height 181
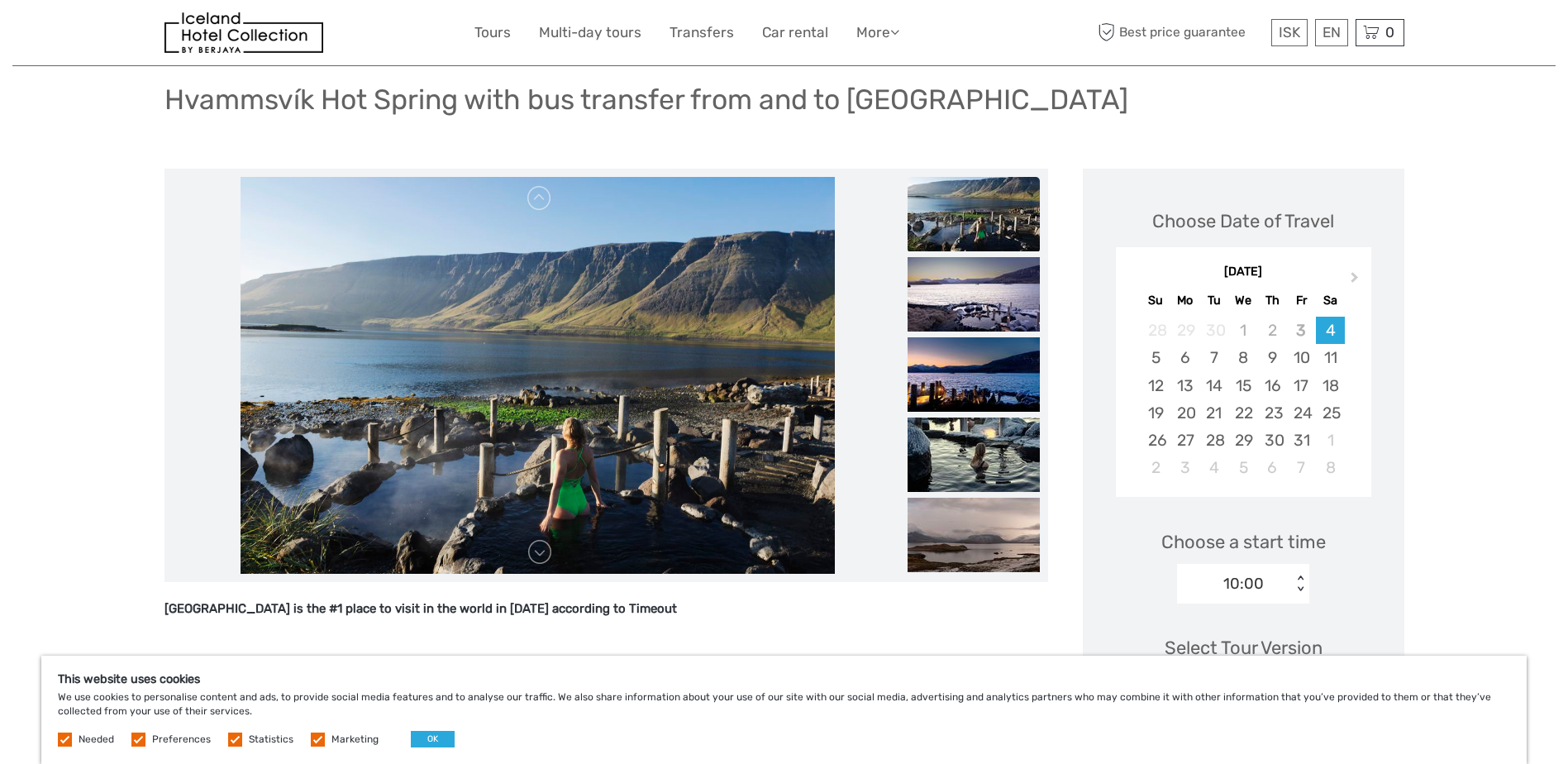
scroll to position [132, 0]
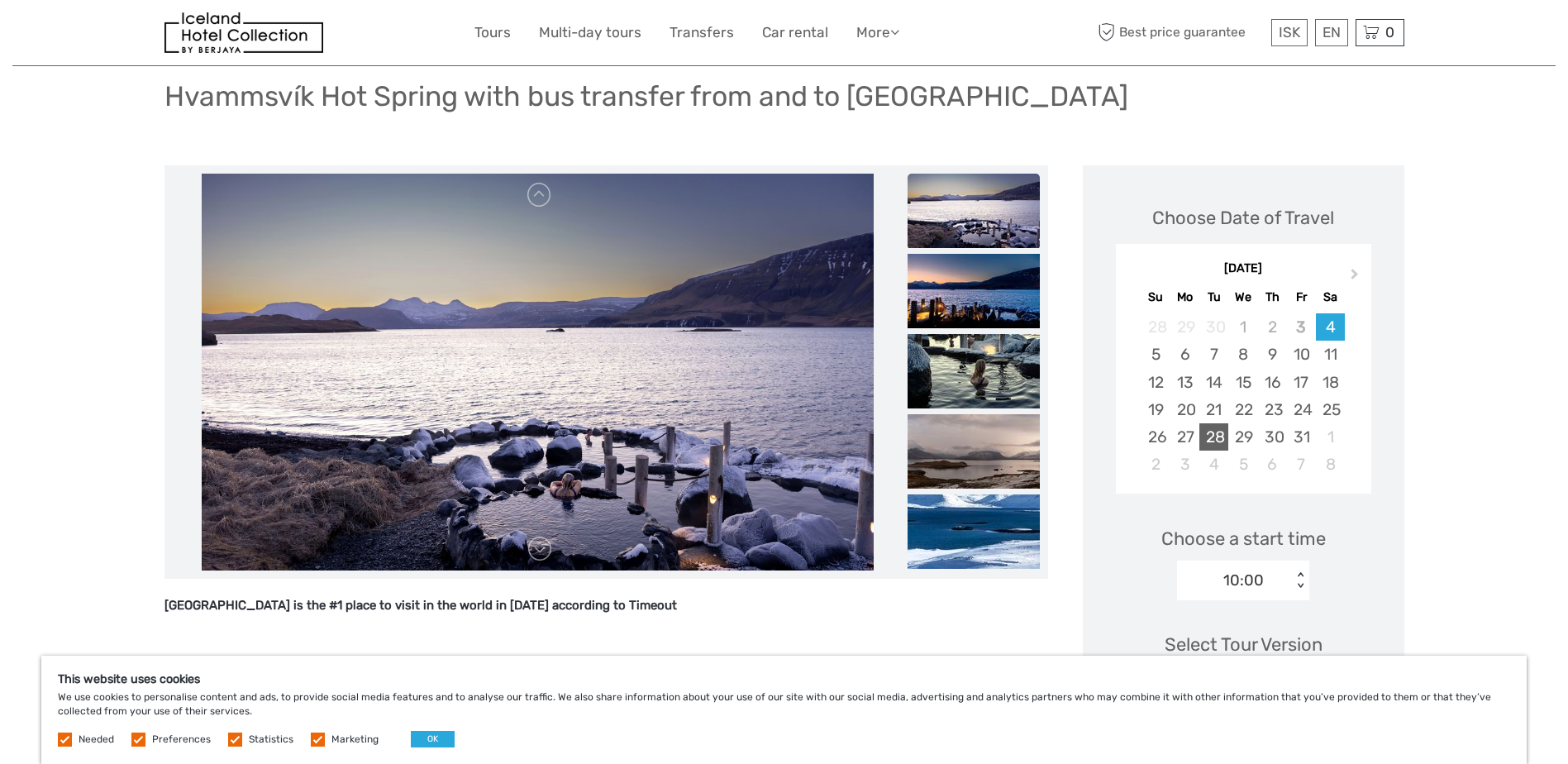
click at [1218, 423] on div "28" at bounding box center [1213, 436] width 29 height 27
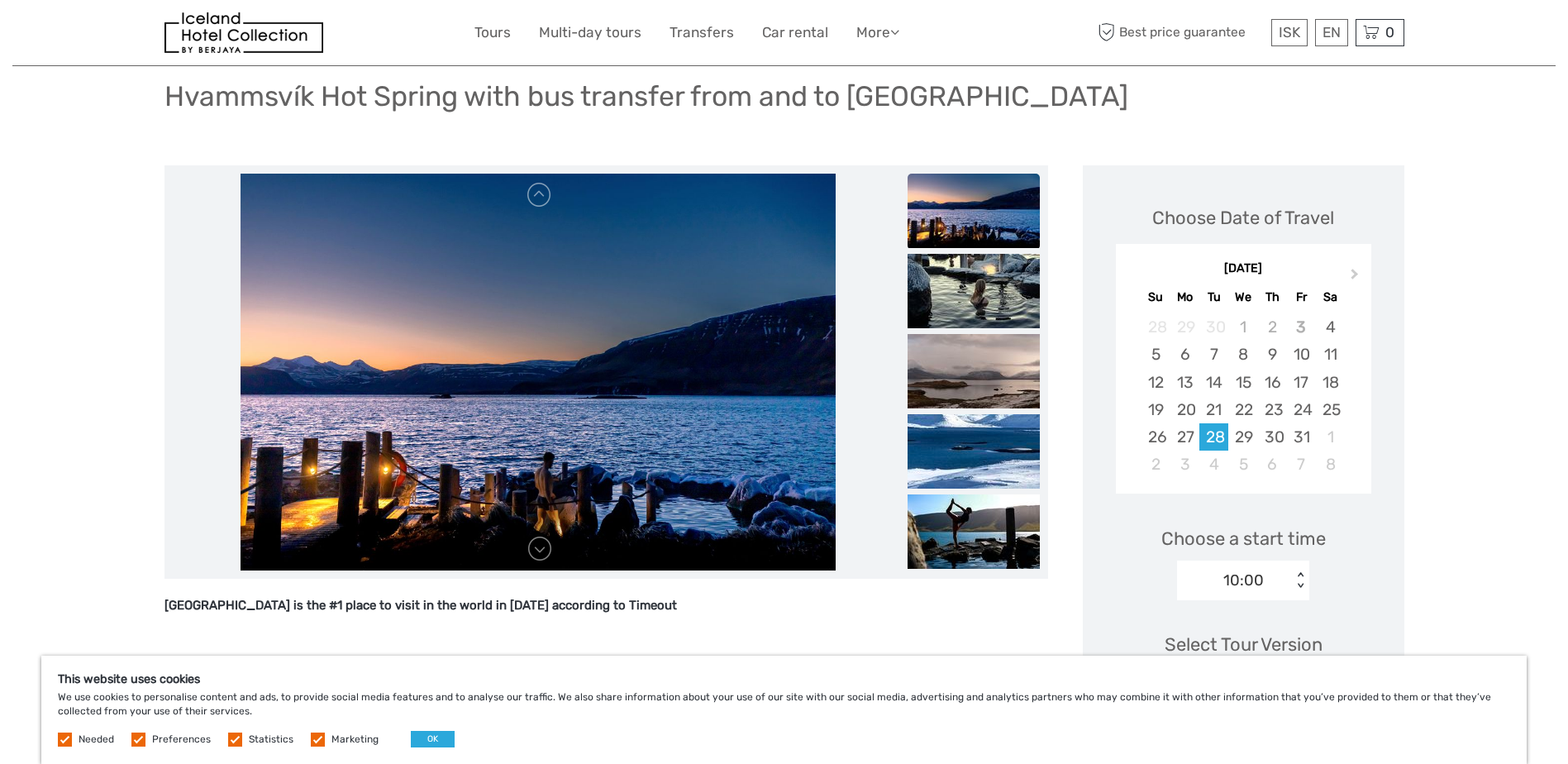
click at [1302, 572] on div "< >" at bounding box center [1300, 581] width 14 height 18
click at [1307, 572] on div "< >" at bounding box center [1300, 581] width 14 height 18
click at [1221, 450] on div "4" at bounding box center [1213, 463] width 29 height 27
click at [1355, 265] on span "Next Month" at bounding box center [1355, 277] width 0 height 24
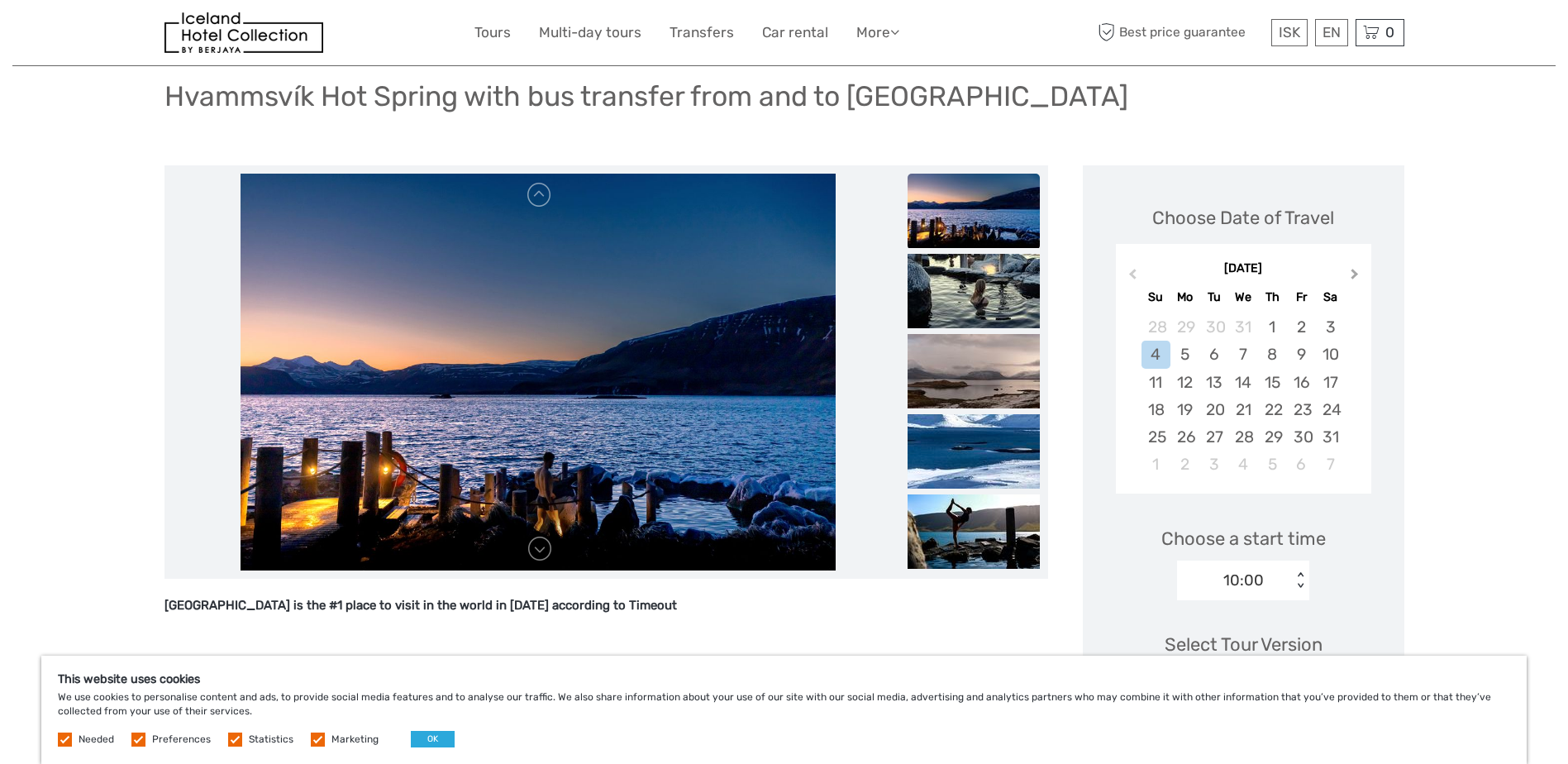
click at [1355, 265] on span "Next Month" at bounding box center [1355, 277] width 0 height 24
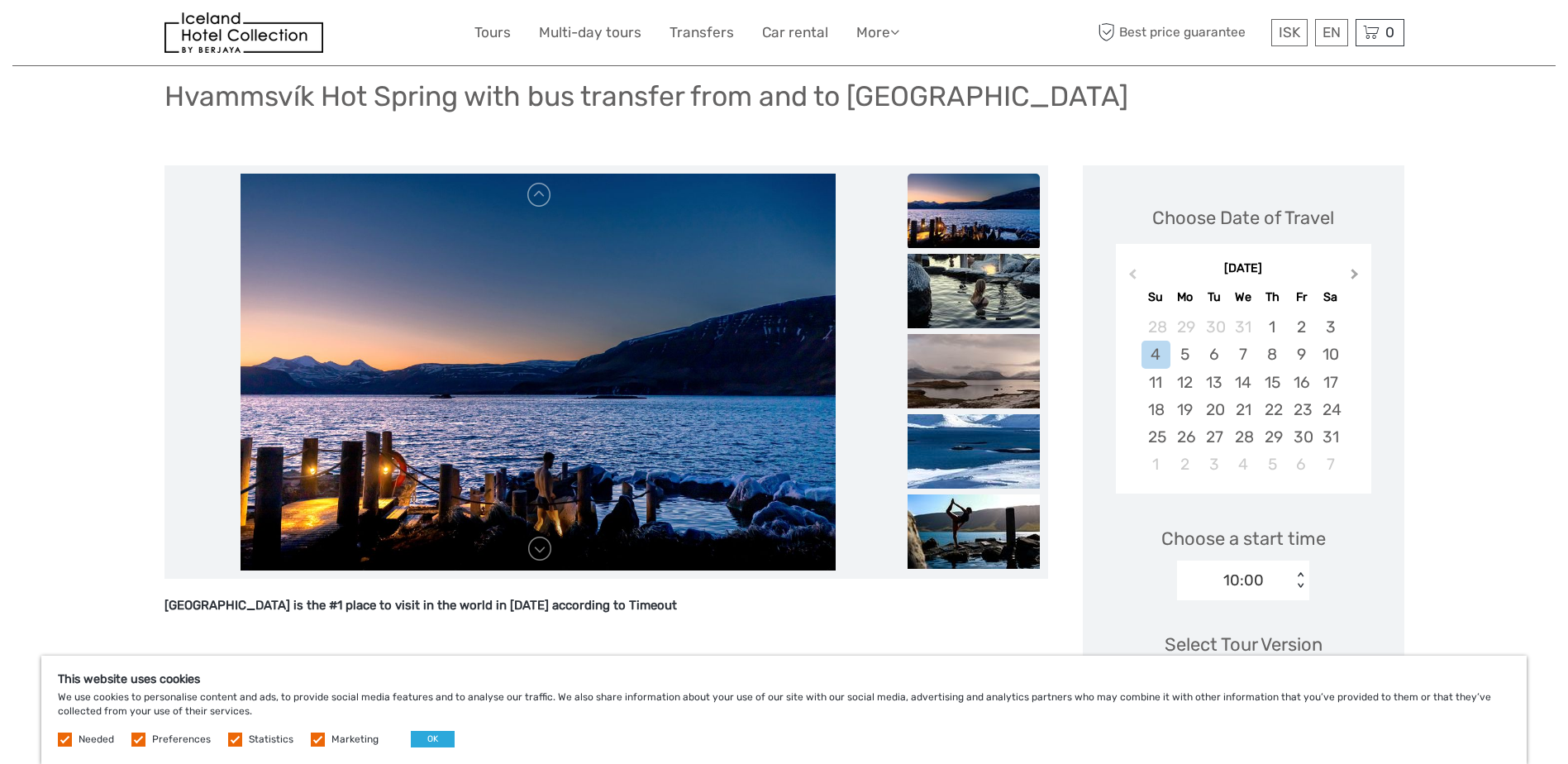
click at [1355, 265] on span "Next Month" at bounding box center [1355, 277] width 0 height 24
click at [1351, 261] on div "[DATE]" at bounding box center [1243, 269] width 256 height 18
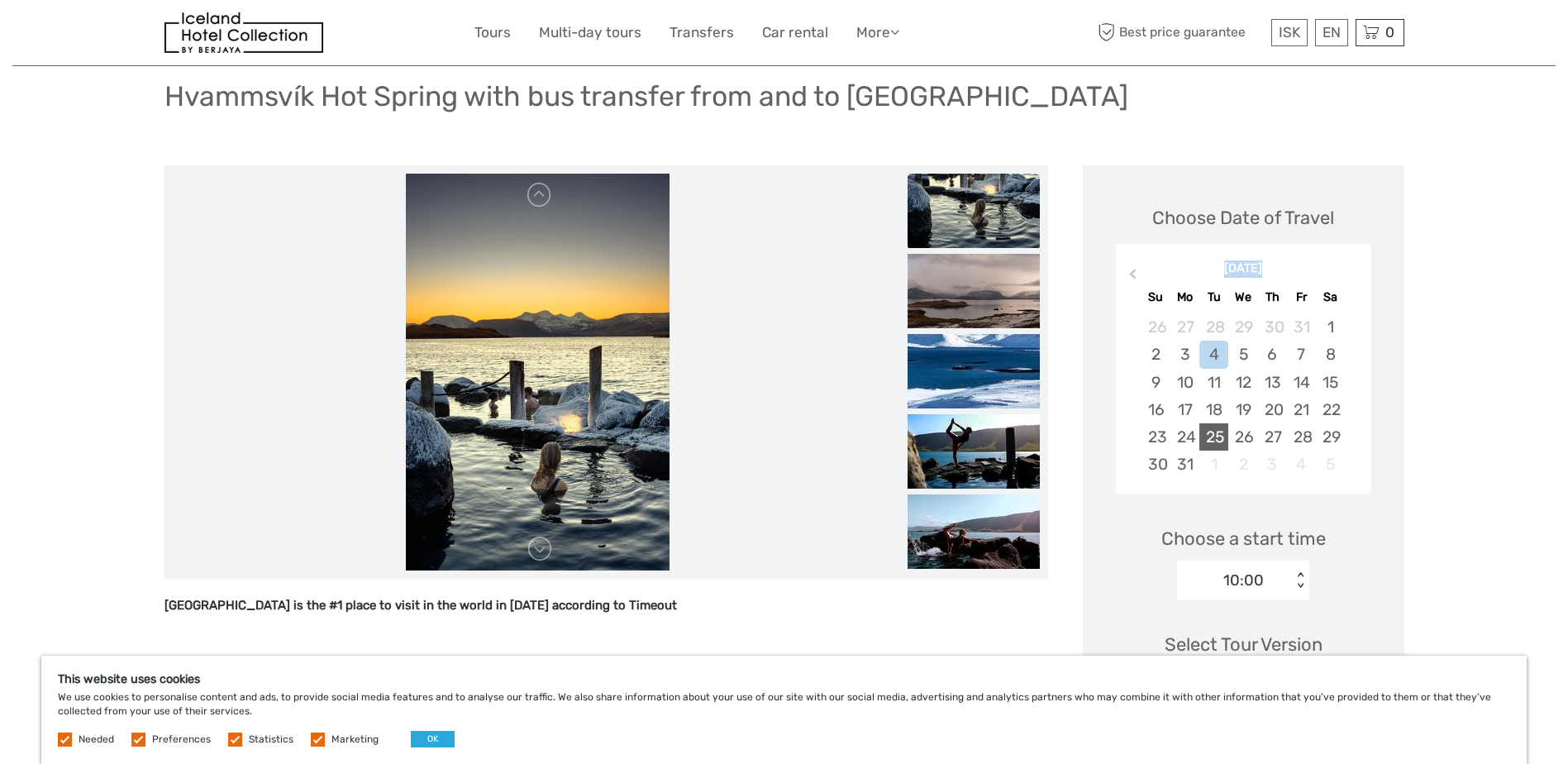
click at [1226, 423] on div "25" at bounding box center [1213, 436] width 29 height 27
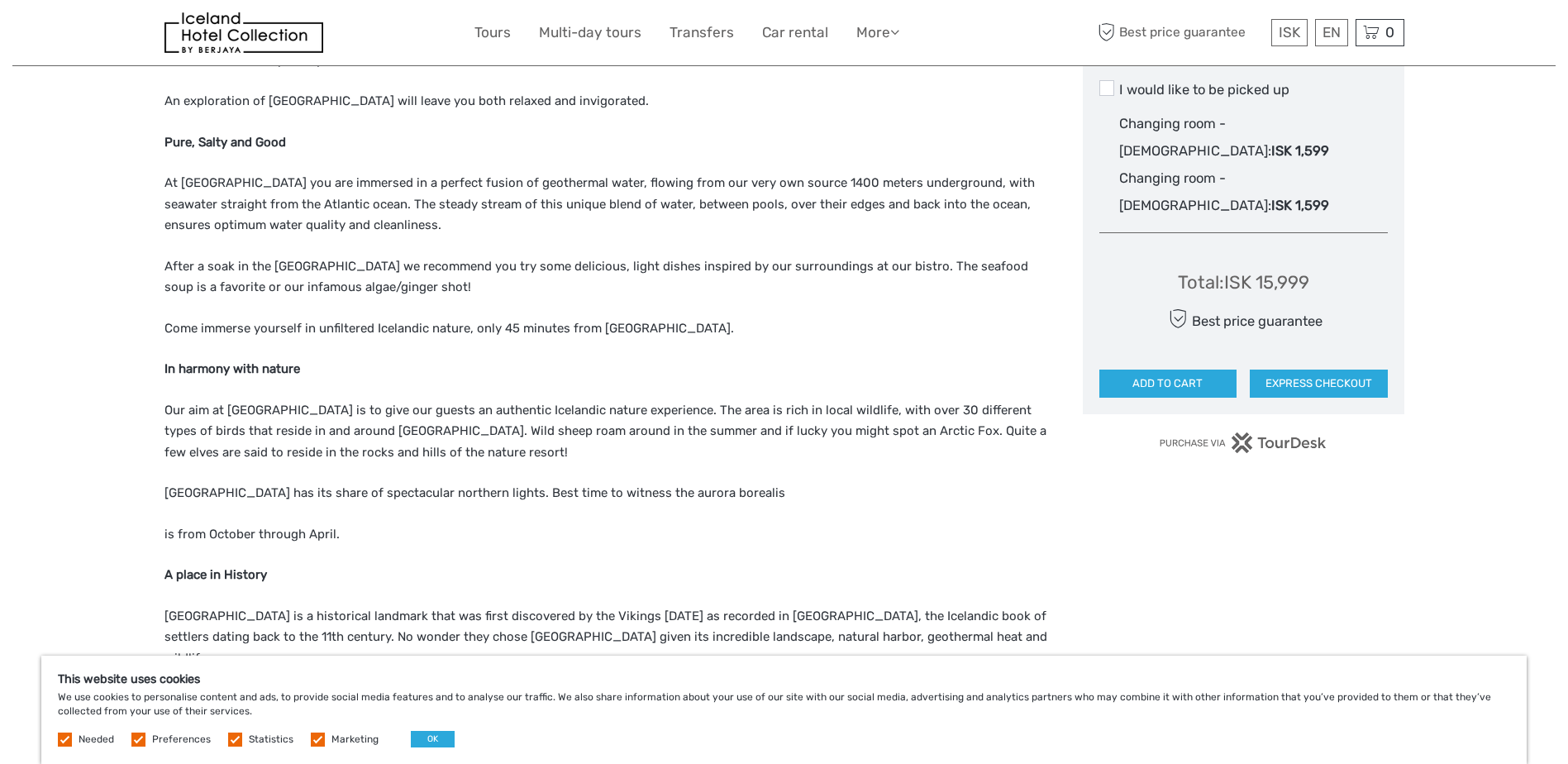
scroll to position [0, 0]
